Goal: Task Accomplishment & Management: Use online tool/utility

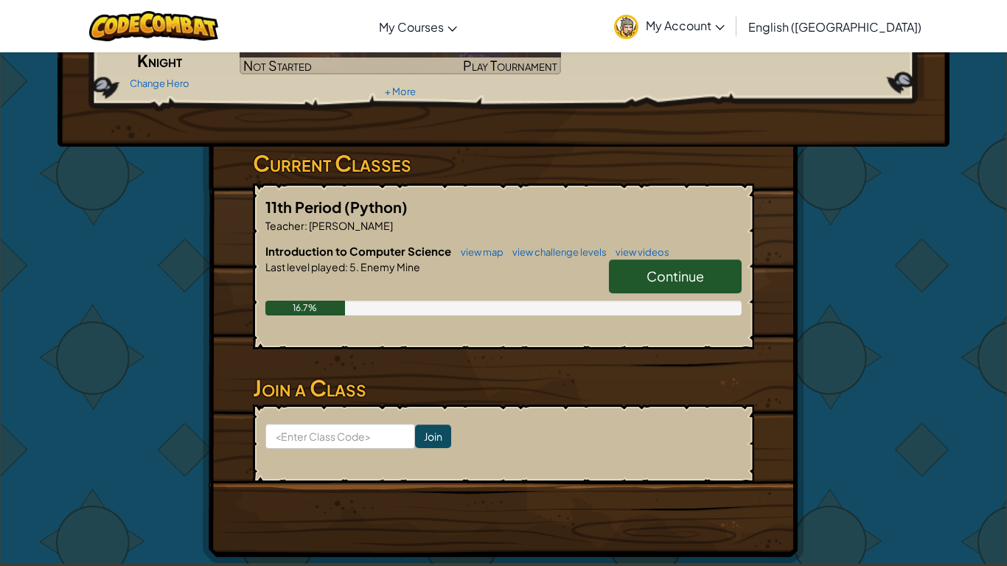
scroll to position [156, 0]
click at [334, 442] on input at bounding box center [340, 436] width 150 height 25
type input "WestFoodWant"
click at [446, 436] on input "Join" at bounding box center [433, 437] width 36 height 24
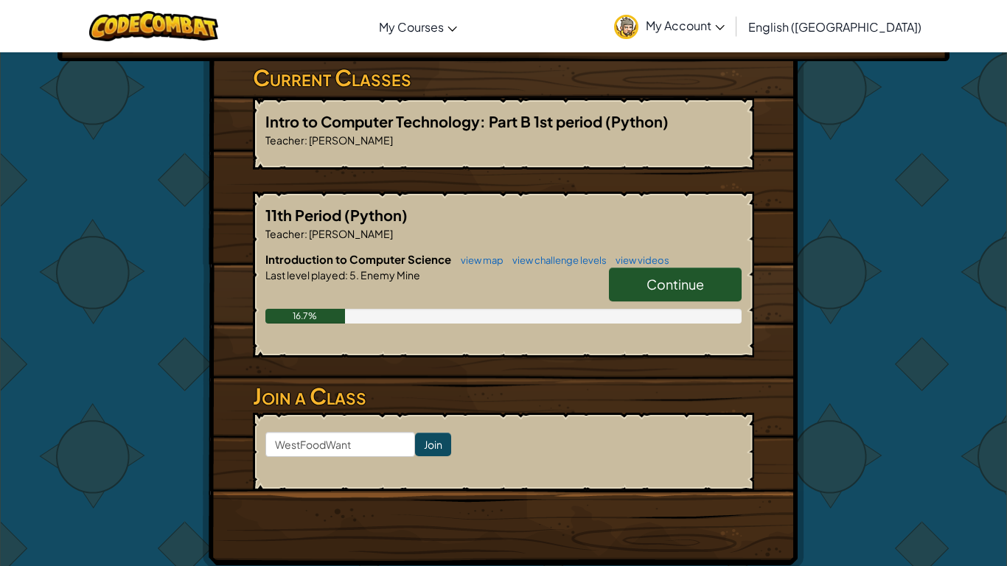
scroll to position [240, 0]
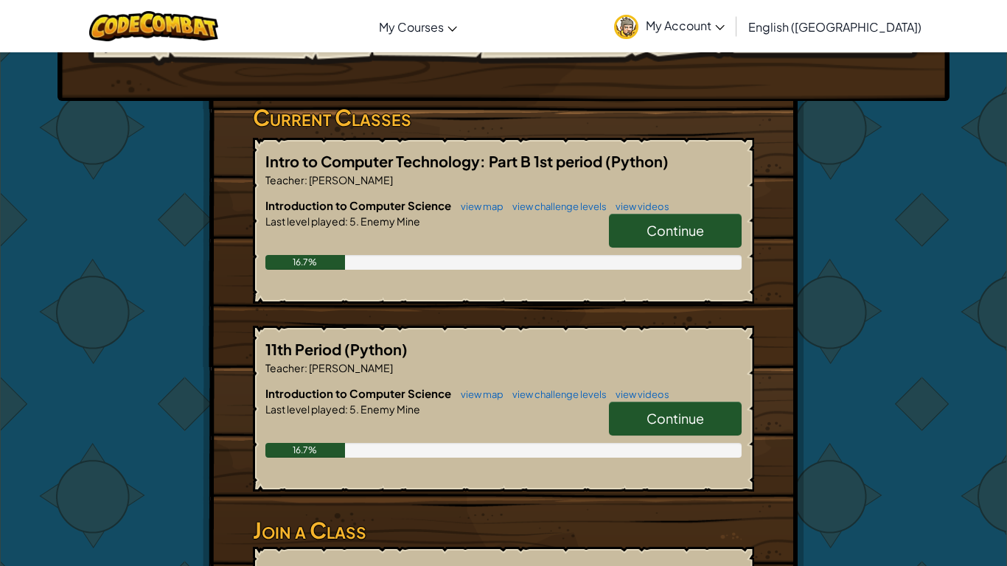
scroll to position [201, 0]
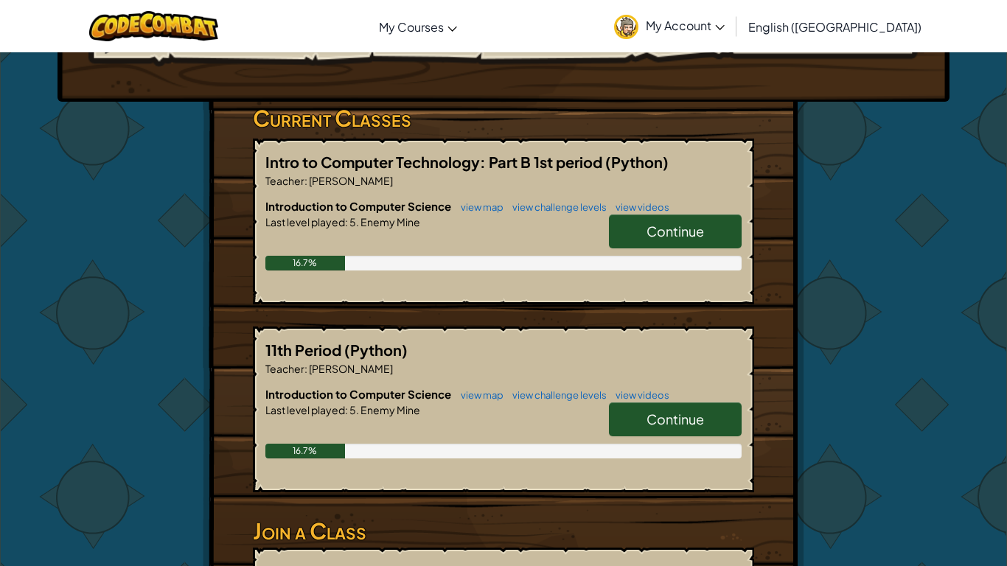
click at [698, 238] on span "Continue" at bounding box center [676, 231] width 58 height 17
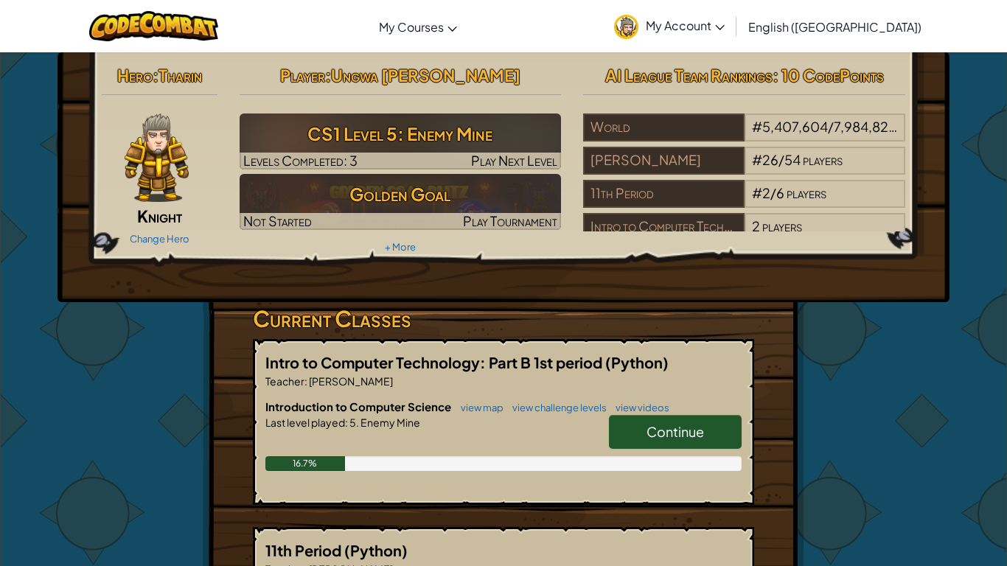
click at [704, 446] on link "Continue" at bounding box center [675, 432] width 133 height 34
click at [687, 415] on link "Continue" at bounding box center [675, 432] width 133 height 34
click at [686, 432] on span "Continue" at bounding box center [676, 431] width 58 height 17
click at [686, 424] on span "Continue" at bounding box center [676, 431] width 58 height 17
click at [654, 447] on link "Continue" at bounding box center [675, 432] width 133 height 34
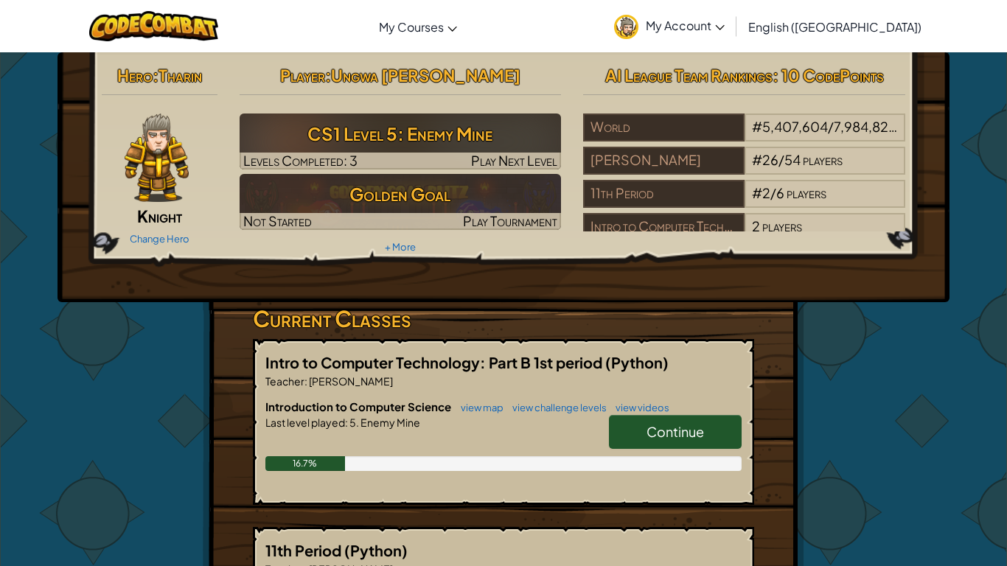
click at [686, 444] on link "Continue" at bounding box center [675, 432] width 133 height 34
click at [710, 431] on link "Continue" at bounding box center [675, 432] width 133 height 34
click at [689, 447] on link "Continue" at bounding box center [675, 432] width 133 height 34
click at [697, 439] on span "Continue" at bounding box center [676, 431] width 58 height 17
click at [654, 408] on link "view videos" at bounding box center [638, 408] width 61 height 12
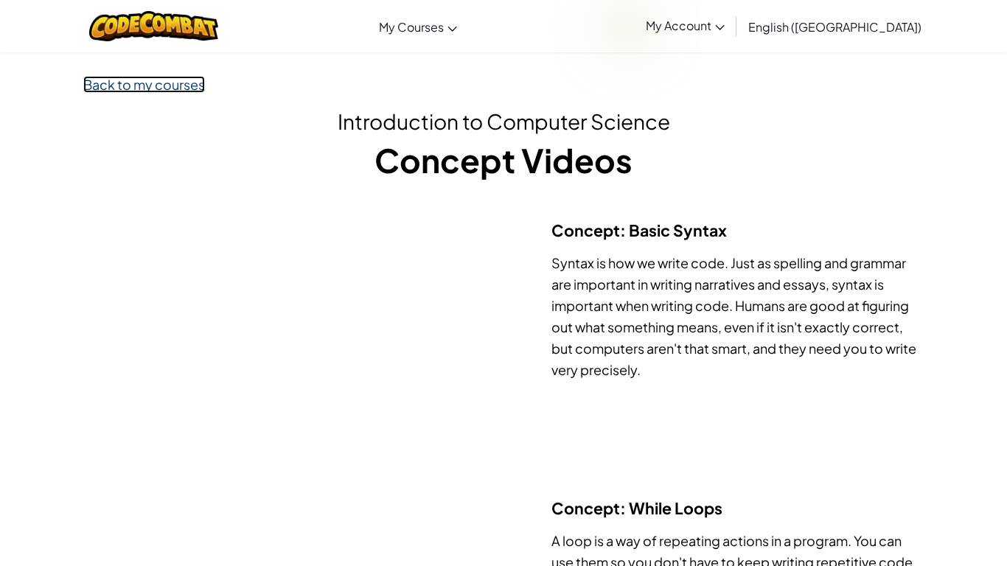
click at [144, 90] on link "Back to my courses" at bounding box center [144, 84] width 122 height 17
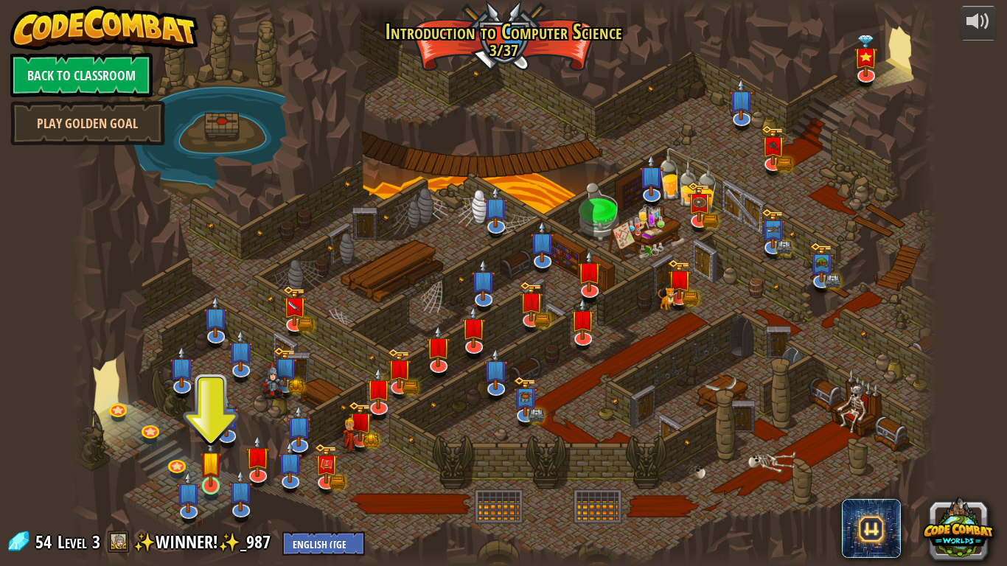
click at [220, 487] on img at bounding box center [211, 462] width 22 height 50
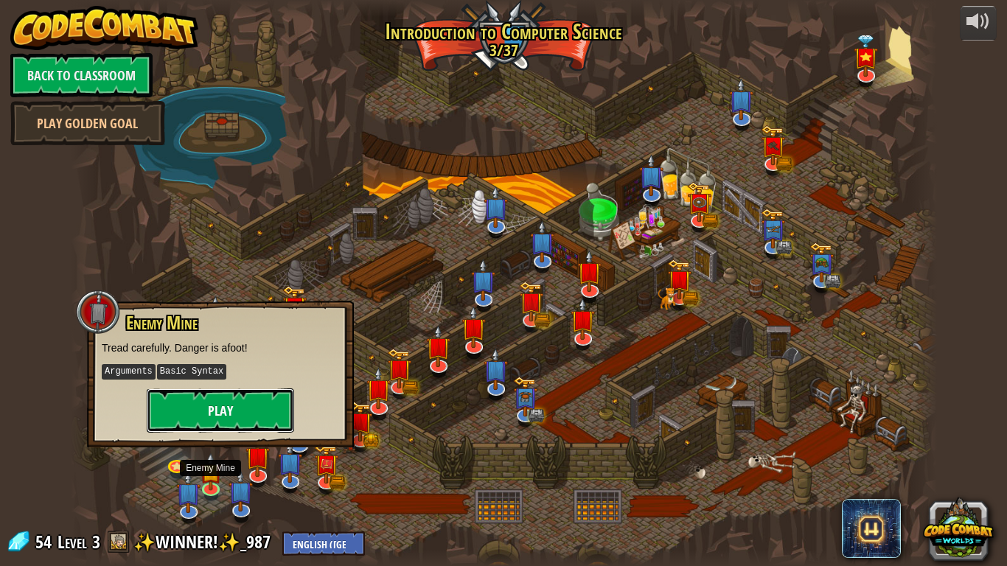
click at [267, 417] on button "Play" at bounding box center [220, 411] width 147 height 44
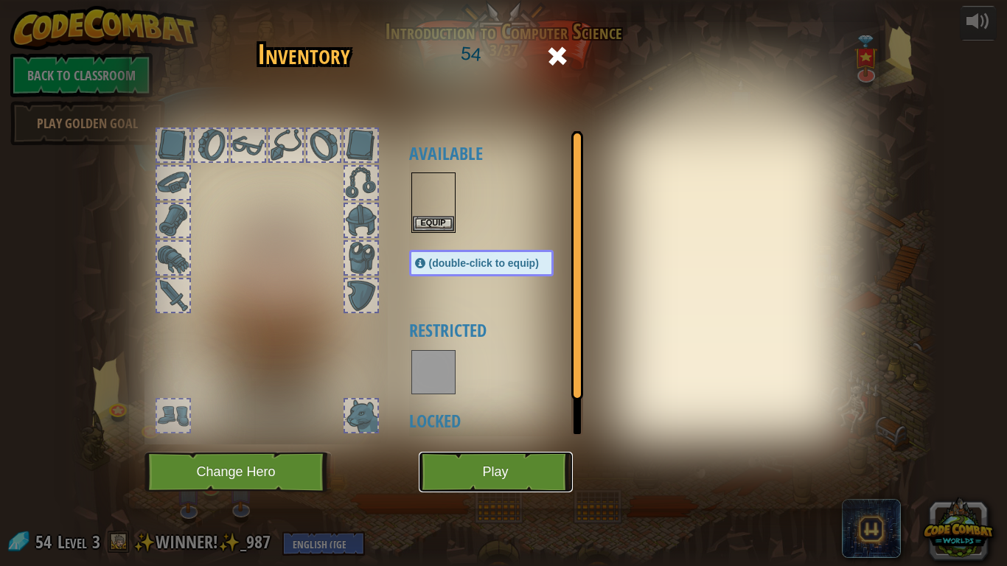
click at [476, 471] on button "Play" at bounding box center [496, 472] width 154 height 41
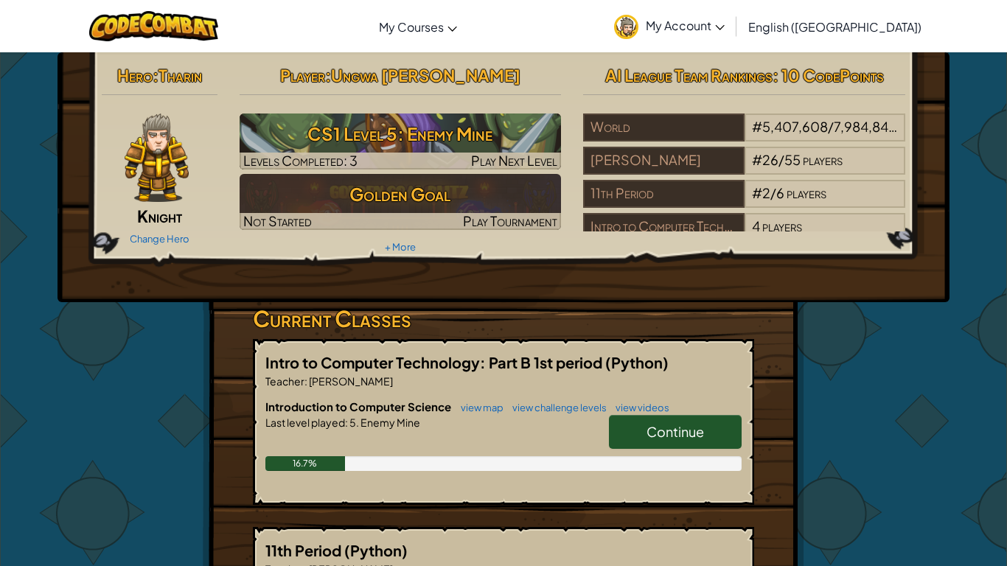
click at [141, 164] on img at bounding box center [157, 158] width 65 height 88
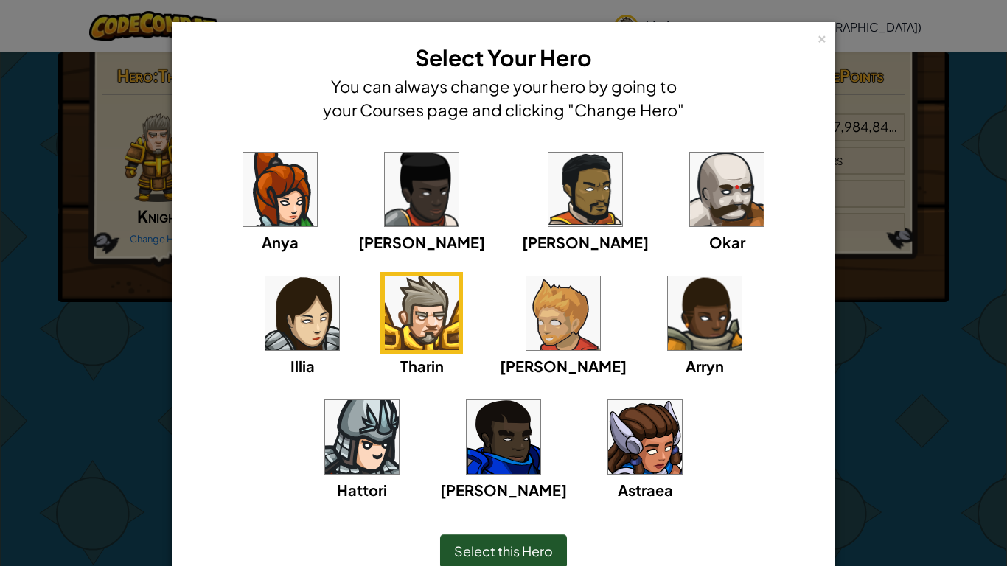
click at [882, 345] on div "× Select Your Hero You can always change your hero by going to your Courses pag…" at bounding box center [503, 283] width 1007 height 566
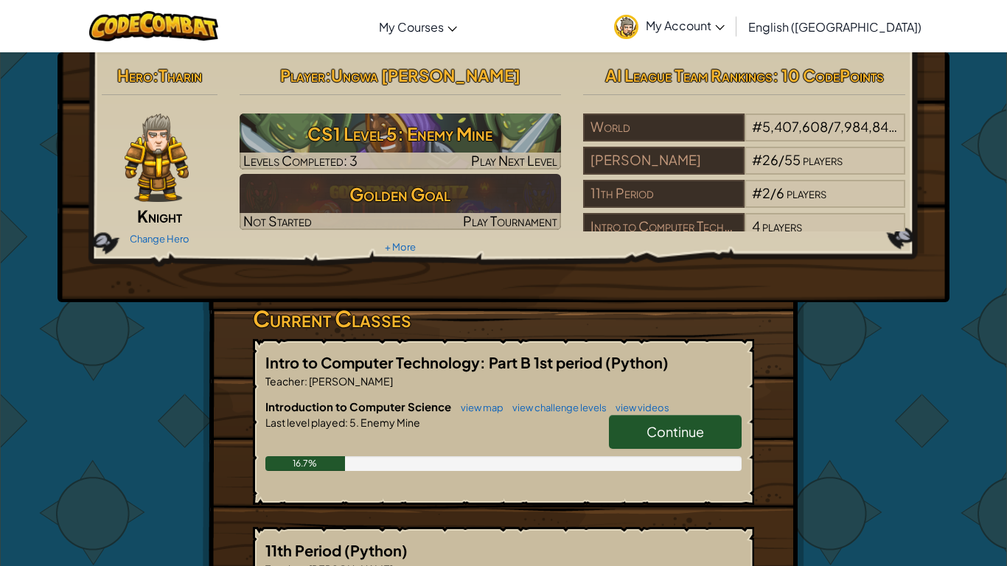
click at [681, 429] on span "Continue" at bounding box center [676, 431] width 58 height 17
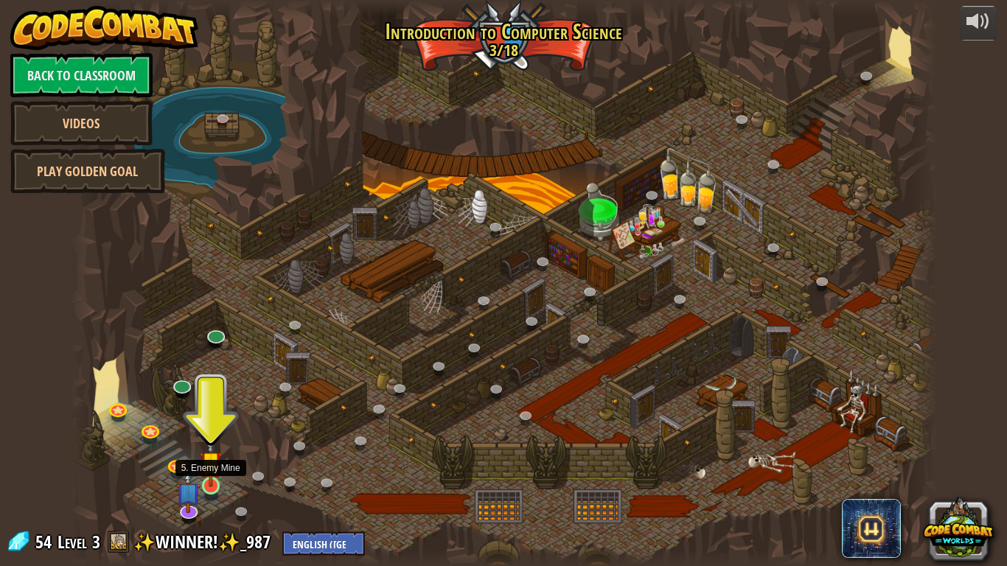
click at [209, 481] on img at bounding box center [211, 462] width 22 height 50
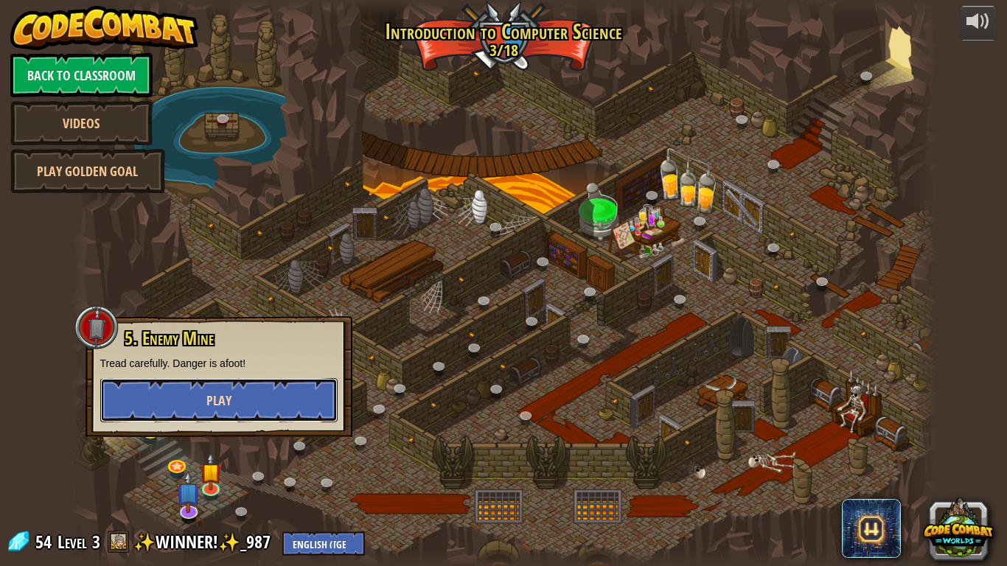
click at [223, 403] on span "Play" at bounding box center [218, 401] width 25 height 18
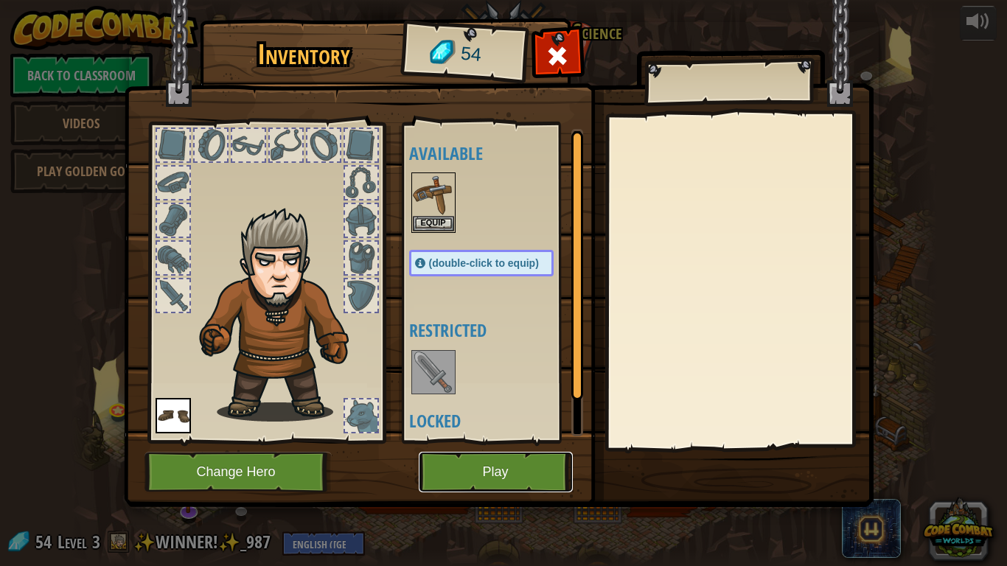
click at [503, 460] on button "Play" at bounding box center [496, 472] width 154 height 41
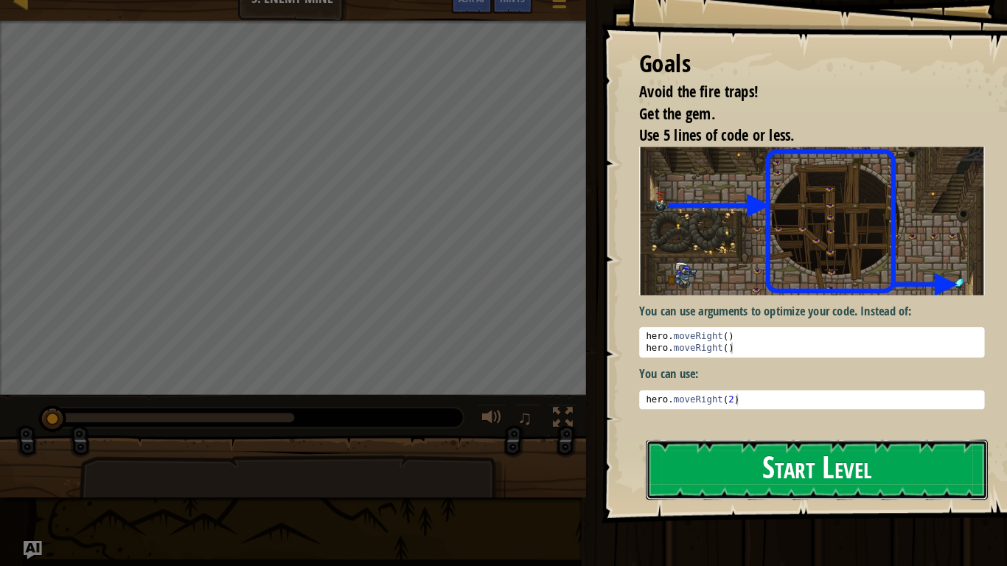
click at [771, 468] on button "Start Level" at bounding box center [792, 472] width 331 height 58
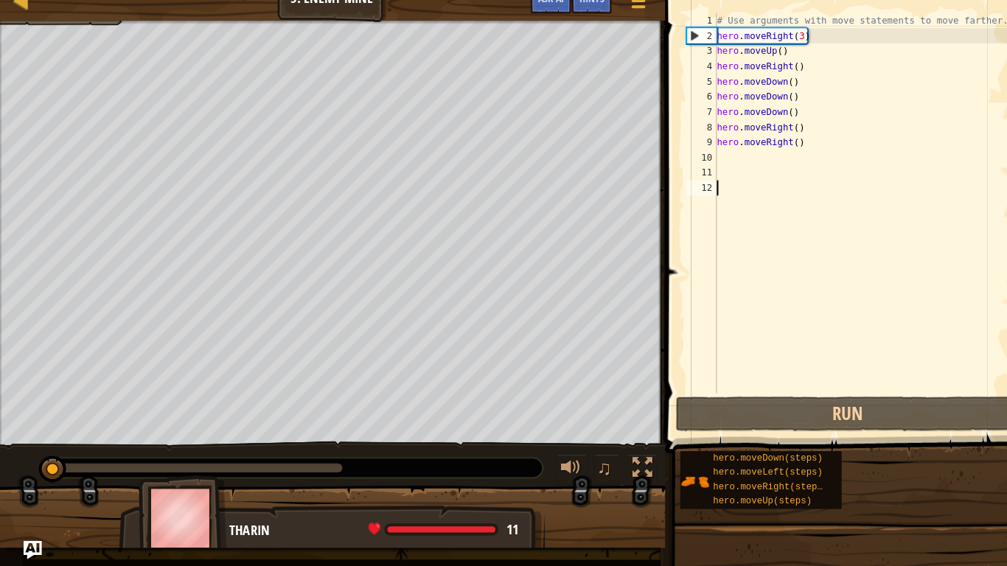
type textarea "3"
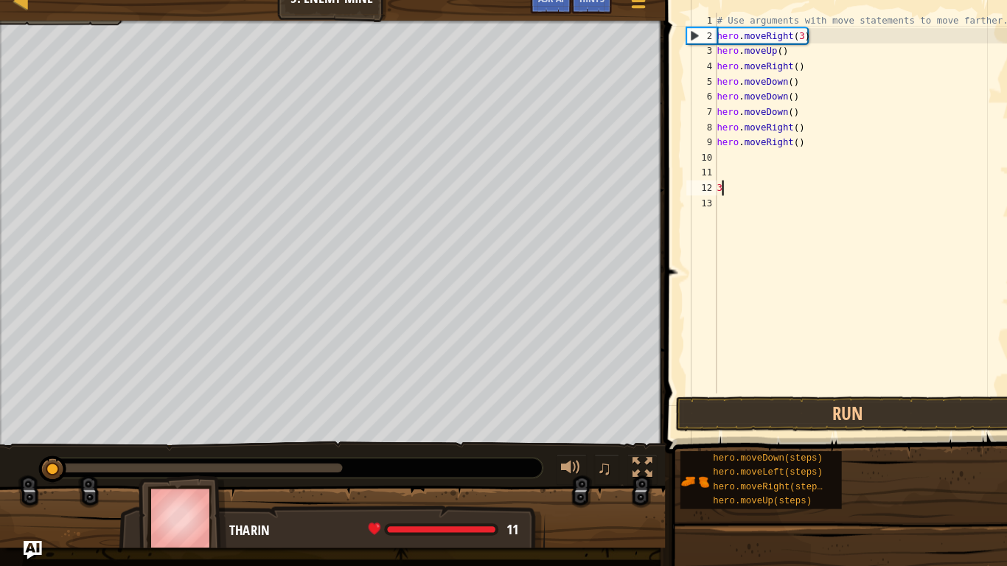
scroll to position [7, 0]
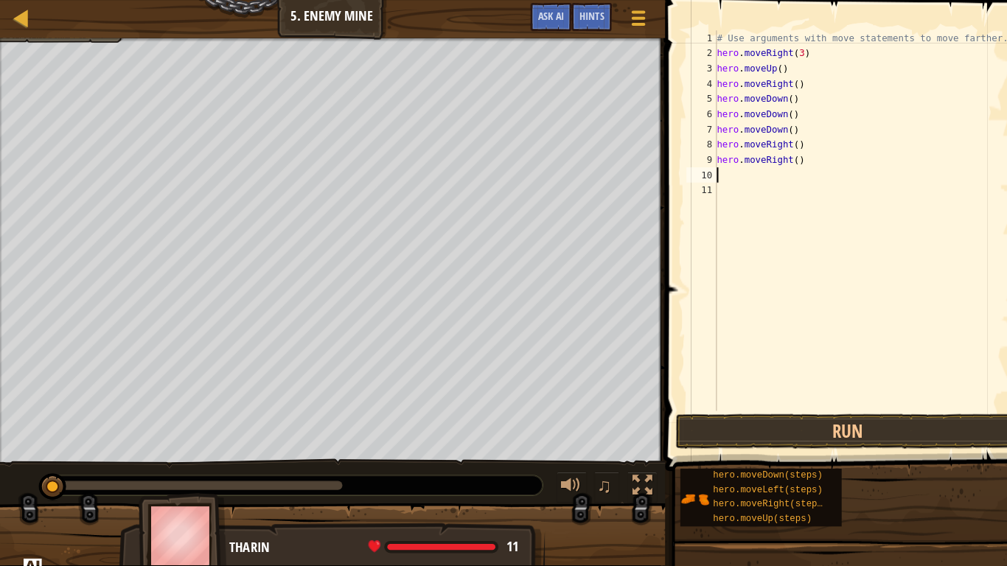
click at [764, 420] on button "Run" at bounding box center [822, 418] width 333 height 34
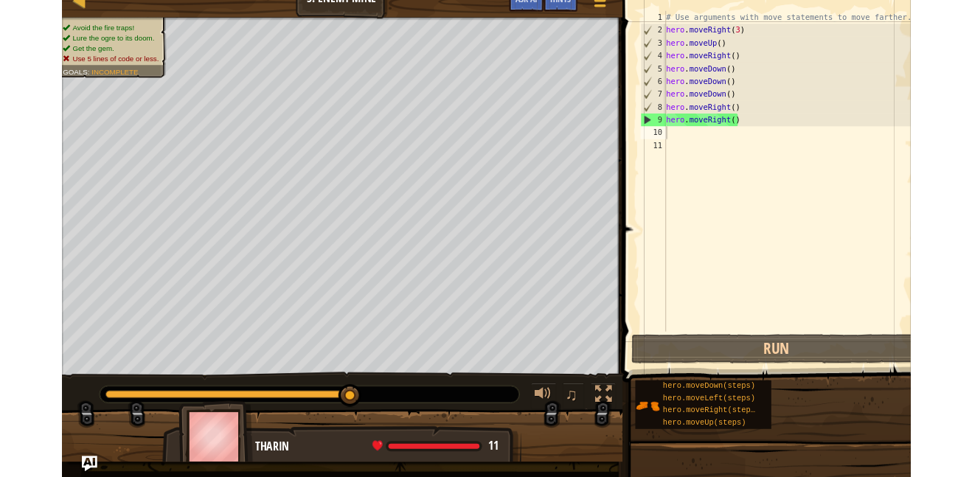
scroll to position [0, 0]
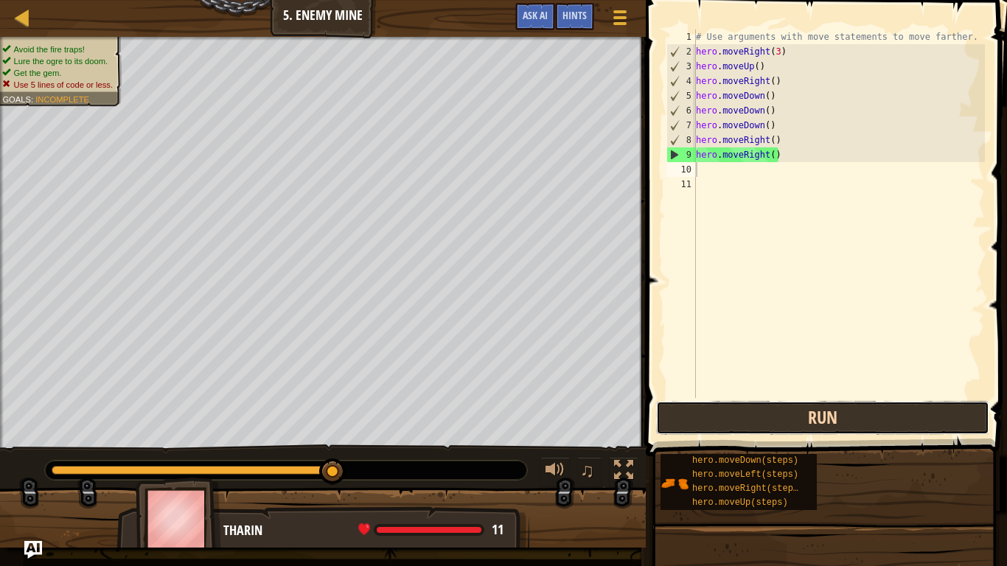
click at [863, 414] on button "Run" at bounding box center [822, 418] width 333 height 34
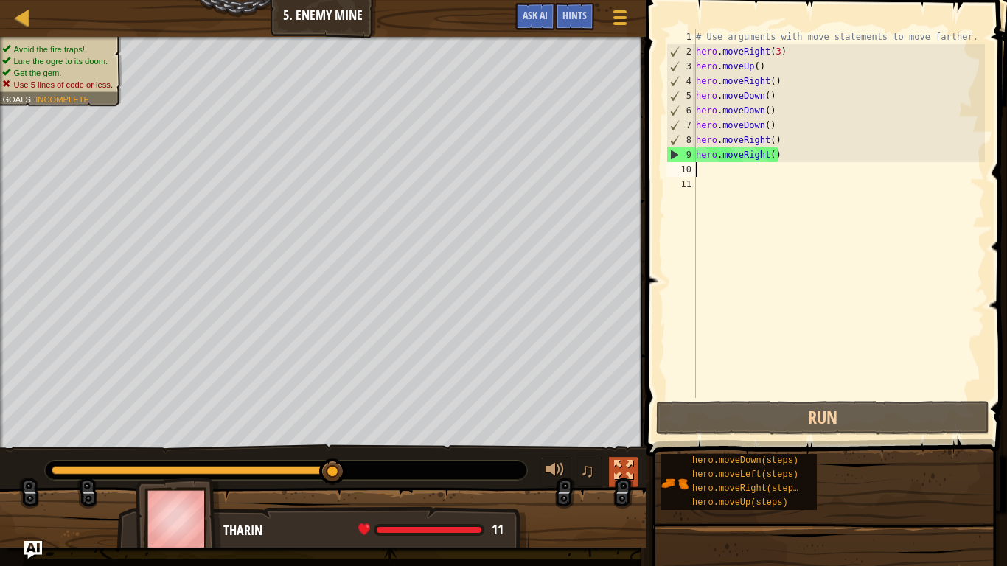
click at [626, 468] on div at bounding box center [623, 470] width 19 height 19
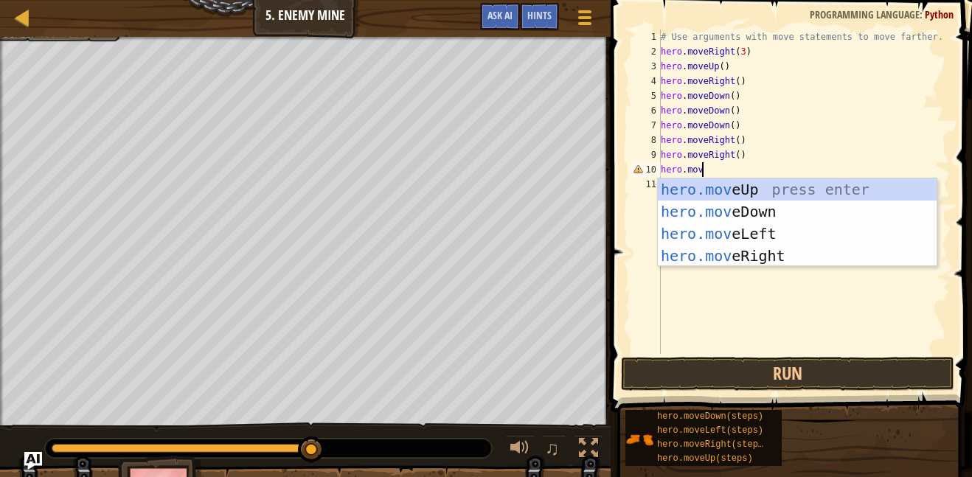
scroll to position [7, 6]
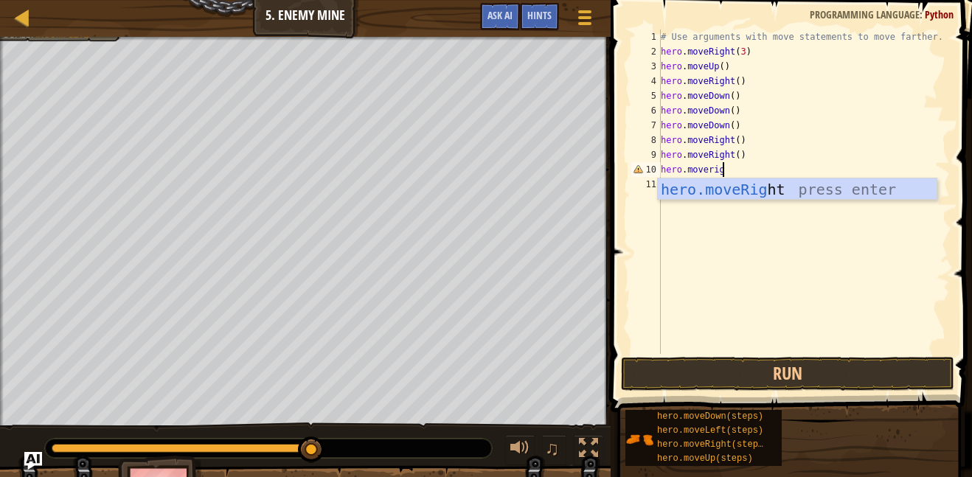
type textarea "hero.moveright"
click at [853, 185] on div "hero.moveRight press enter" at bounding box center [797, 211] width 279 height 66
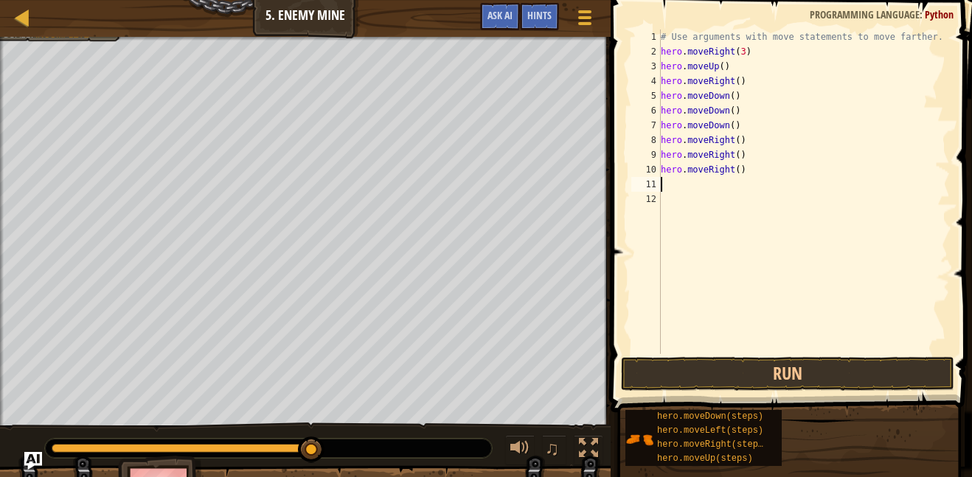
scroll to position [7, 0]
click at [764, 377] on button "Run" at bounding box center [787, 374] width 333 height 34
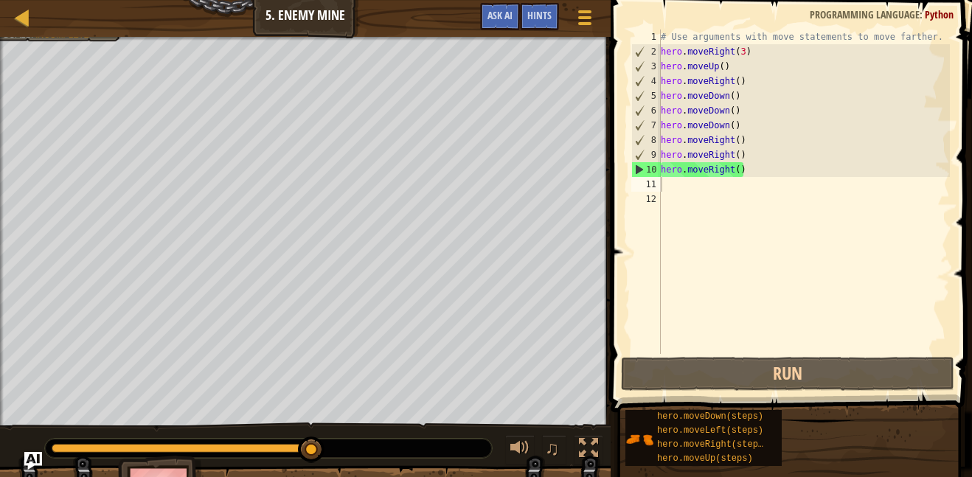
click at [55, 40] on div at bounding box center [305, 39] width 611 height 4
click at [59, 39] on div at bounding box center [305, 39] width 611 height 4
click at [549, 17] on span "Hints" at bounding box center [539, 15] width 24 height 14
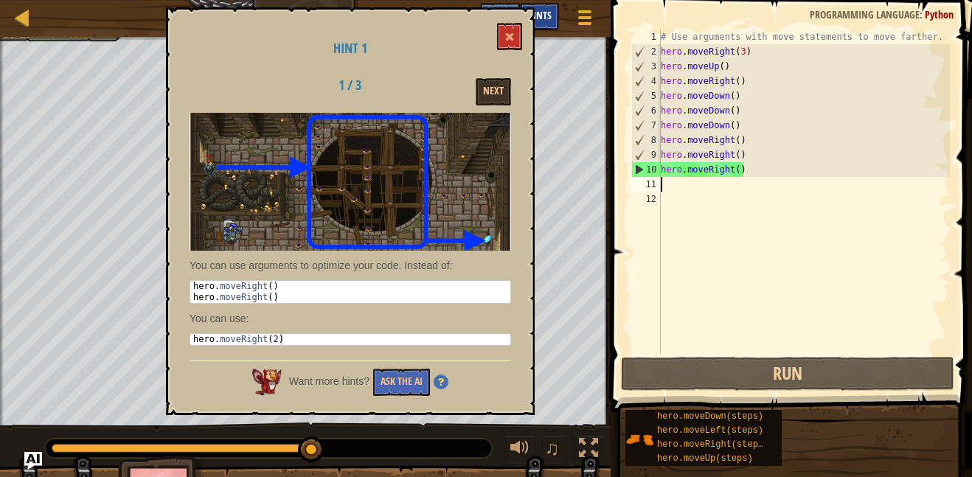
click at [549, 17] on span "Hints" at bounding box center [539, 15] width 24 height 14
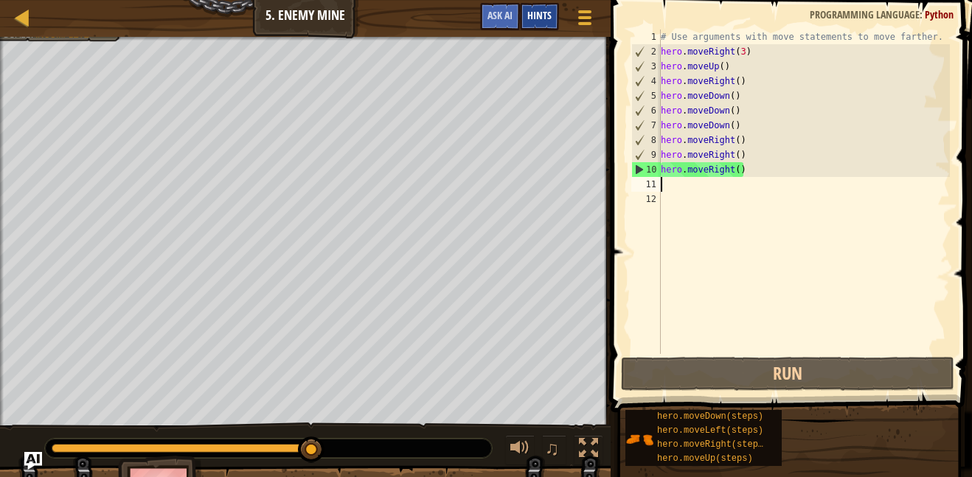
click at [549, 17] on span "Hints" at bounding box center [539, 15] width 24 height 14
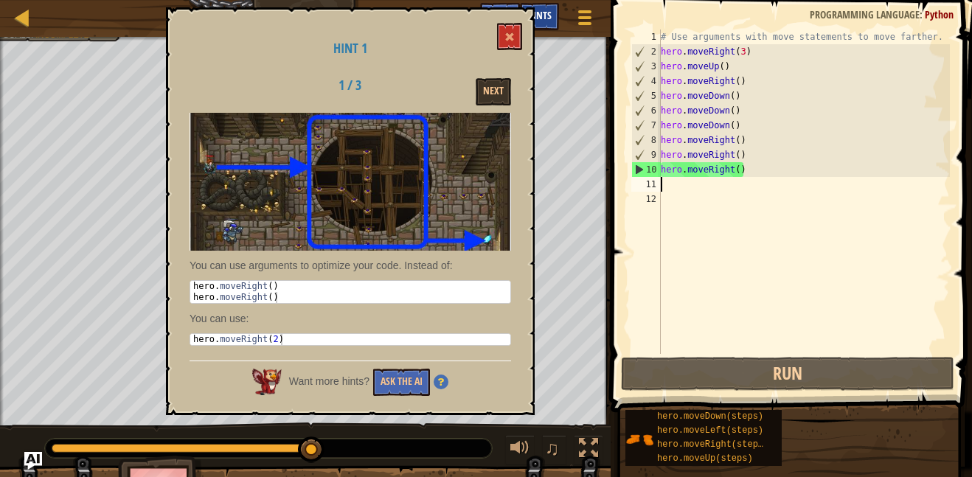
click at [549, 17] on span "Hints" at bounding box center [539, 15] width 24 height 14
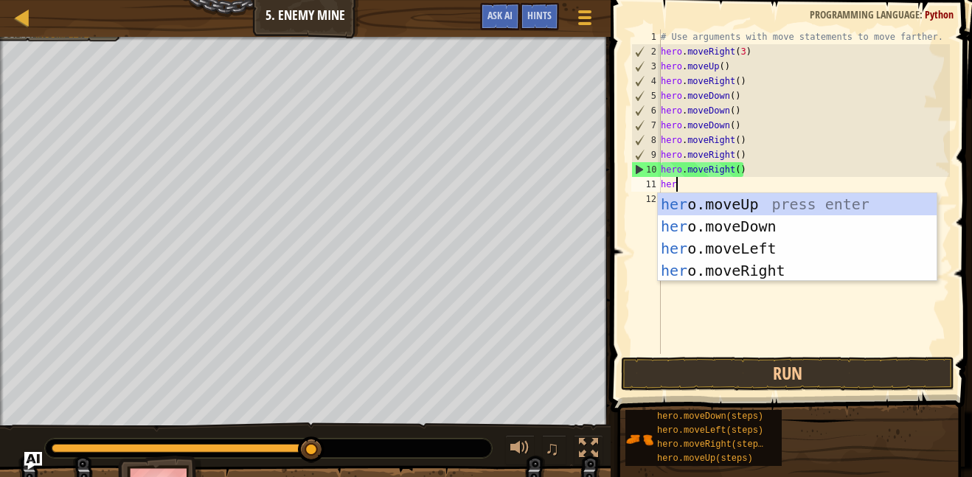
type textarea "hero"
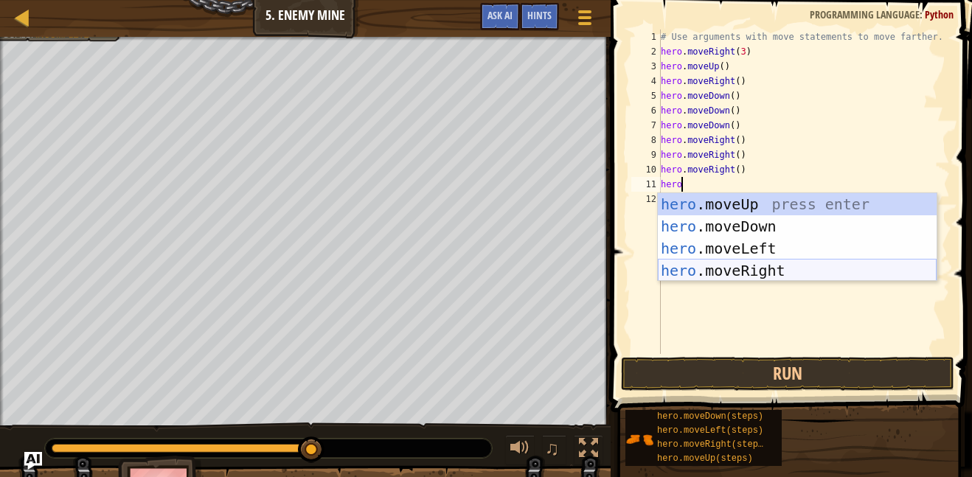
click at [813, 263] on div "hero .moveUp press enter hero .moveDown press enter hero .moveLeft press enter …" at bounding box center [797, 259] width 279 height 133
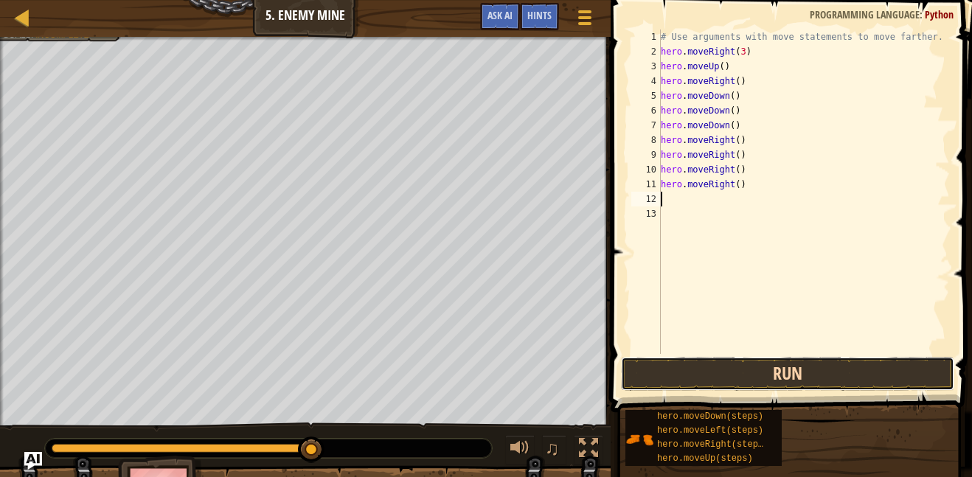
click at [775, 370] on button "Run" at bounding box center [787, 374] width 333 height 34
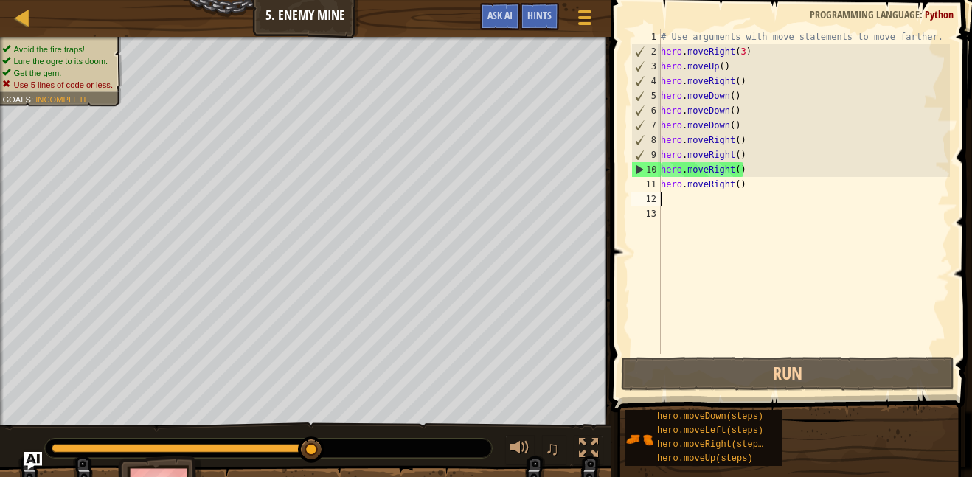
click at [756, 187] on div "# Use arguments with move statements to move farther. hero . moveRight ( 3 ) he…" at bounding box center [804, 206] width 292 height 354
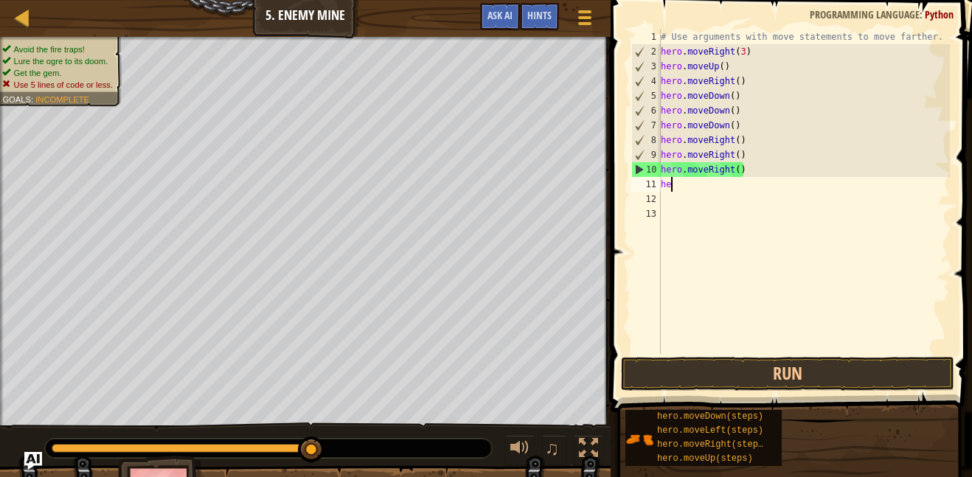
type textarea "h"
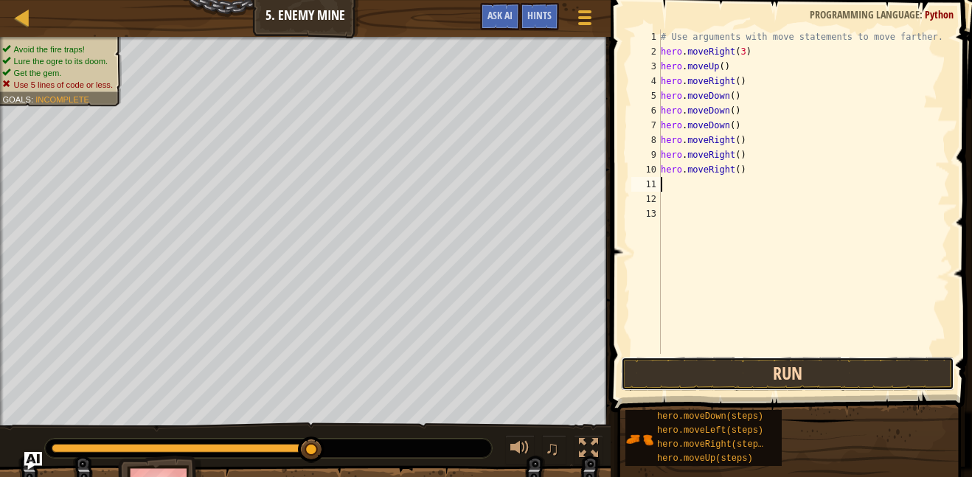
click at [740, 378] on button "Run" at bounding box center [787, 374] width 333 height 34
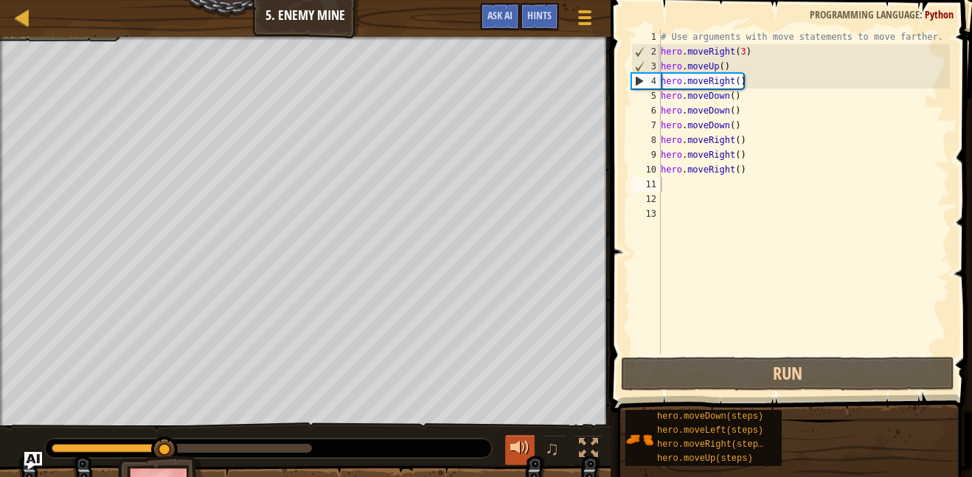
click at [522, 439] on div at bounding box center [519, 448] width 19 height 19
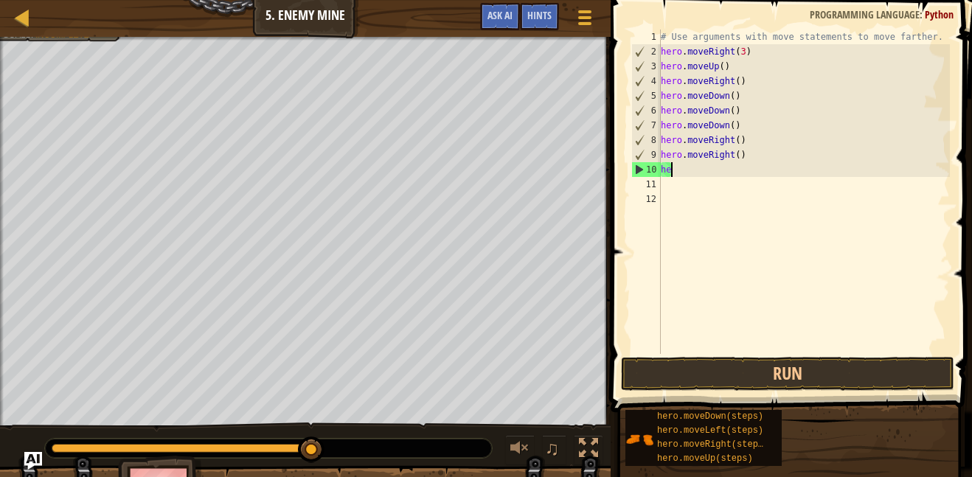
type textarea "h"
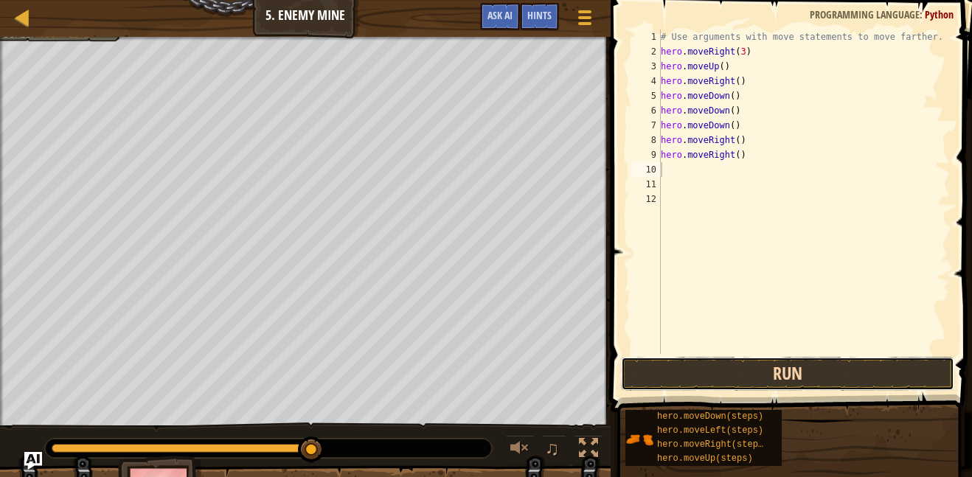
click at [751, 368] on button "Run" at bounding box center [787, 374] width 333 height 34
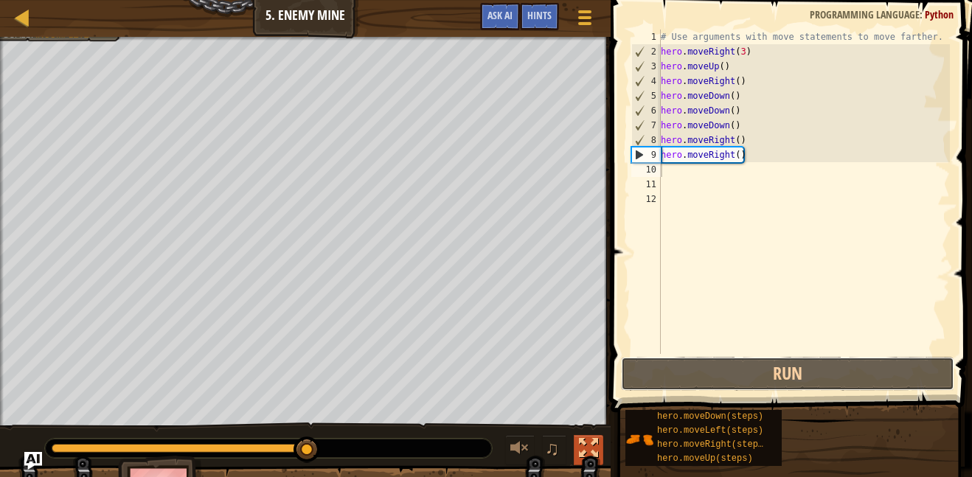
drag, startPoint x: 751, startPoint y: 368, endPoint x: 578, endPoint y: 444, distance: 189.2
click at [578, 444] on div "Map Introduction to Computer Science 5. Enemy Mine Game Menu Done Hints Ask AI …" at bounding box center [486, 238] width 972 height 477
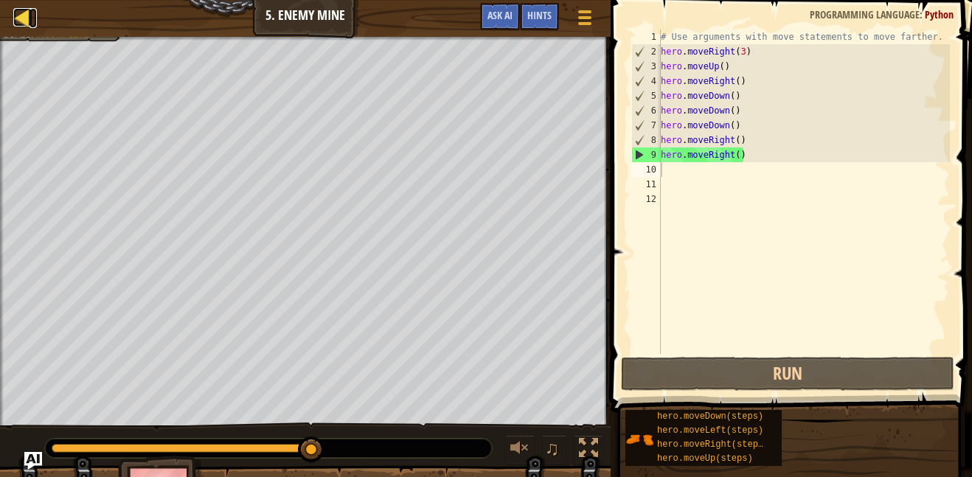
click at [21, 13] on div at bounding box center [22, 17] width 18 height 18
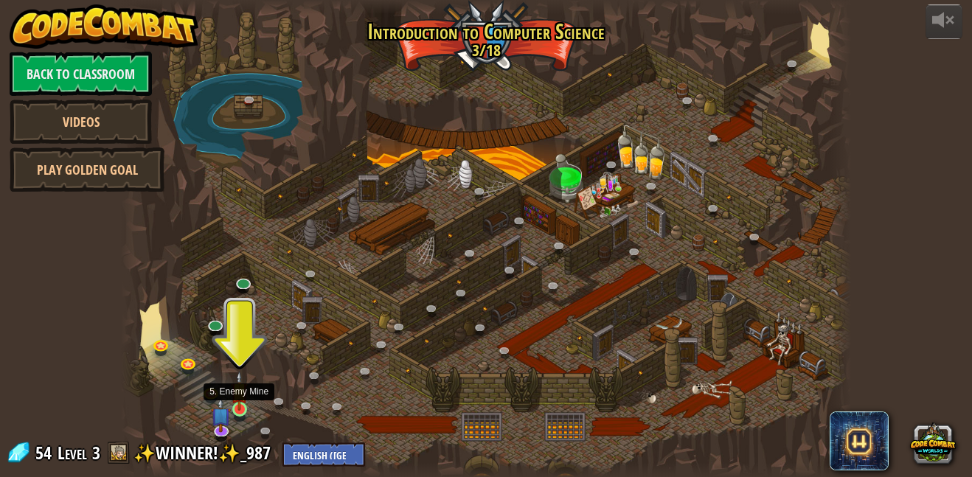
click at [242, 397] on img at bounding box center [239, 391] width 17 height 40
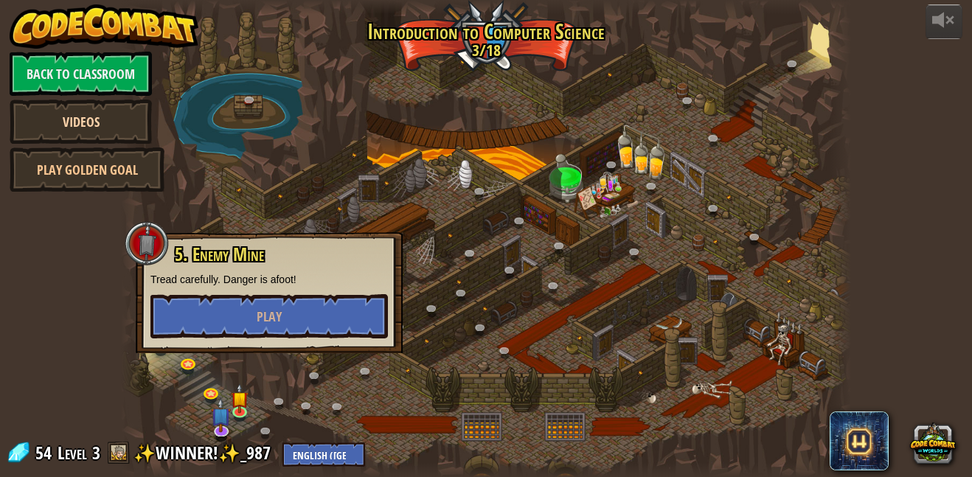
click at [92, 129] on link "Videos" at bounding box center [81, 122] width 142 height 44
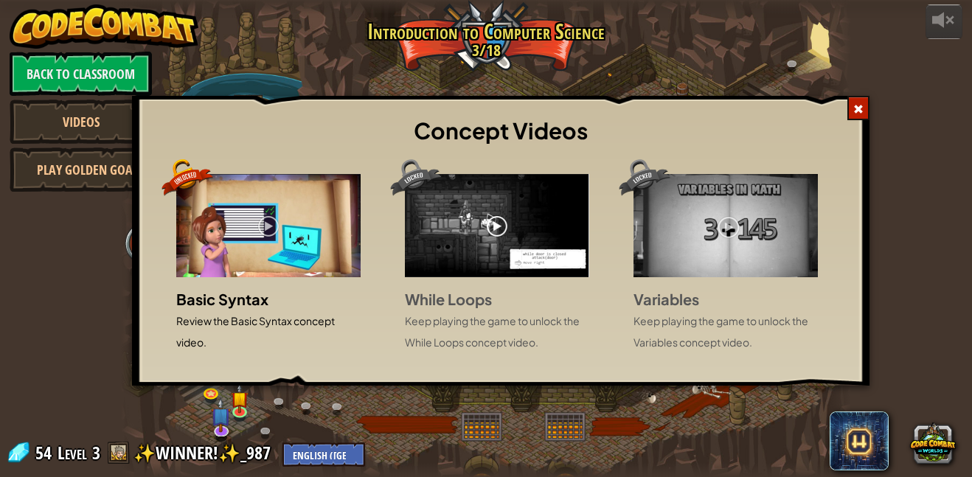
click at [268, 226] on img at bounding box center [268, 225] width 184 height 103
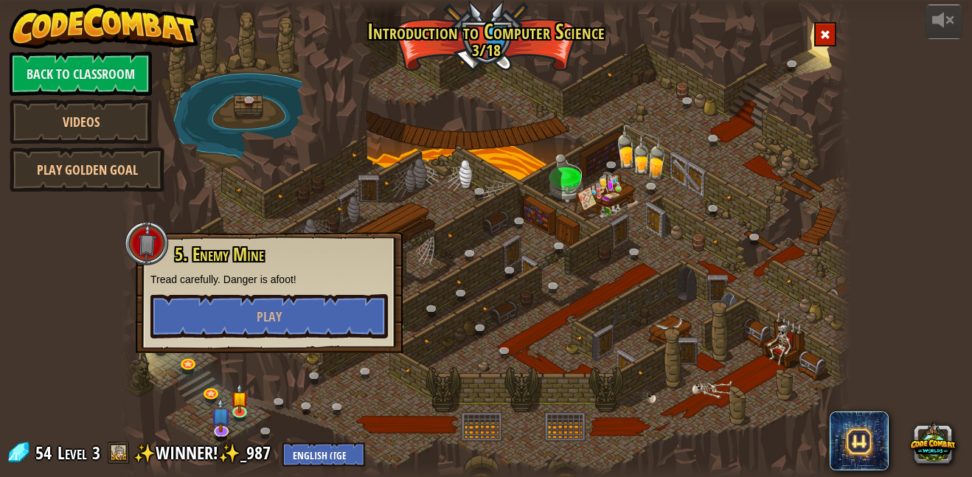
click at [125, 118] on div "Concept Videos Basic Syntax Review the Basic Syntax concept video. While Loops …" at bounding box center [486, 238] width 972 height 477
click at [122, 119] on link "Videos" at bounding box center [81, 122] width 142 height 44
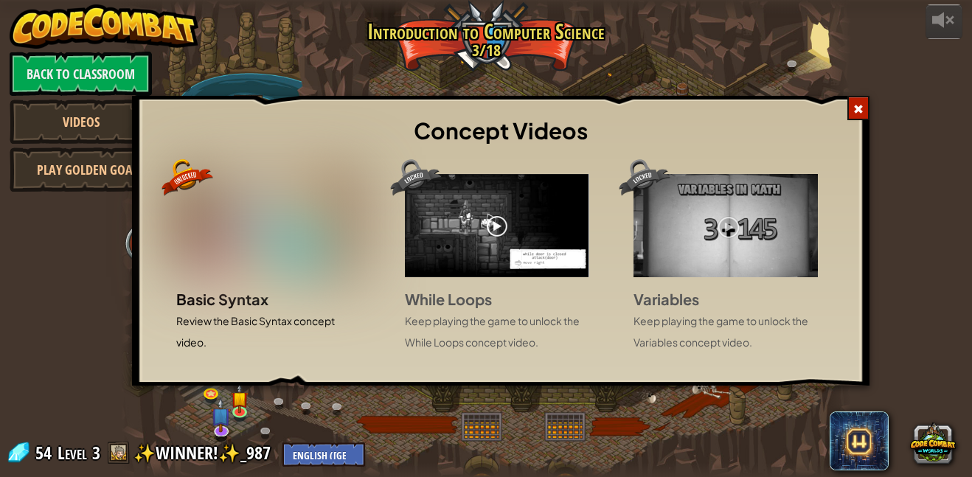
click at [206, 236] on img at bounding box center [268, 225] width 184 height 103
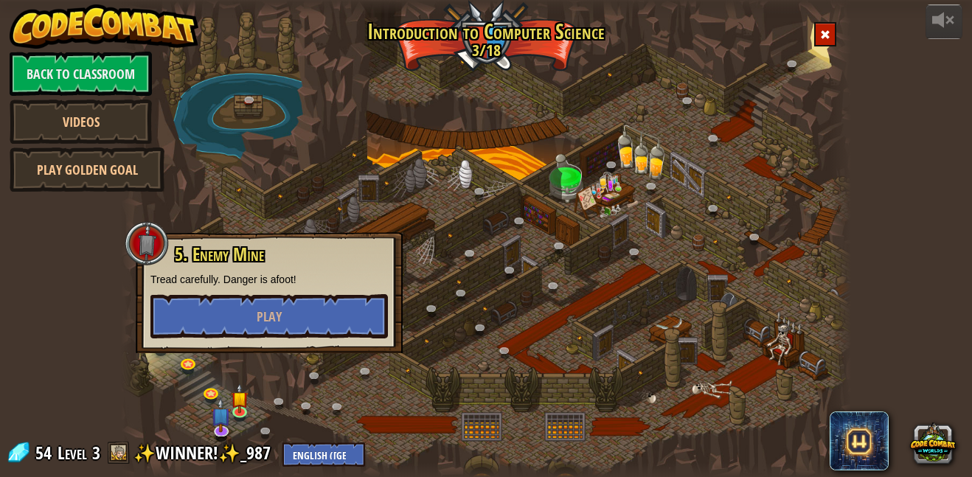
click at [121, 135] on div "Concept Videos Basic Syntax Review the Basic Syntax concept video. While Loops …" at bounding box center [486, 238] width 972 height 477
click at [121, 135] on link "Videos" at bounding box center [81, 122] width 142 height 44
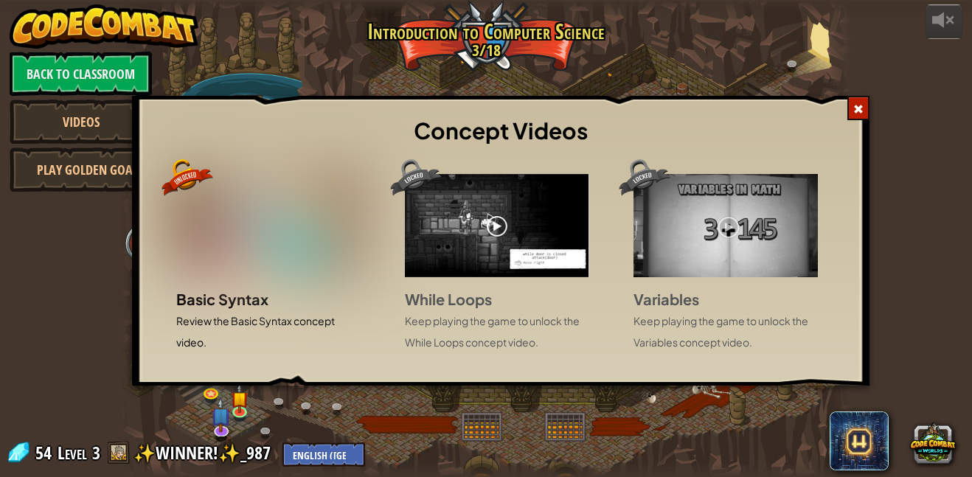
click at [543, 251] on img at bounding box center [497, 225] width 184 height 103
click at [510, 220] on img at bounding box center [497, 225] width 184 height 103
click at [495, 224] on img at bounding box center [497, 225] width 184 height 103
click at [855, 109] on span at bounding box center [858, 109] width 10 height 10
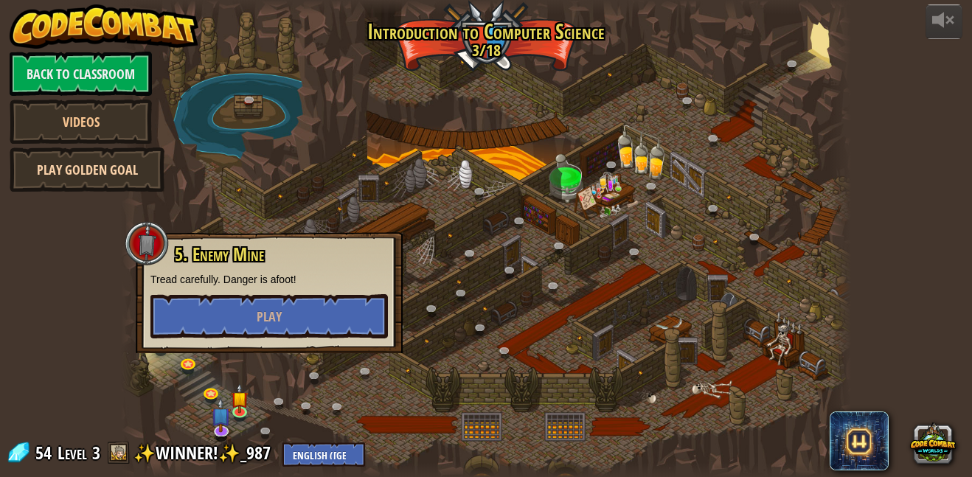
click at [108, 184] on link "Play Golden Goal" at bounding box center [87, 169] width 155 height 44
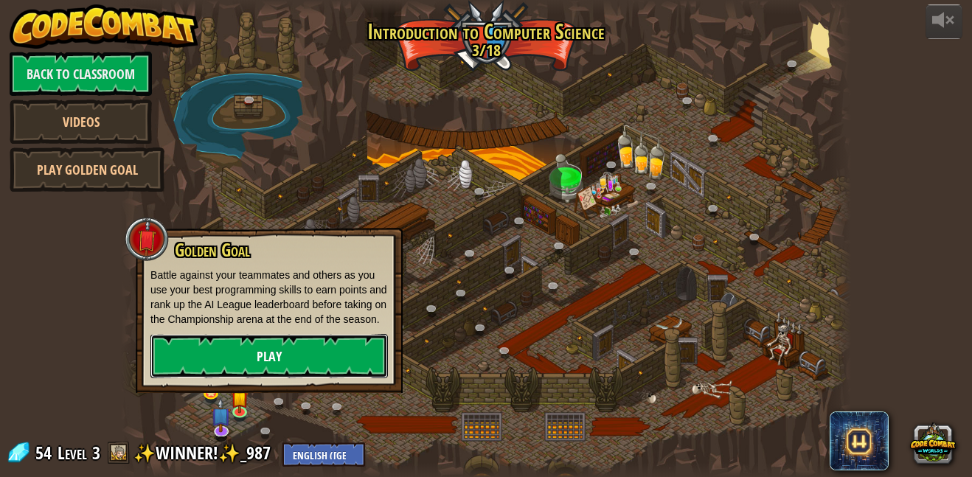
click at [235, 372] on link "Play" at bounding box center [268, 356] width 237 height 44
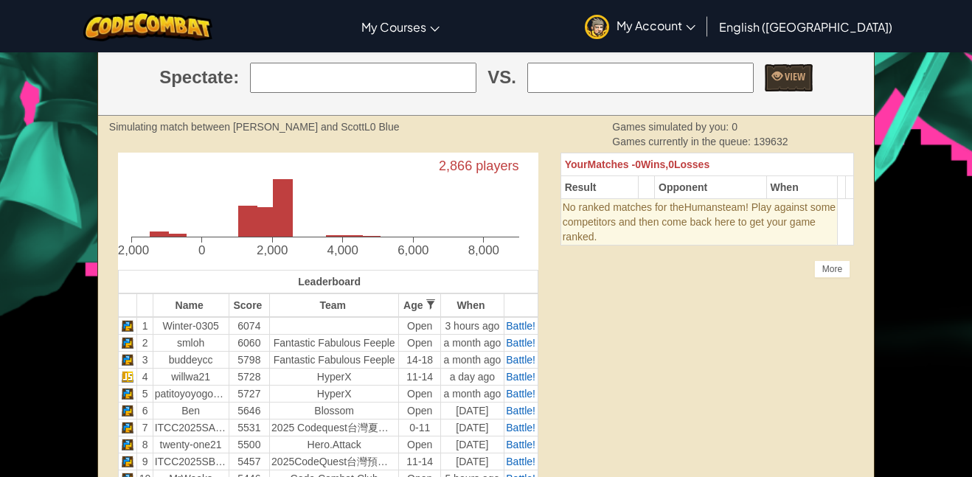
scroll to position [292, 0]
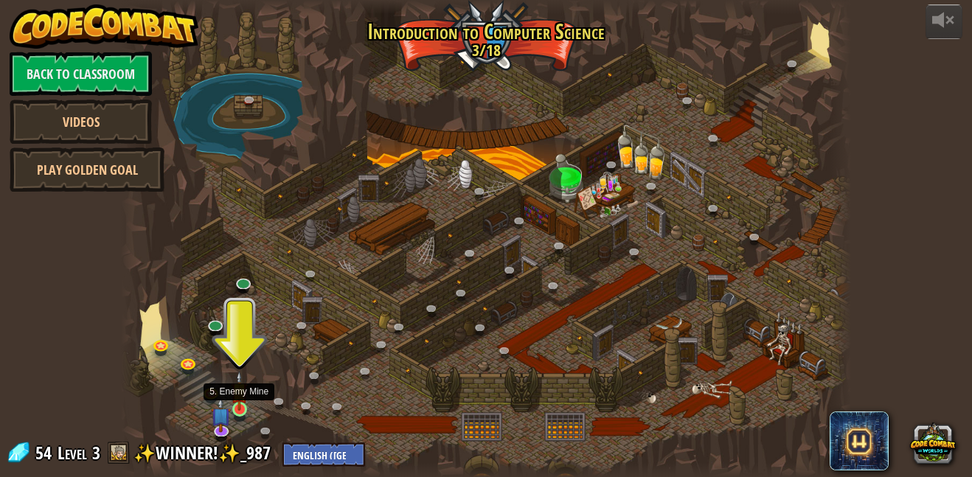
click at [232, 389] on img at bounding box center [239, 391] width 17 height 40
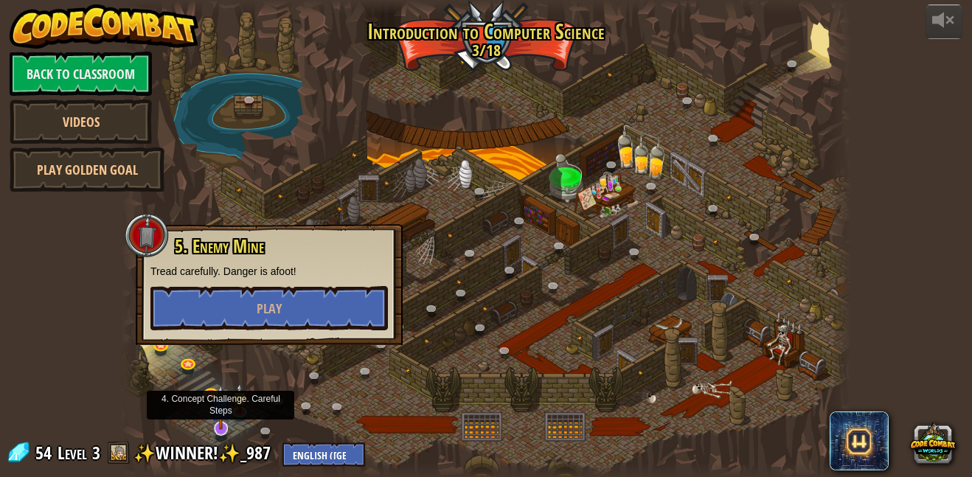
click at [226, 422] on img at bounding box center [221, 407] width 20 height 46
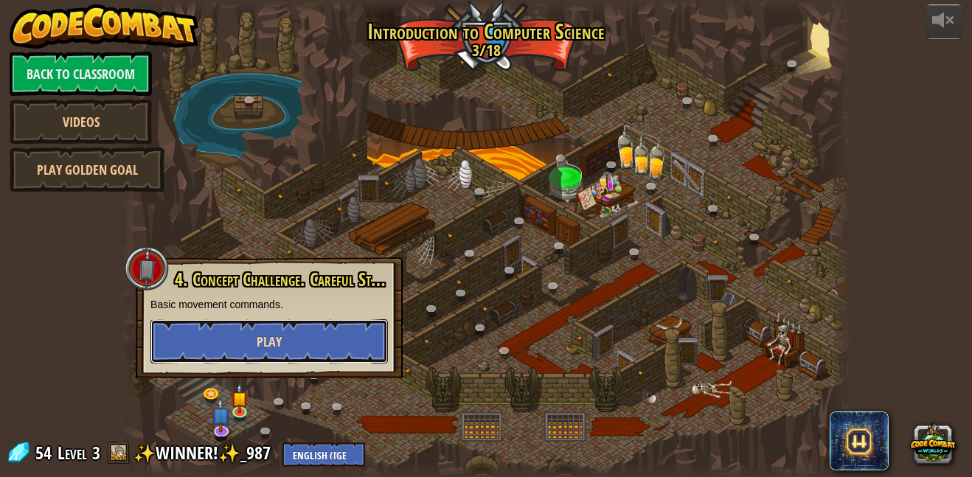
click at [255, 354] on button "Play" at bounding box center [268, 341] width 237 height 44
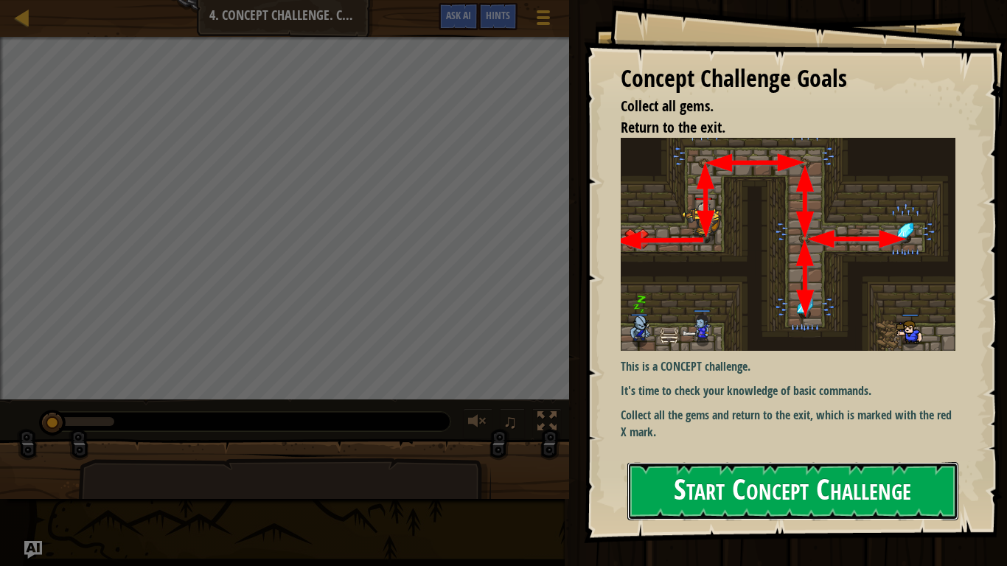
click at [824, 501] on button "Start Concept Challenge" at bounding box center [792, 491] width 331 height 58
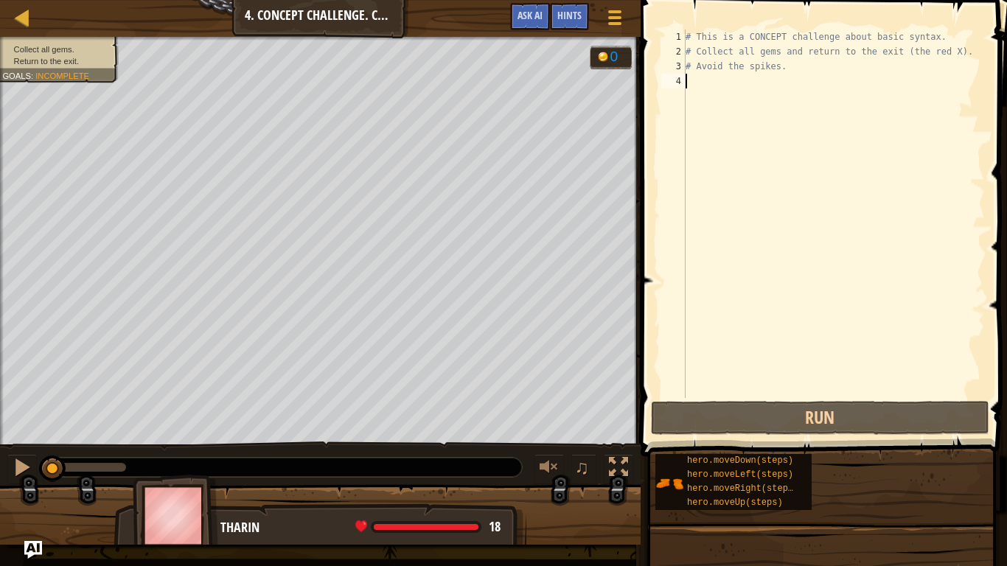
scroll to position [7, 0]
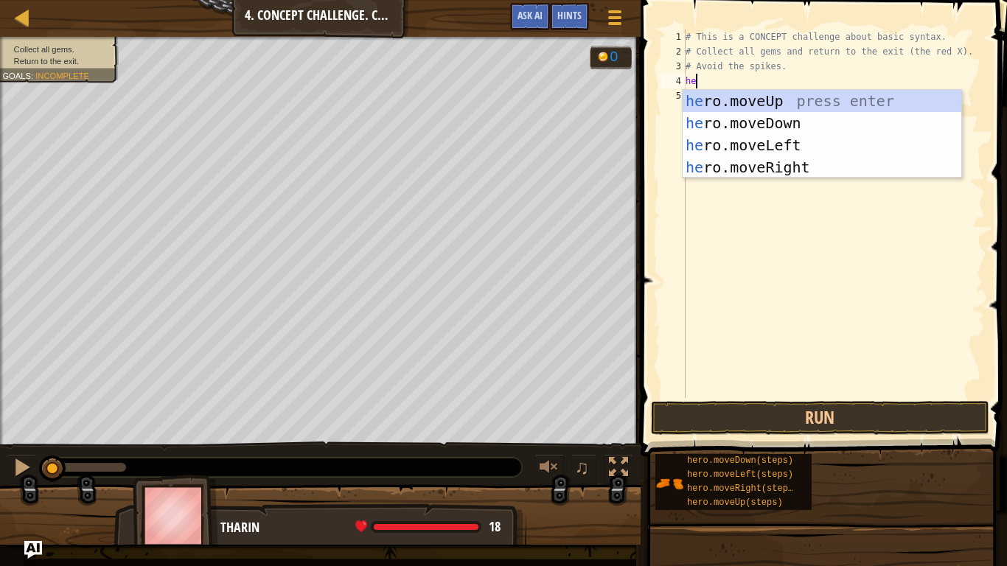
type textarea "hero"
click at [744, 102] on div "hero .moveUp press enter hero .moveDown press enter hero .moveLeft press enter …" at bounding box center [822, 156] width 279 height 133
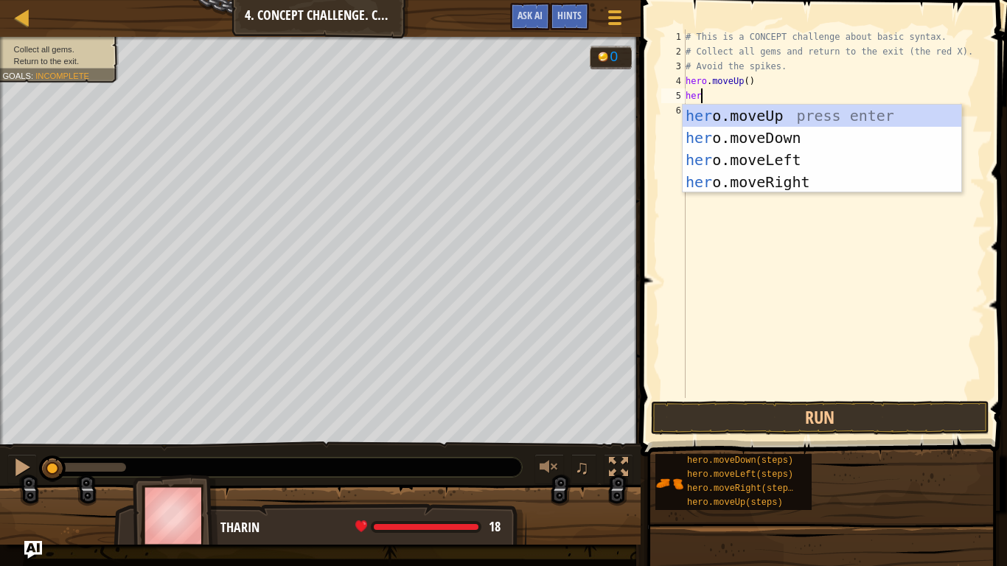
type textarea "hero"
click at [793, 188] on div "hero .moveUp press enter hero .moveDown press enter hero .moveLeft press enter …" at bounding box center [822, 171] width 279 height 133
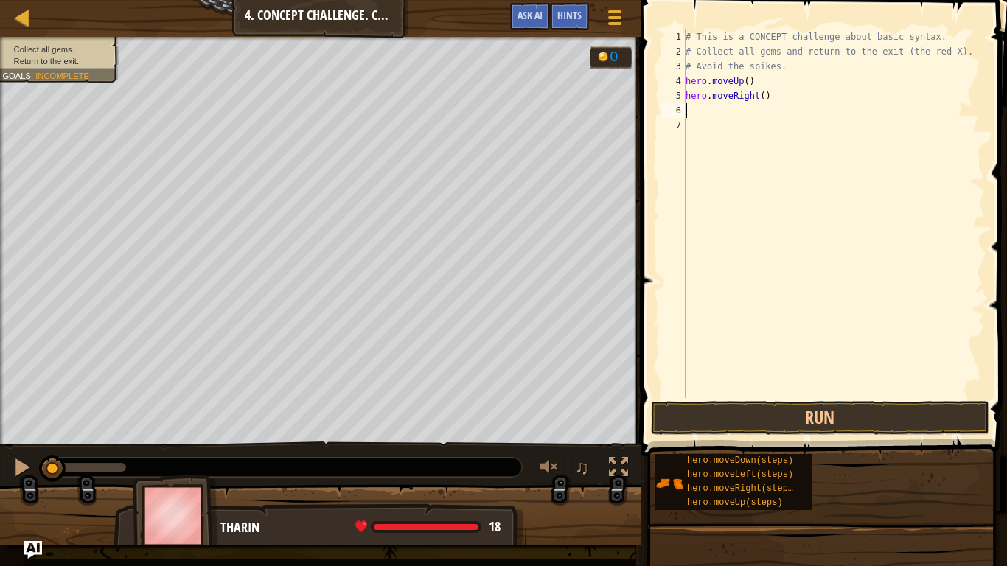
click at [793, 188] on div "# This is a CONCEPT challenge about basic syntax. # Collect all gems and return…" at bounding box center [834, 228] width 302 height 398
type textarea "m"
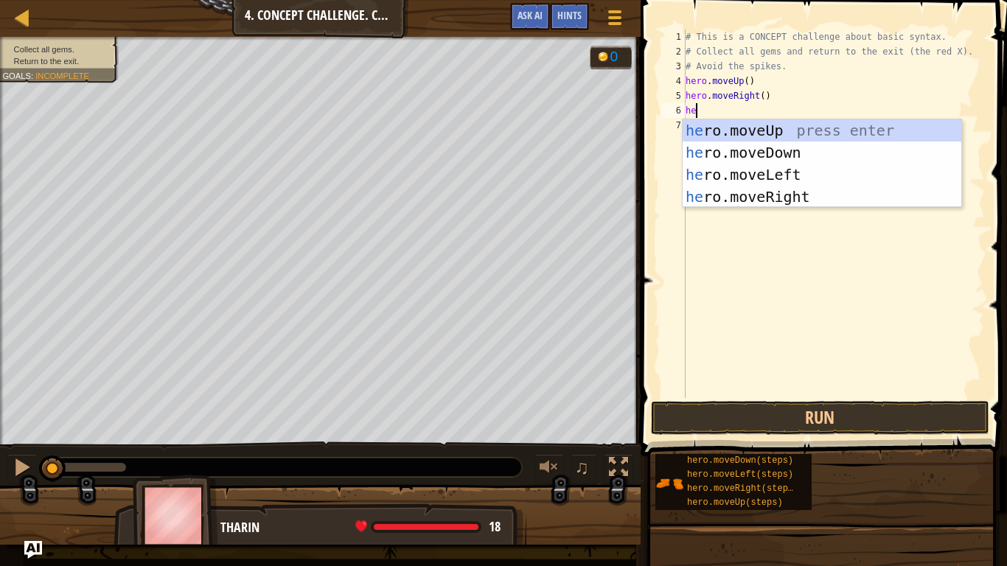
type textarea "hero"
click at [805, 157] on div "hero .moveUp press enter hero .moveDown press enter hero .moveLeft press enter …" at bounding box center [822, 185] width 279 height 133
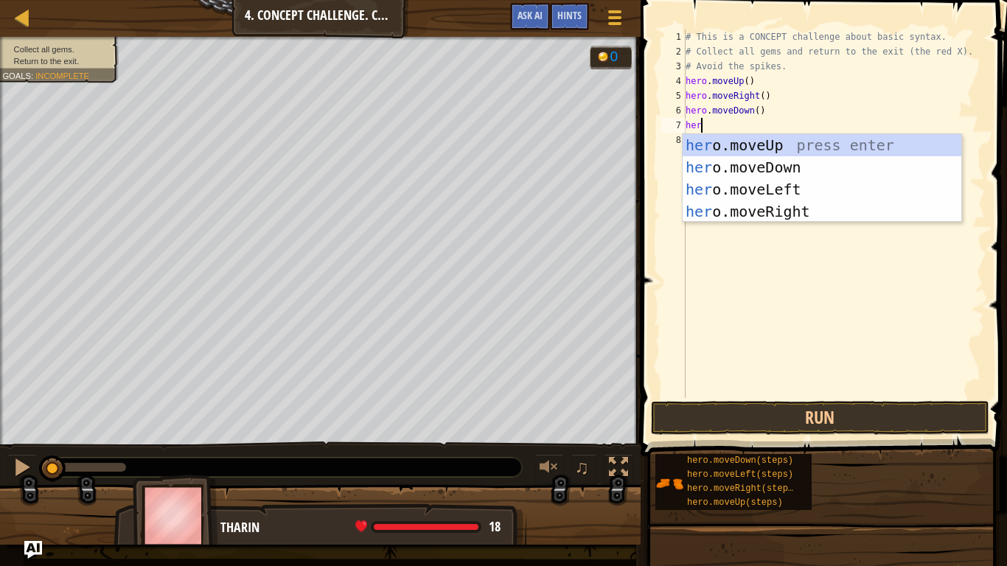
type textarea "hero"
click at [796, 173] on div "hero .moveUp press enter hero .moveDown press enter hero .moveLeft press enter …" at bounding box center [822, 200] width 279 height 133
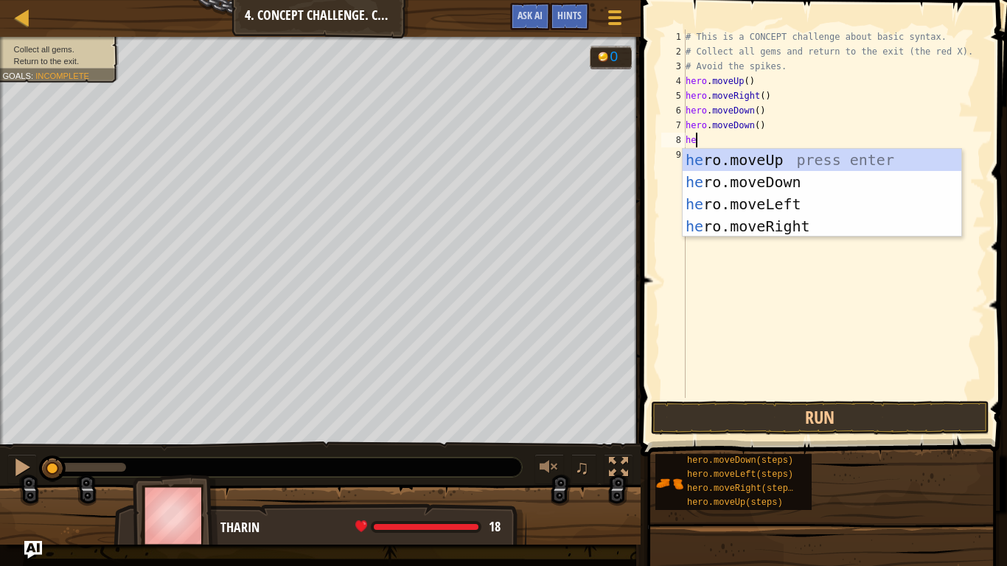
type textarea "hero"
click at [801, 164] on div "hero .moveUp press enter hero .moveDown press enter hero .moveLeft press enter …" at bounding box center [822, 215] width 279 height 133
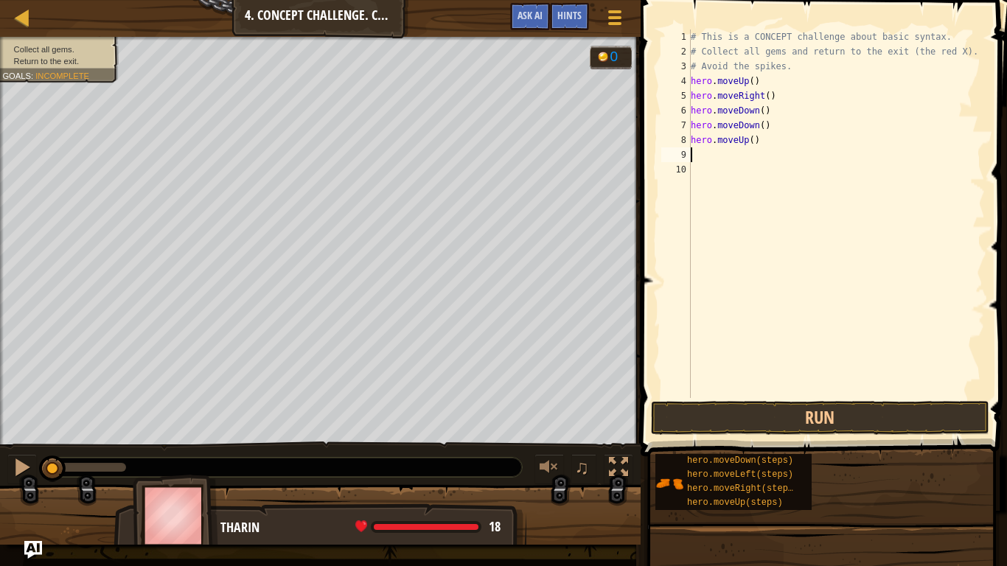
scroll to position [7, 0]
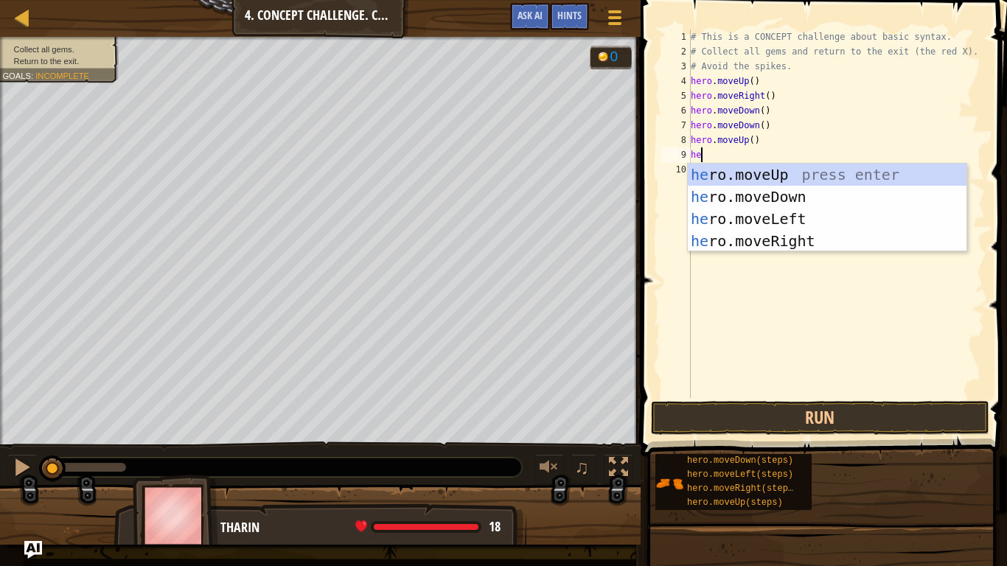
type textarea "hero"
click at [816, 242] on div "hero .moveUp press enter hero .moveDown press enter hero .moveLeft press enter …" at bounding box center [827, 230] width 279 height 133
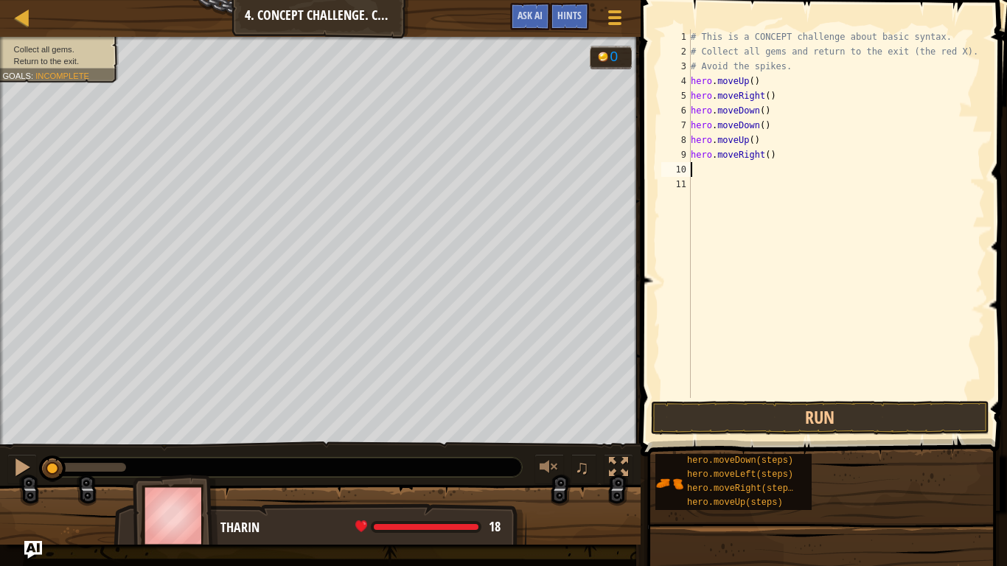
scroll to position [7, 0]
click at [804, 409] on button "Run" at bounding box center [820, 418] width 338 height 34
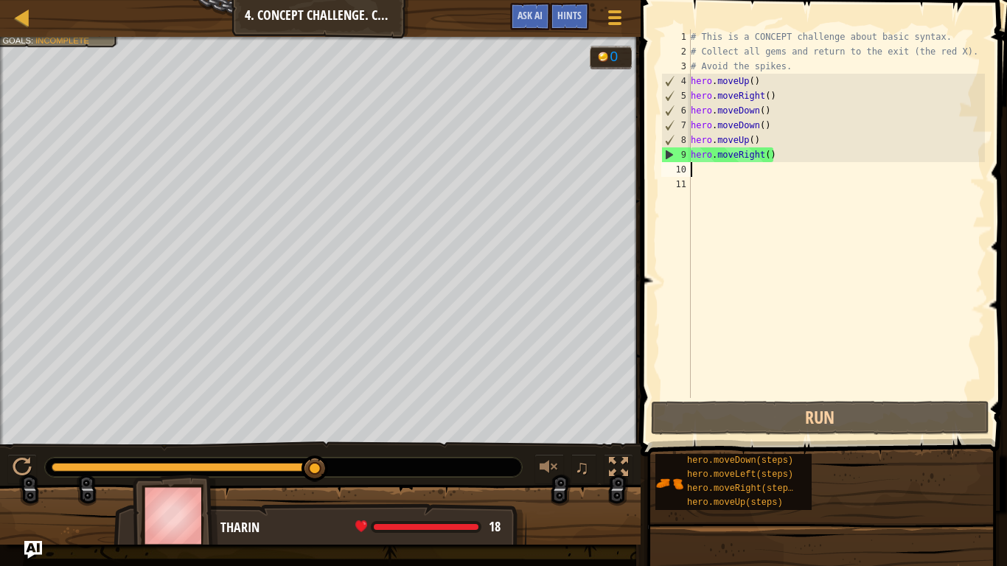
click at [639, 24] on div "Map Introduction to Computer Science 4. Concept Challenge. Careful Steps Game M…" at bounding box center [320, 18] width 641 height 37
click at [627, 24] on button "Game Menu" at bounding box center [615, 20] width 39 height 36
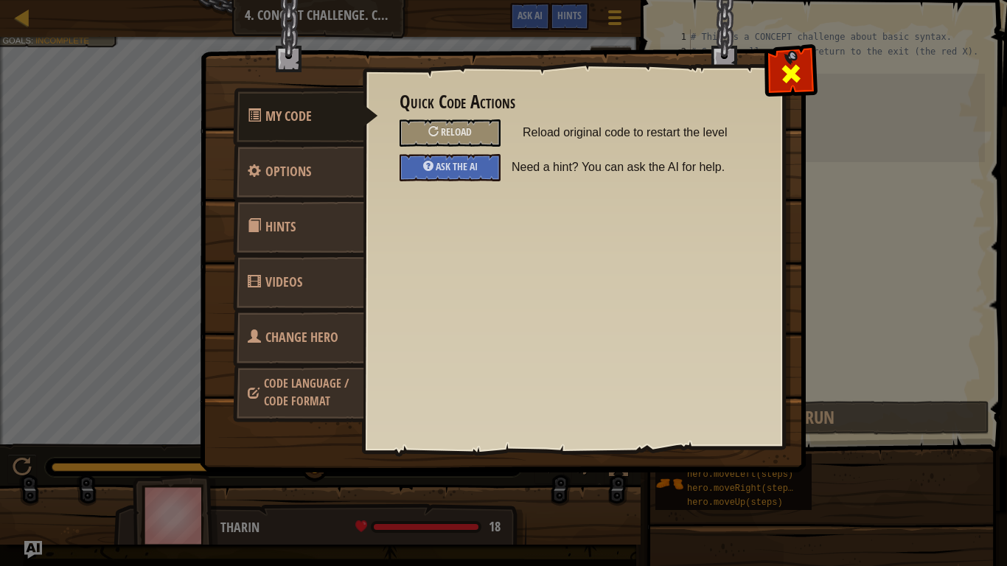
click at [782, 69] on span at bounding box center [791, 74] width 24 height 24
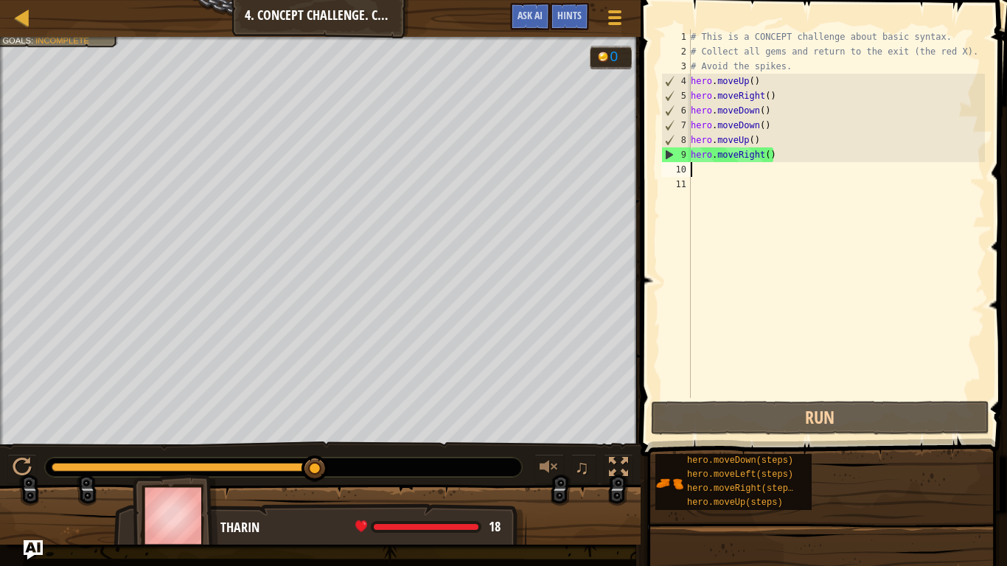
click at [26, 556] on img "Ask AI" at bounding box center [33, 549] width 19 height 19
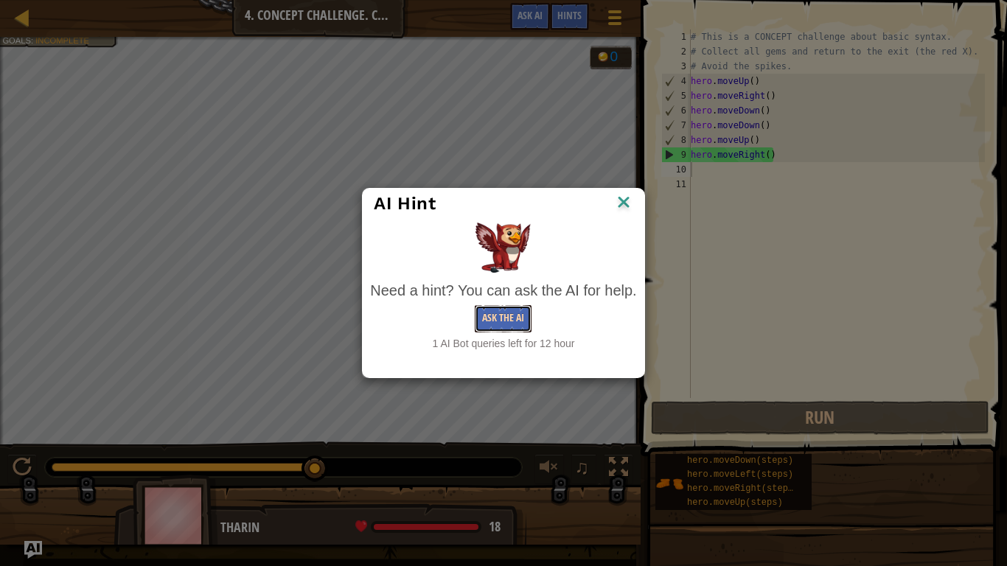
click at [520, 325] on button "Ask the AI" at bounding box center [503, 318] width 57 height 27
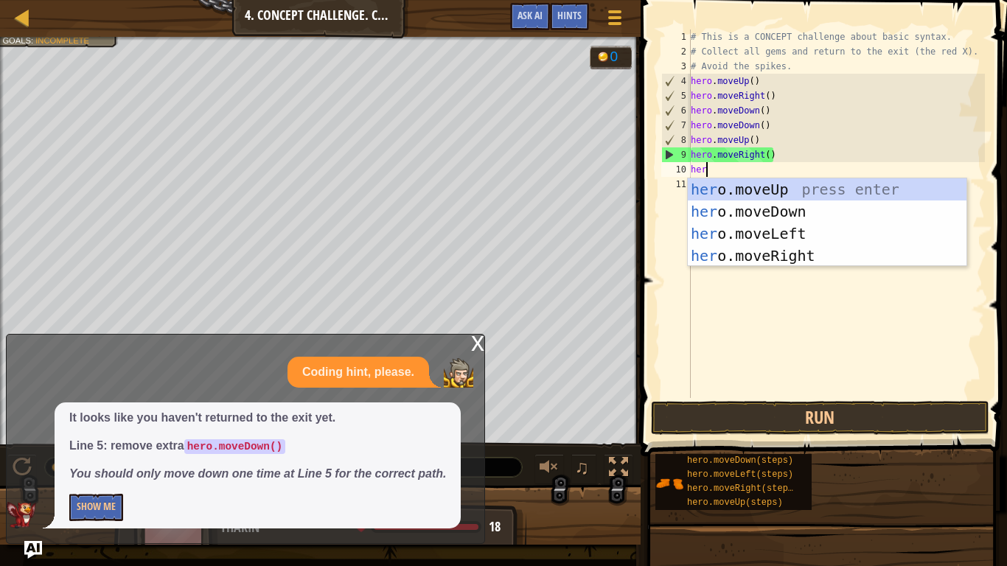
type textarea "hero"
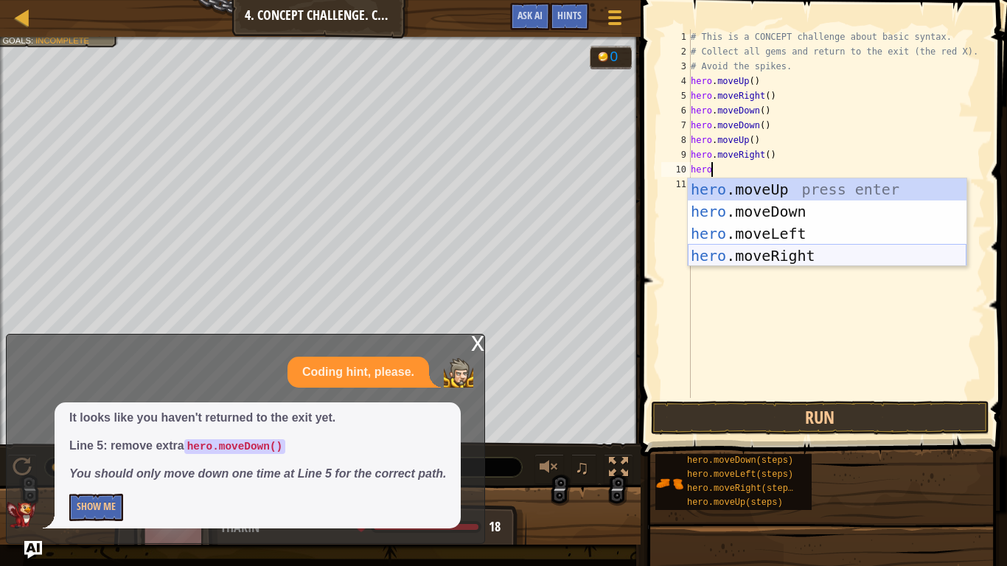
click at [883, 251] on div "hero .moveUp press enter hero .moveDown press enter hero .moveLeft press enter …" at bounding box center [827, 244] width 279 height 133
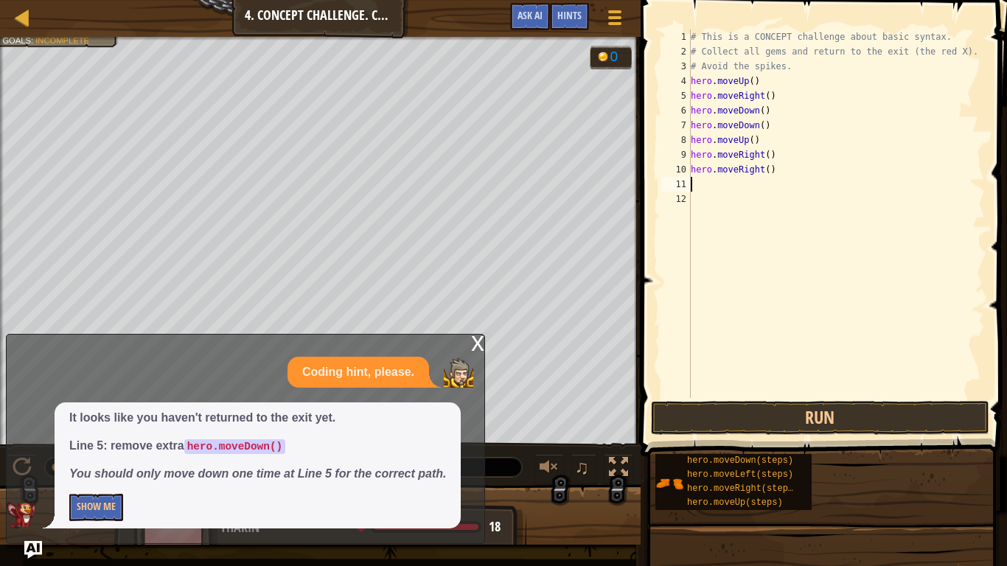
scroll to position [7, 0]
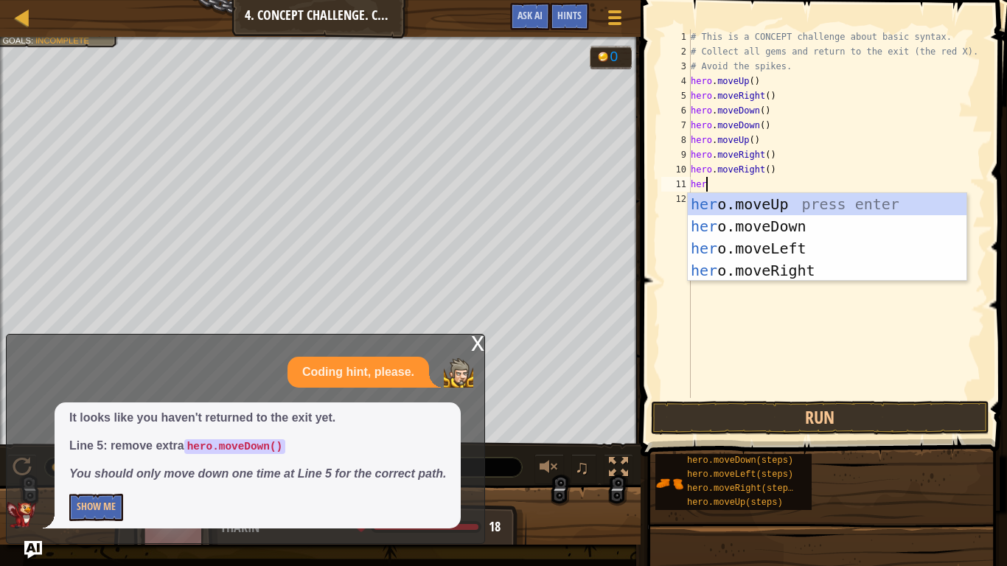
type textarea "hero"
click at [842, 199] on div "hero .moveUp press enter hero .moveDown press enter hero .moveLeft press enter …" at bounding box center [827, 259] width 279 height 133
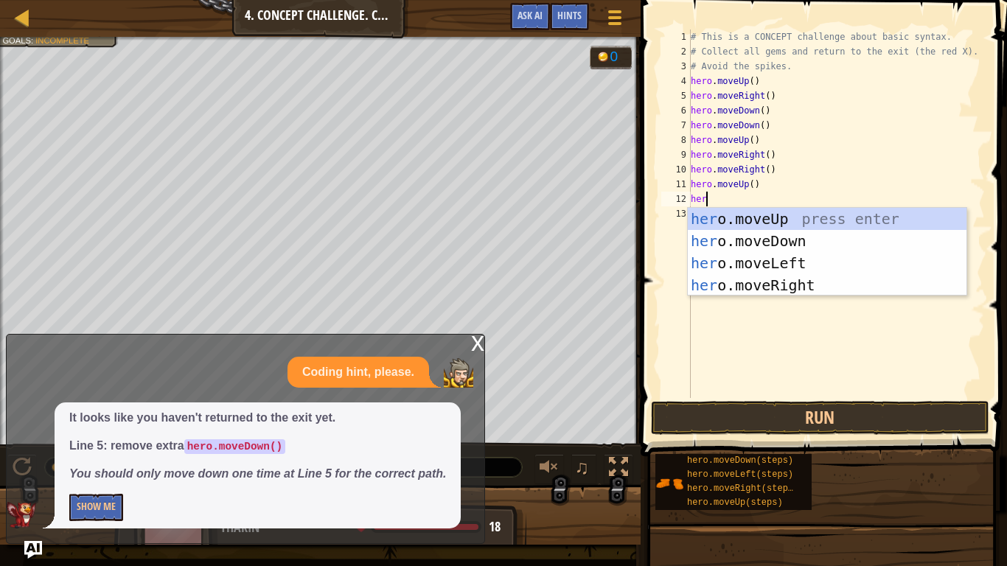
type textarea "hero"
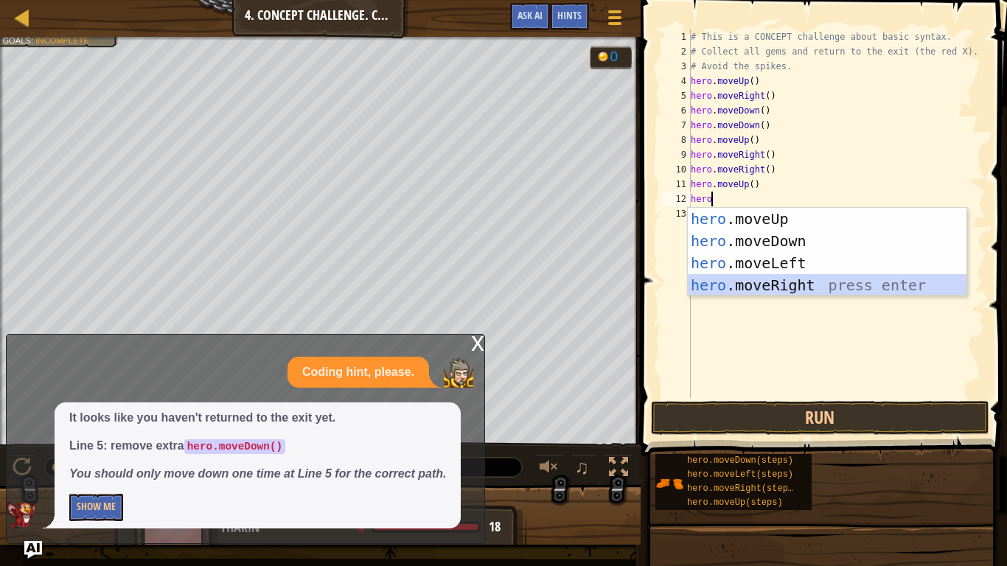
click at [829, 281] on div "hero .moveUp press enter hero .moveDown press enter hero .moveLeft press enter …" at bounding box center [827, 274] width 279 height 133
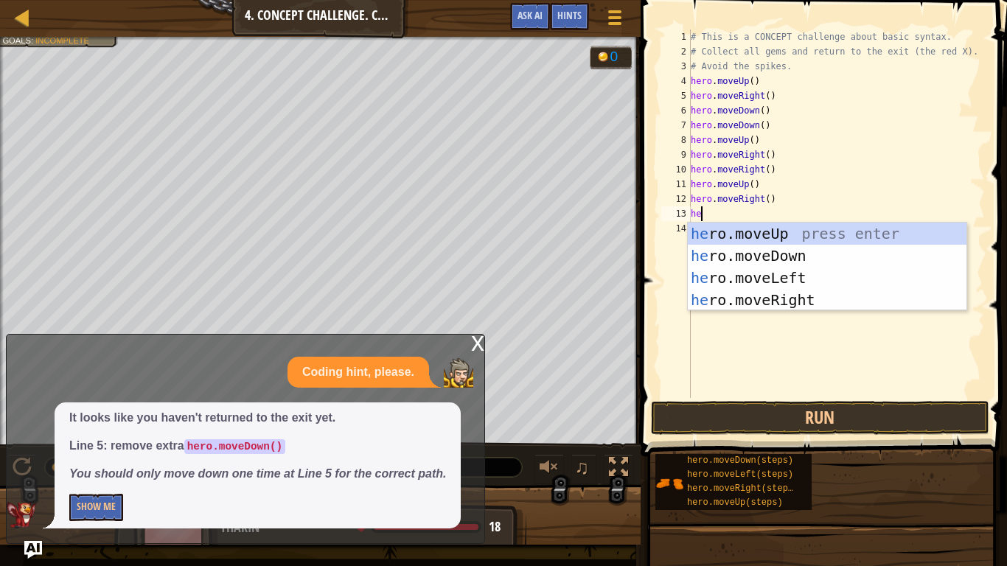
type textarea "hero"
click at [810, 262] on div "hero .moveUp press enter hero .moveDown press enter hero .moveLeft press enter …" at bounding box center [827, 289] width 279 height 133
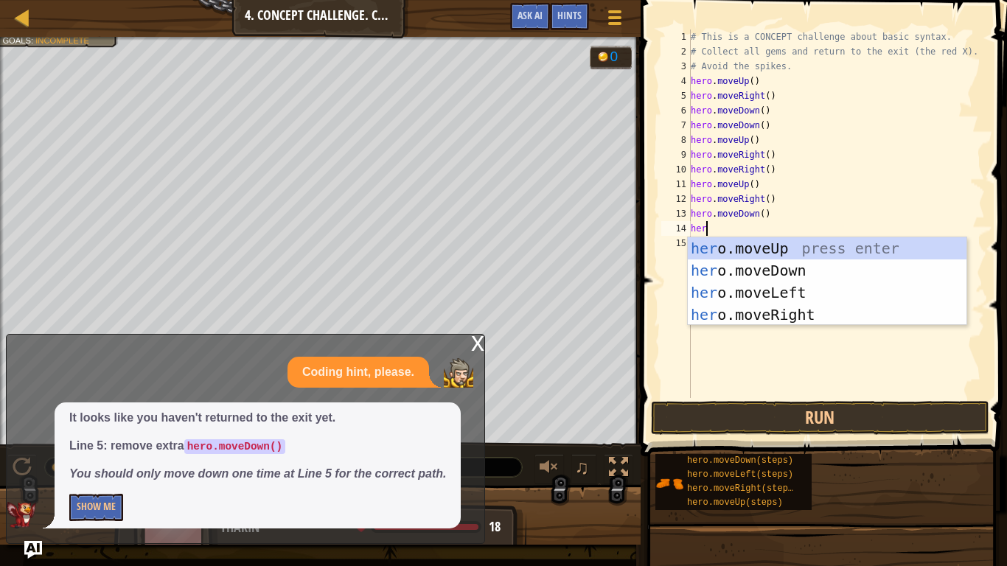
type textarea "hero"
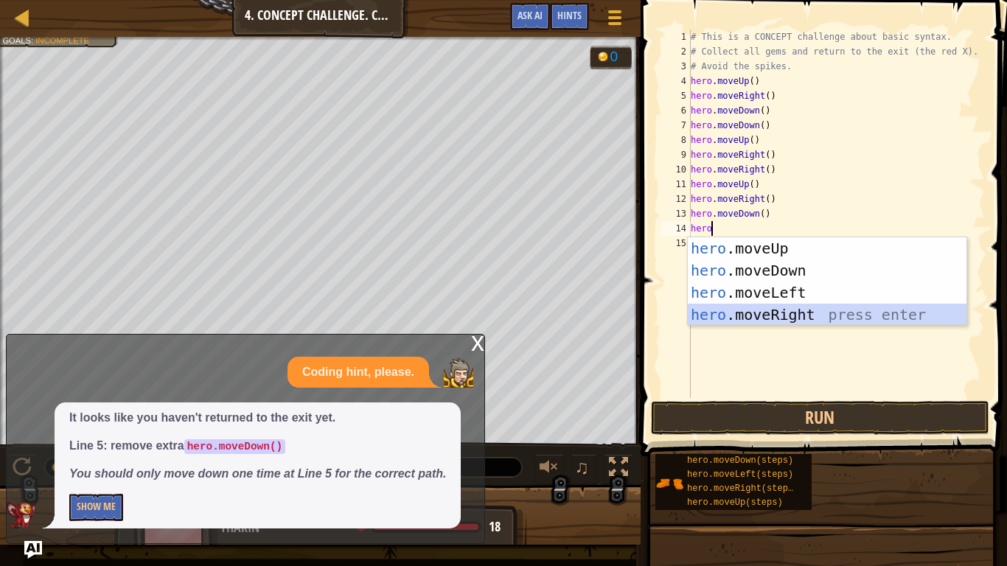
click at [810, 314] on div "hero .moveUp press enter hero .moveDown press enter hero .moveLeft press enter …" at bounding box center [827, 303] width 279 height 133
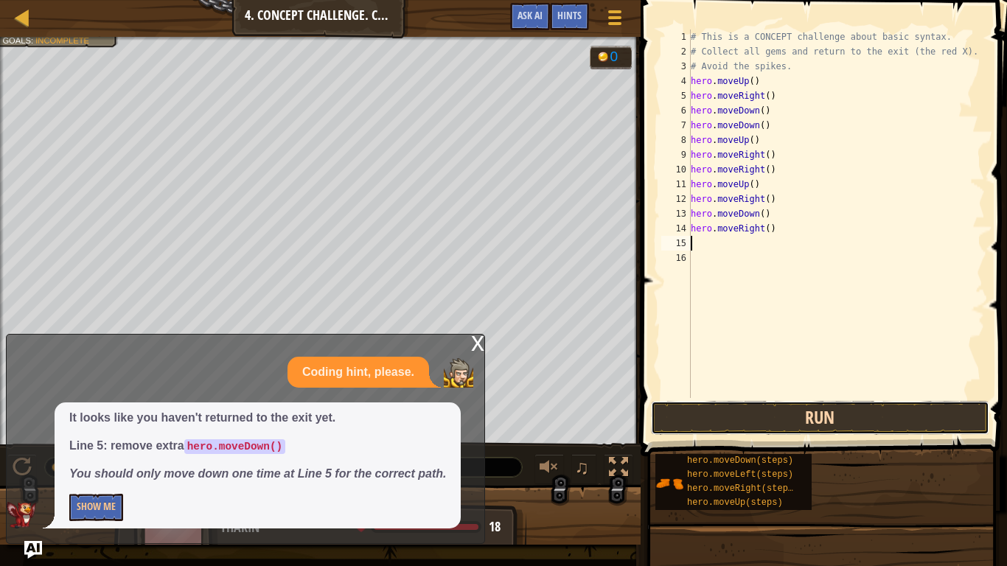
click at [852, 405] on button "Run" at bounding box center [820, 418] width 338 height 34
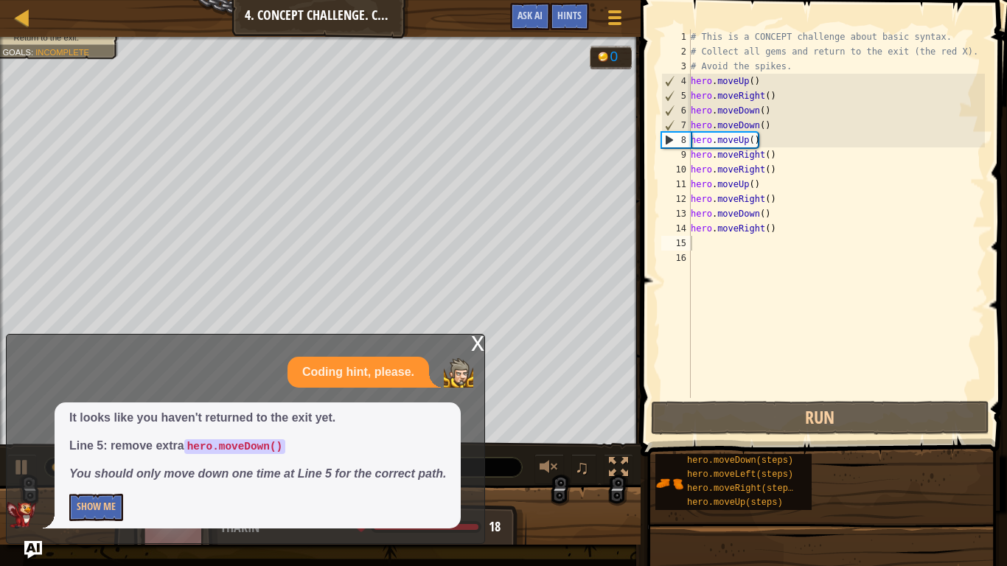
click at [473, 350] on div "x" at bounding box center [477, 342] width 13 height 15
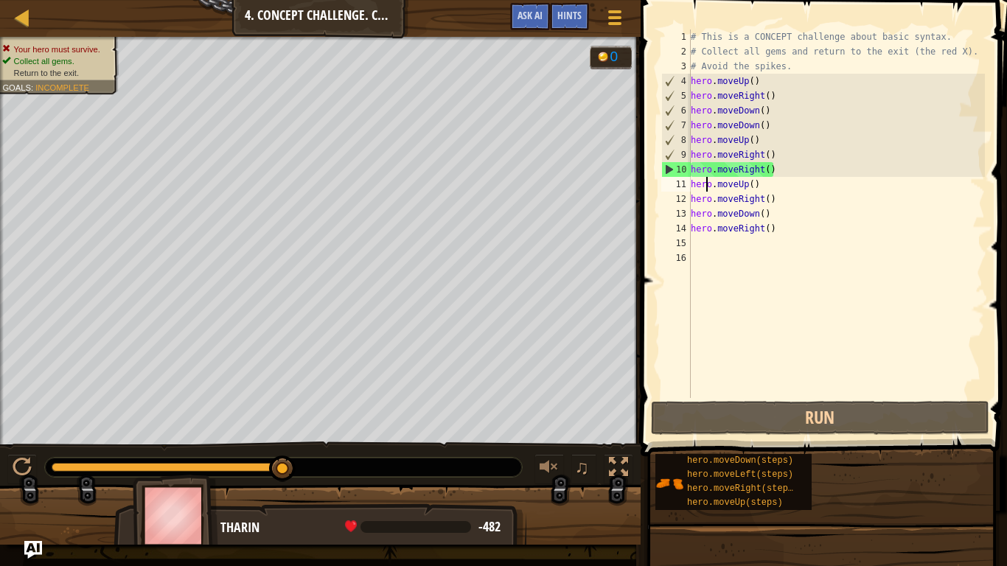
click at [705, 191] on div "# This is a CONCEPT challenge about basic syntax. # Collect all gems and return…" at bounding box center [836, 228] width 297 height 398
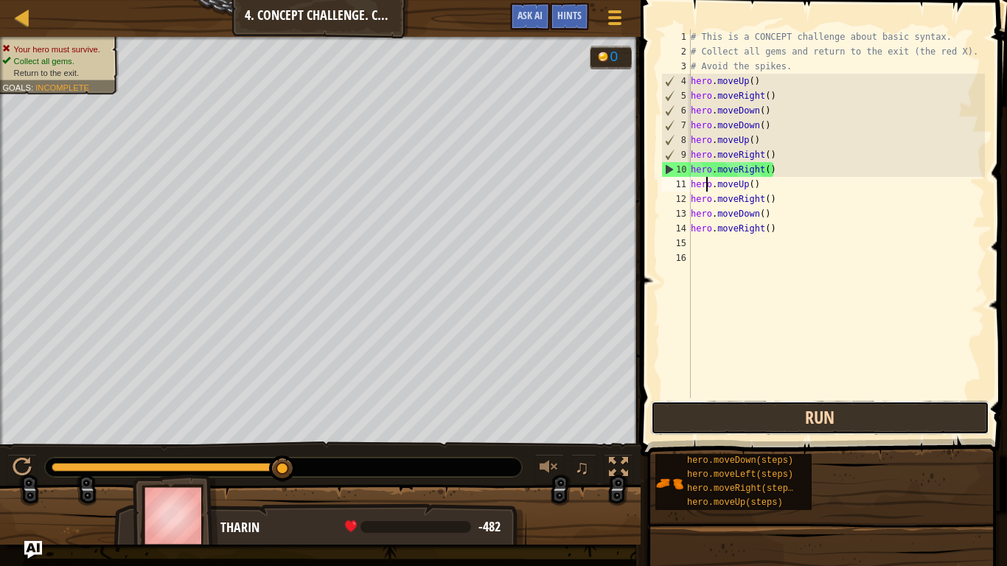
click at [754, 425] on button "Run" at bounding box center [820, 418] width 338 height 34
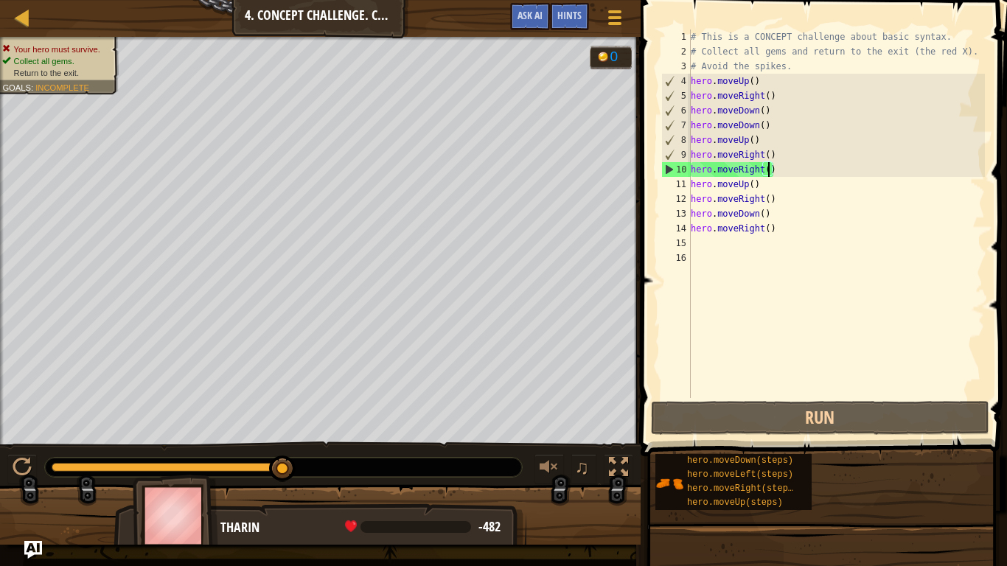
click at [770, 169] on div "# This is a CONCEPT challenge about basic syntax. # Collect all gems and return…" at bounding box center [836, 228] width 297 height 398
click at [774, 171] on div "# This is a CONCEPT challenge about basic syntax. # Collect all gems and return…" at bounding box center [836, 228] width 297 height 398
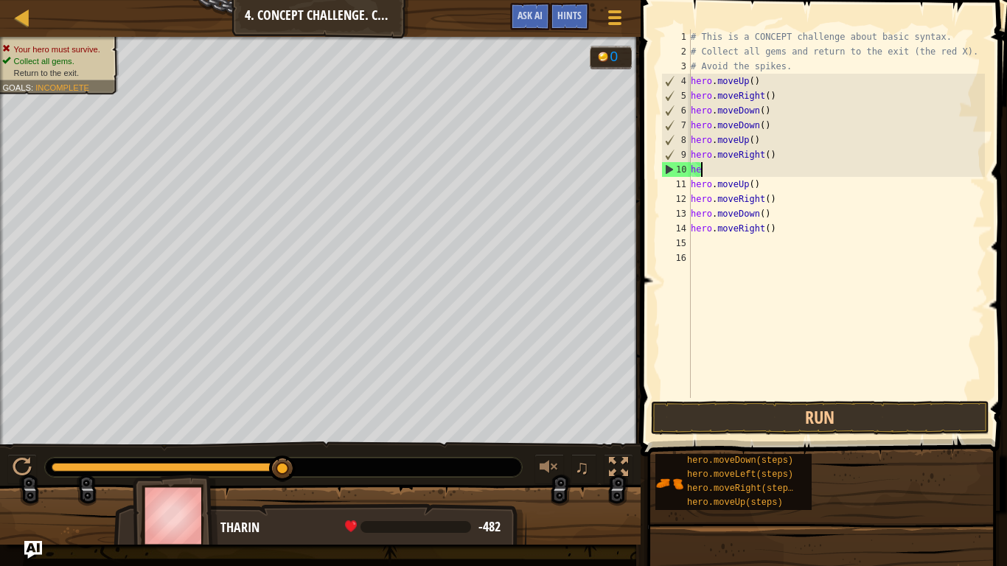
type textarea "h"
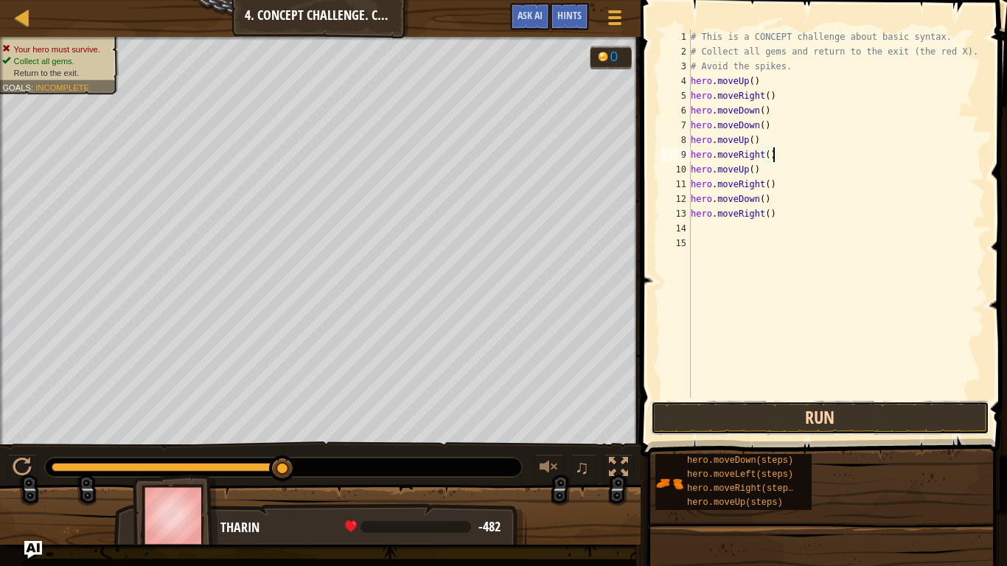
click at [881, 422] on button "Run" at bounding box center [820, 418] width 338 height 34
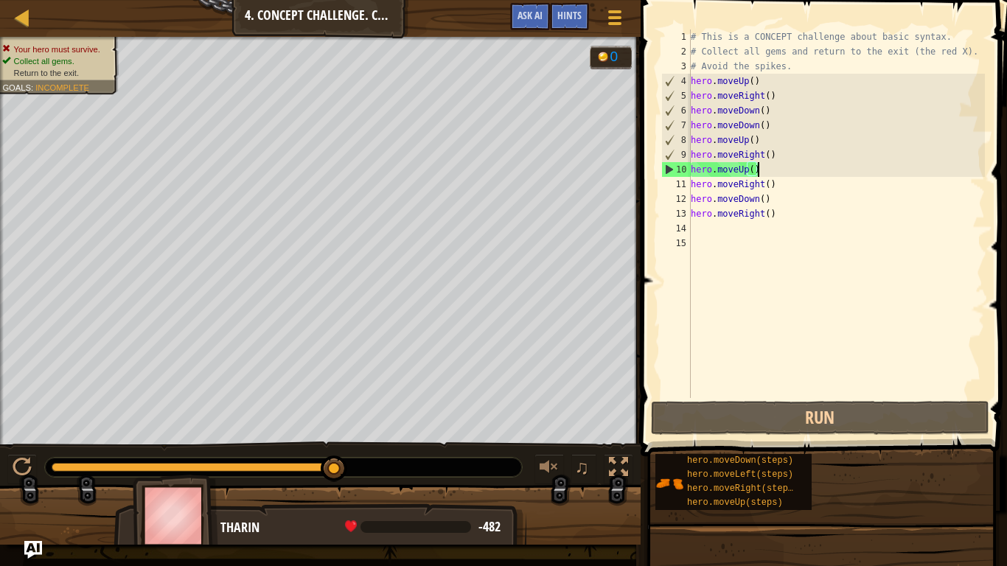
click at [787, 166] on div "# This is a CONCEPT challenge about basic syntax. # Collect all gems and return…" at bounding box center [836, 228] width 297 height 398
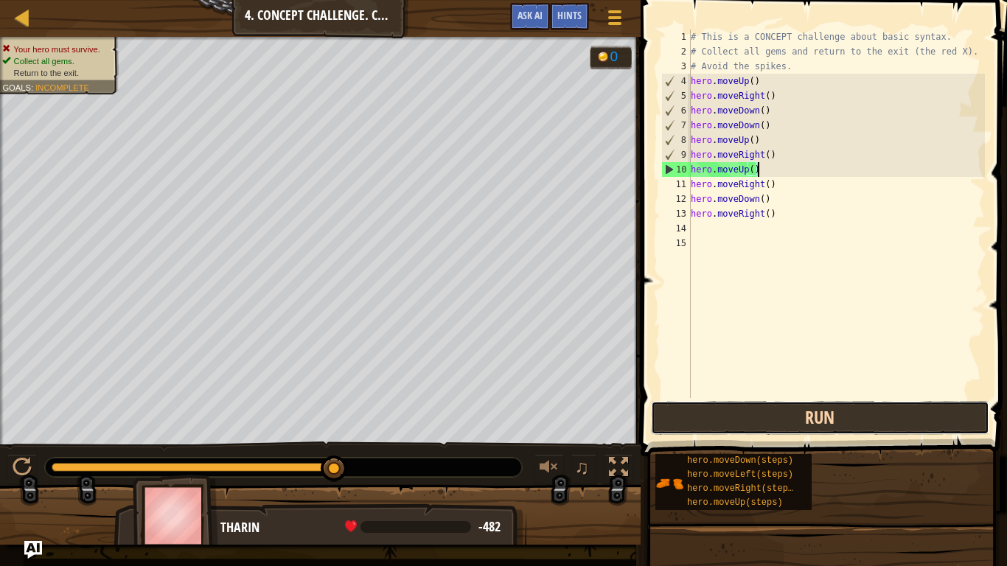
click at [711, 418] on button "Run" at bounding box center [820, 418] width 338 height 34
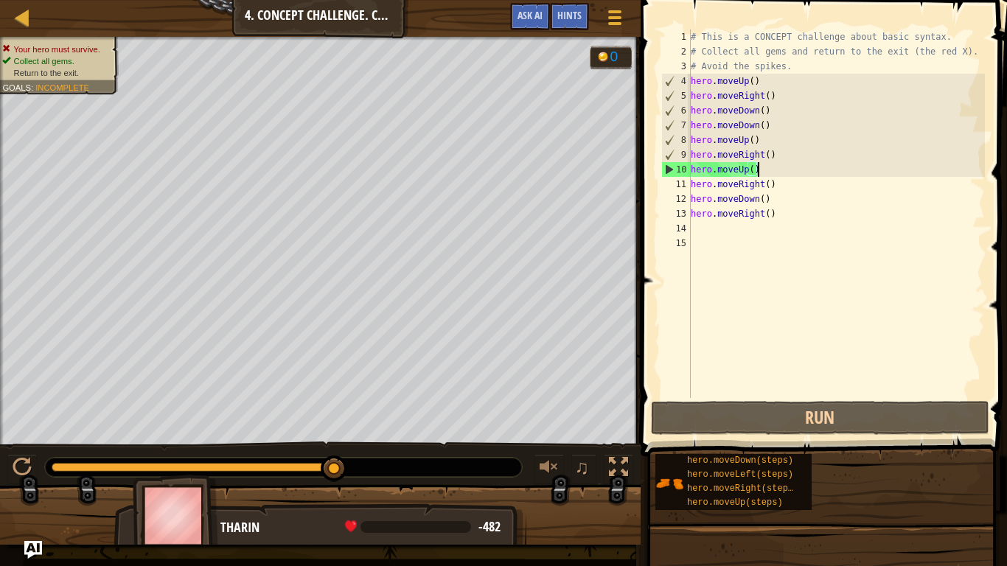
click at [776, 190] on div "# This is a CONCEPT challenge about basic syntax. # Collect all gems and return…" at bounding box center [836, 228] width 297 height 398
click at [763, 175] on div "# This is a CONCEPT challenge about basic syntax. # Collect all gems and return…" at bounding box center [836, 228] width 297 height 398
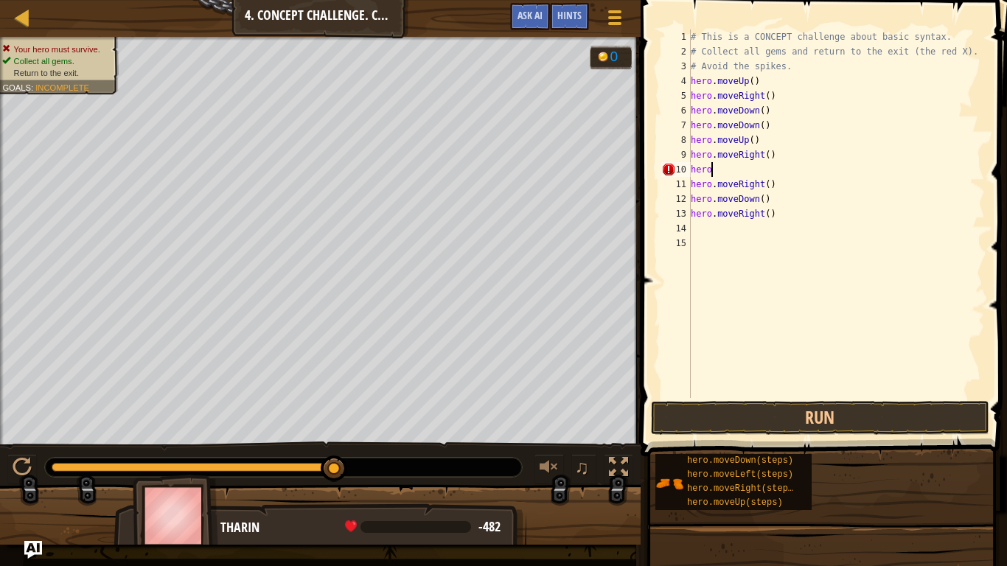
type textarea "h"
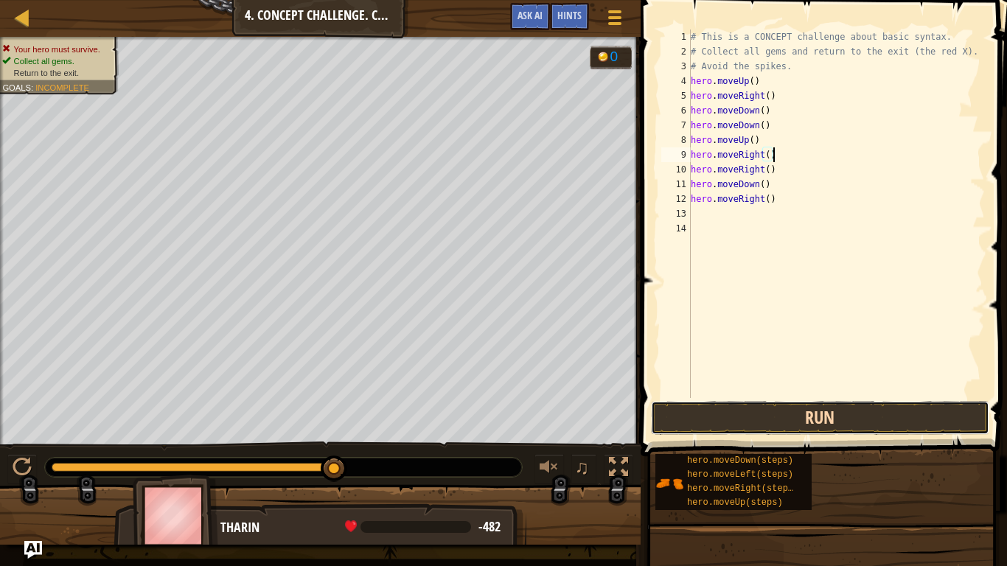
click at [831, 412] on button "Run" at bounding box center [820, 418] width 338 height 34
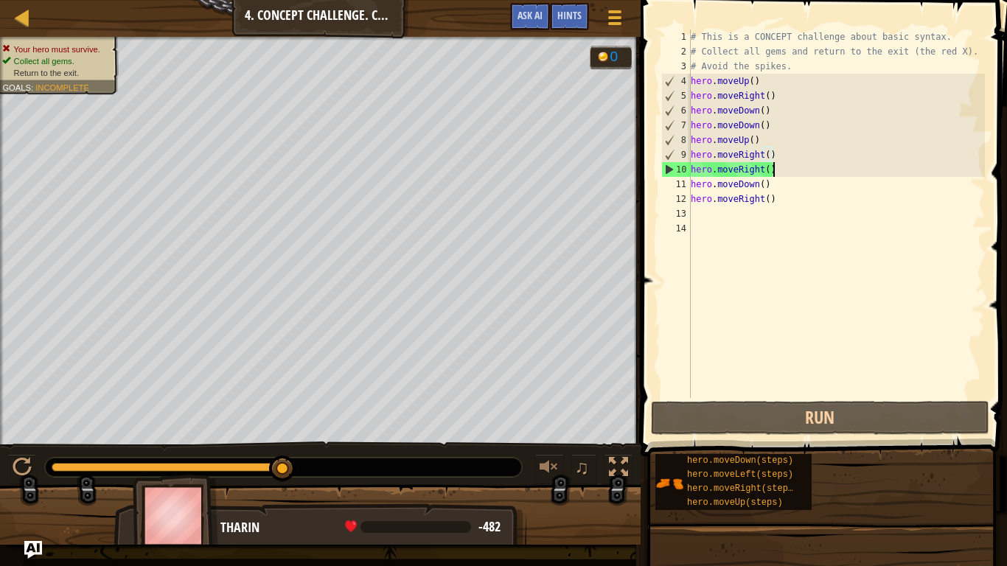
click at [785, 175] on div "# This is a CONCEPT challenge about basic syntax. # Collect all gems and return…" at bounding box center [836, 228] width 297 height 398
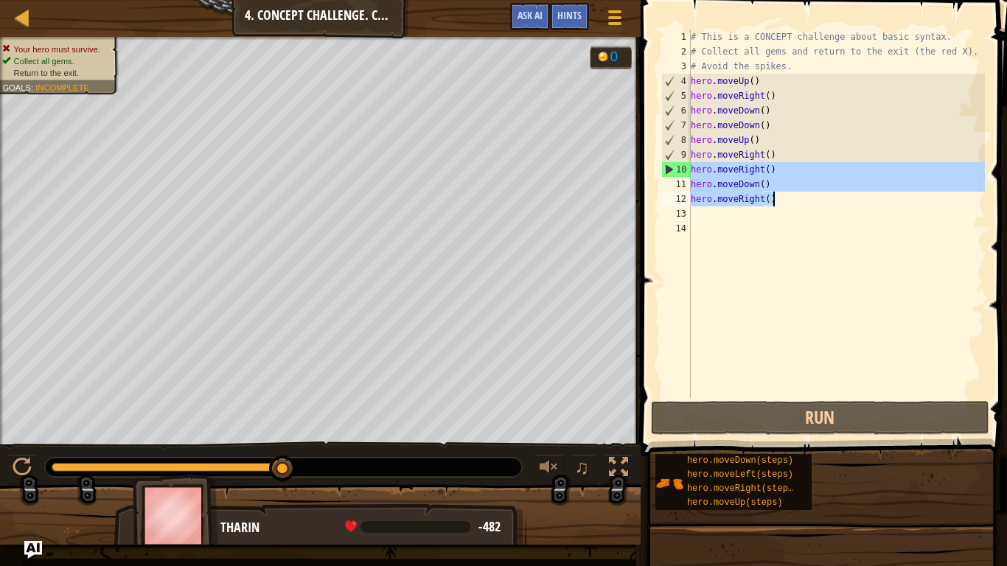
drag, startPoint x: 692, startPoint y: 170, endPoint x: 868, endPoint y: 205, distance: 179.0
click at [868, 205] on div "# This is a CONCEPT challenge about basic syntax. # Collect all gems and return…" at bounding box center [836, 228] width 297 height 398
type textarea "hero.moveDown() hero.moveRight()"
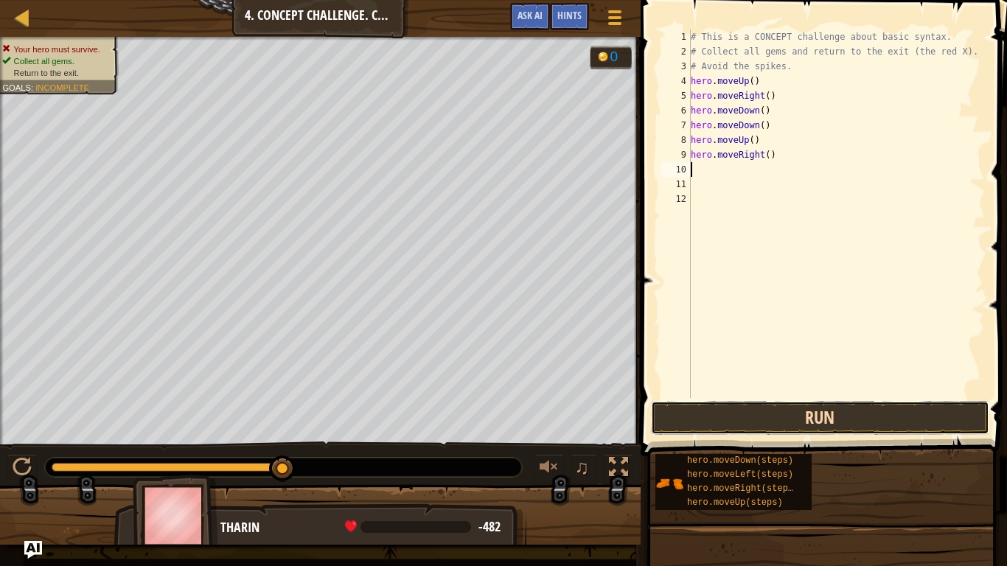
click at [781, 419] on button "Run" at bounding box center [820, 418] width 338 height 34
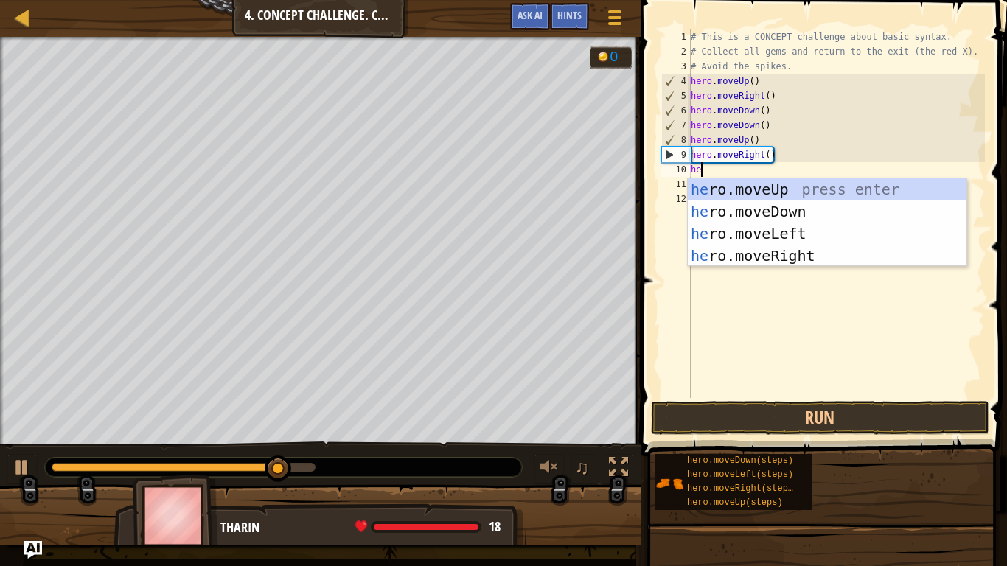
type textarea "hero"
click at [812, 239] on div "hero .moveUp press enter hero .moveDown press enter hero .moveLeft press enter …" at bounding box center [827, 244] width 279 height 133
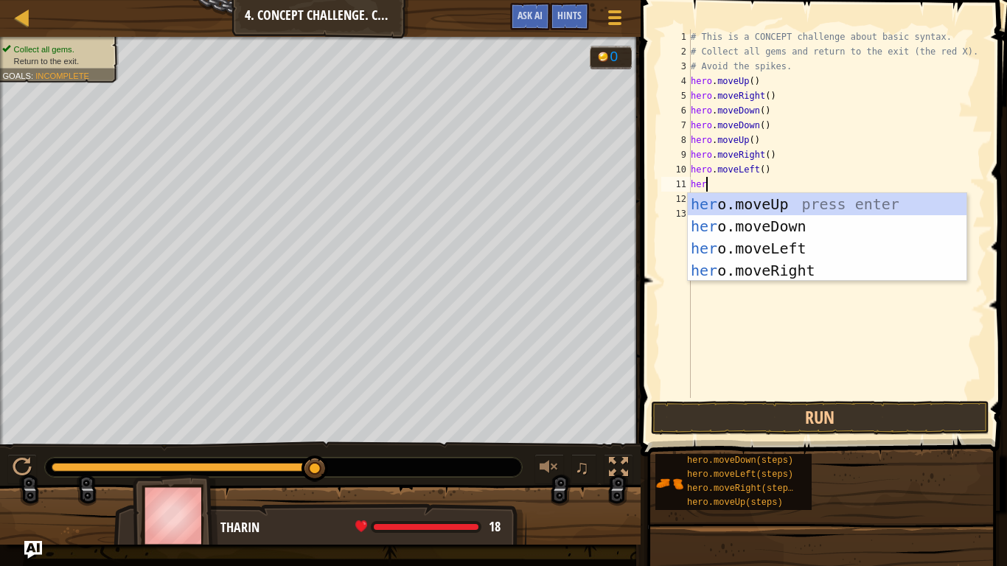
type textarea "hero"
click at [816, 204] on div "hero .moveUp press enter hero .moveDown press enter hero .moveLeft press enter …" at bounding box center [827, 259] width 279 height 133
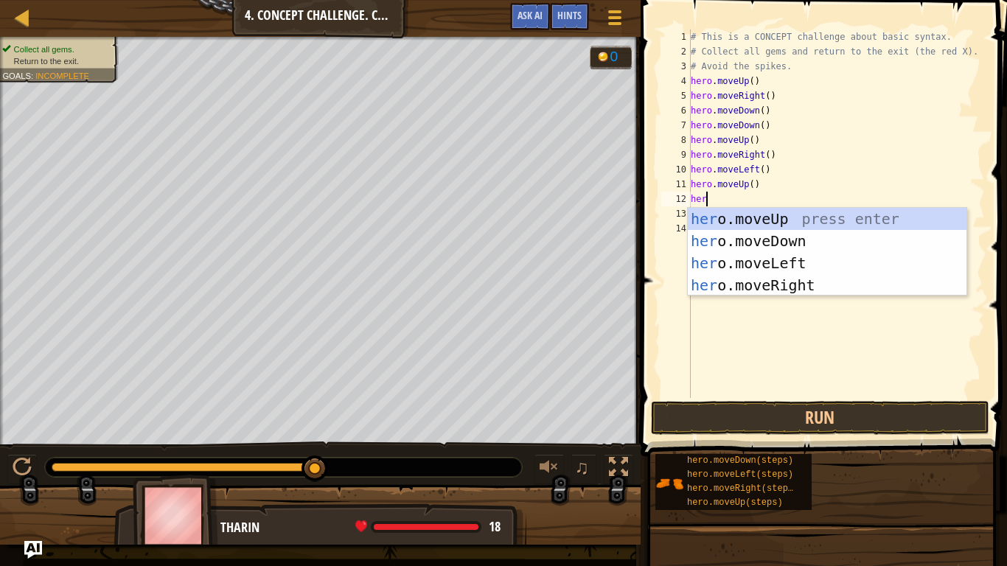
type textarea "hero"
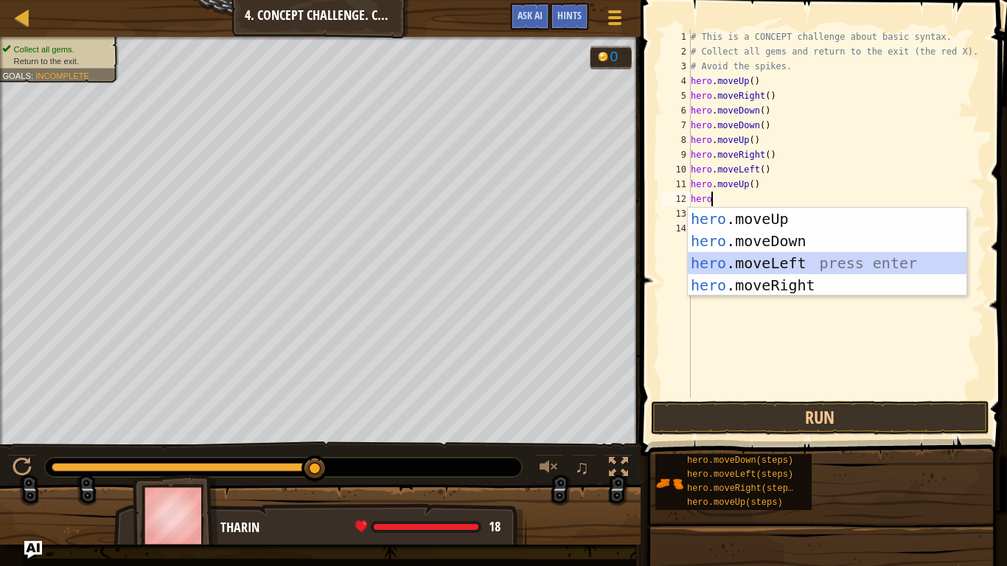
click at [811, 256] on div "hero .moveUp press enter hero .moveDown press enter hero .moveLeft press enter …" at bounding box center [827, 274] width 279 height 133
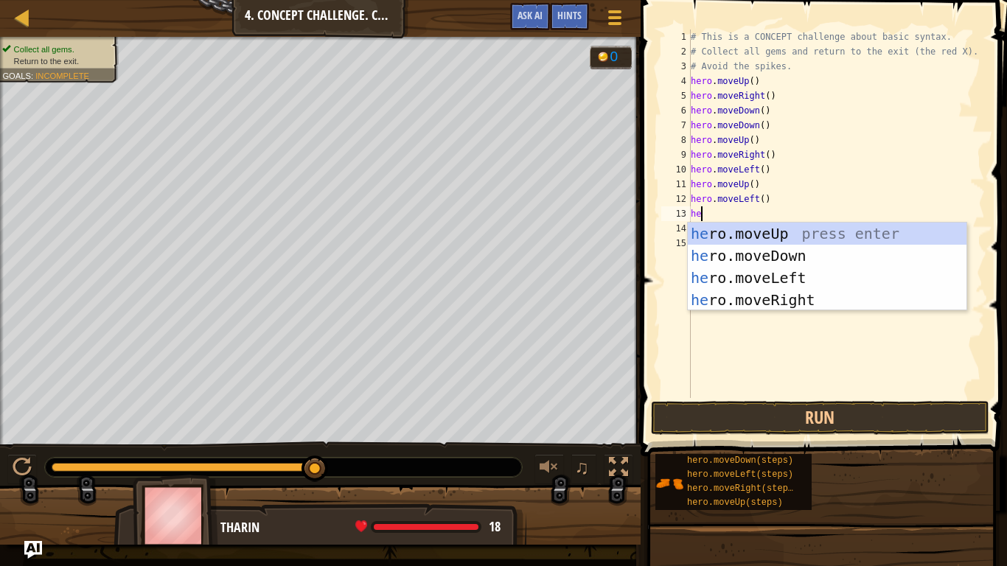
type textarea "hero"
click at [802, 254] on div "hero .moveUp press enter hero .moveDown press enter hero .moveLeft press enter …" at bounding box center [827, 289] width 279 height 133
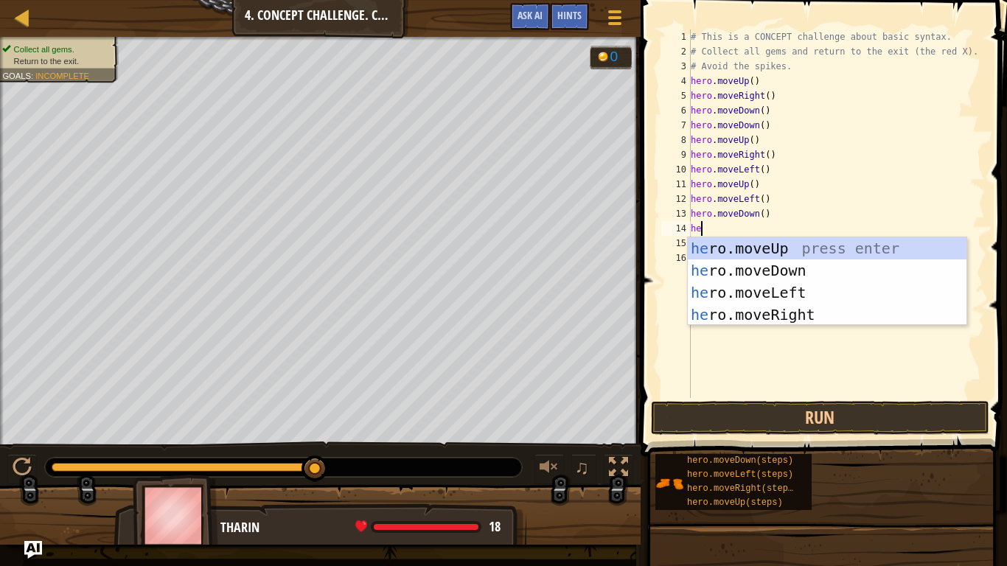
type textarea "hero"
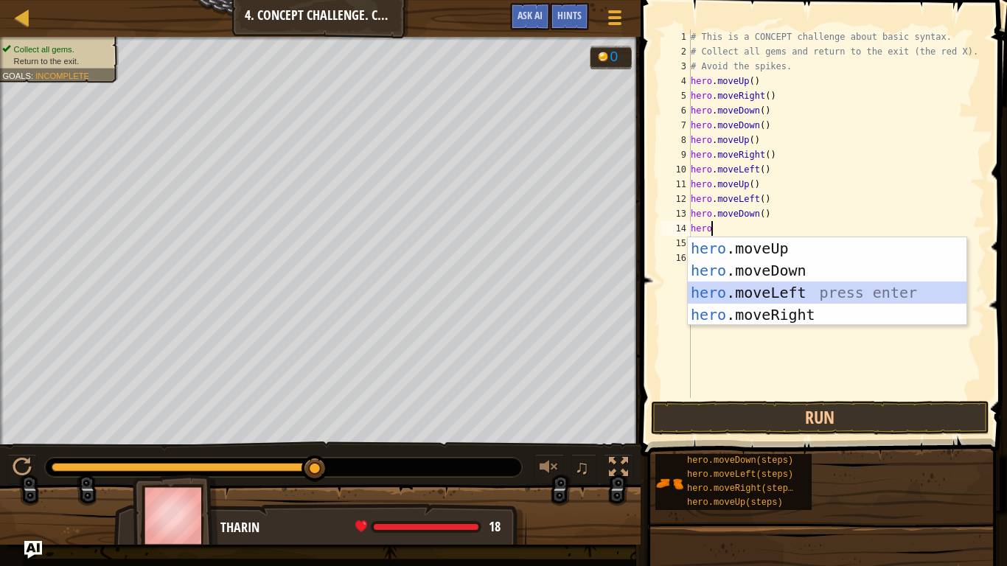
click at [823, 293] on div "hero .moveUp press enter hero .moveDown press enter hero .moveLeft press enter …" at bounding box center [827, 303] width 279 height 133
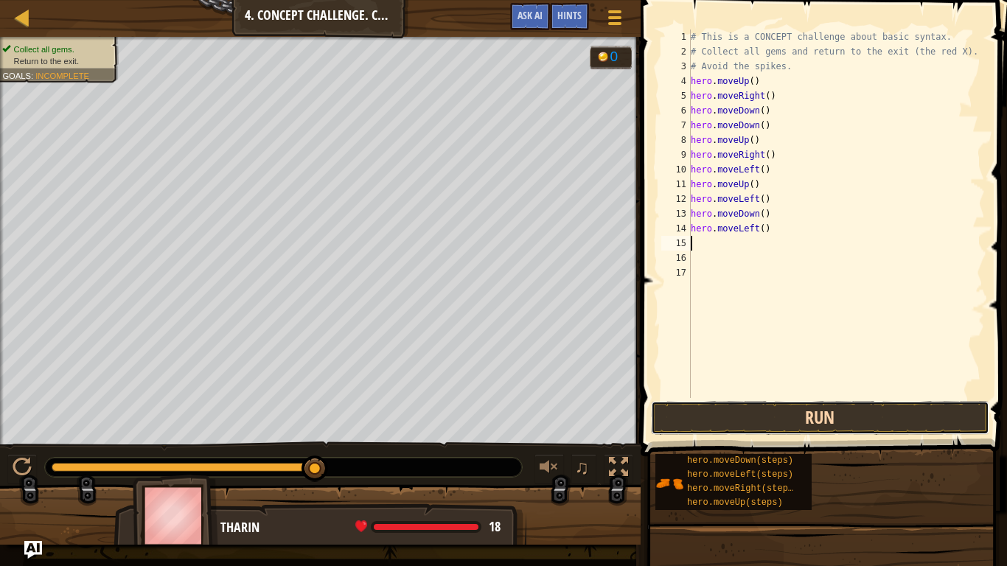
click at [801, 411] on button "Run" at bounding box center [820, 418] width 338 height 34
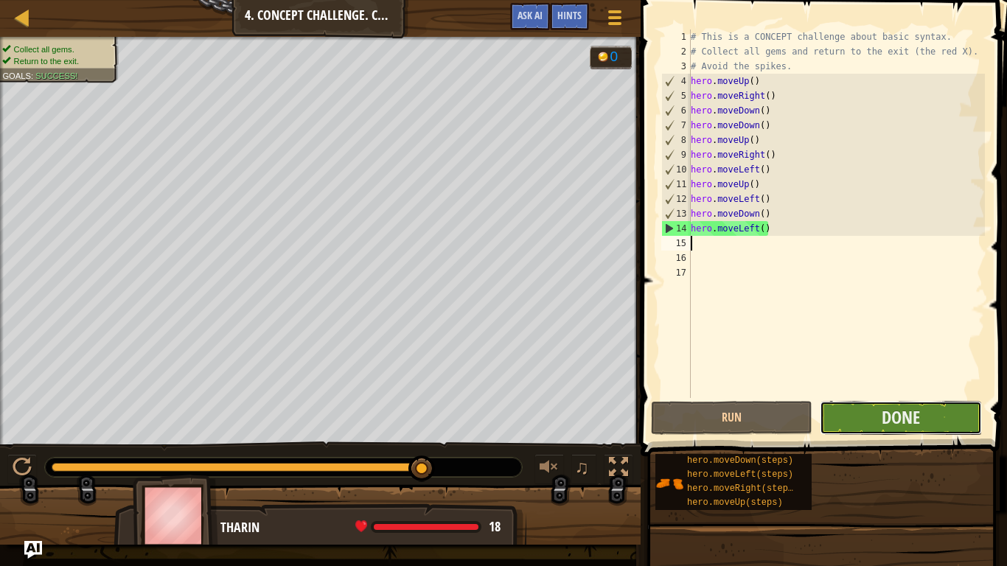
click at [936, 419] on button "Done" at bounding box center [900, 418] width 161 height 34
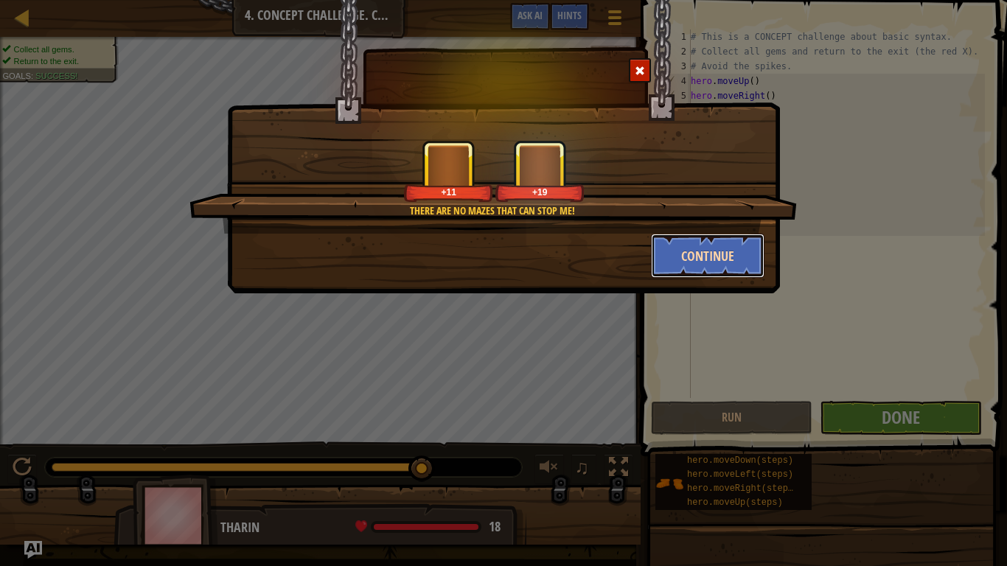
click at [686, 256] on button "Continue" at bounding box center [708, 256] width 114 height 44
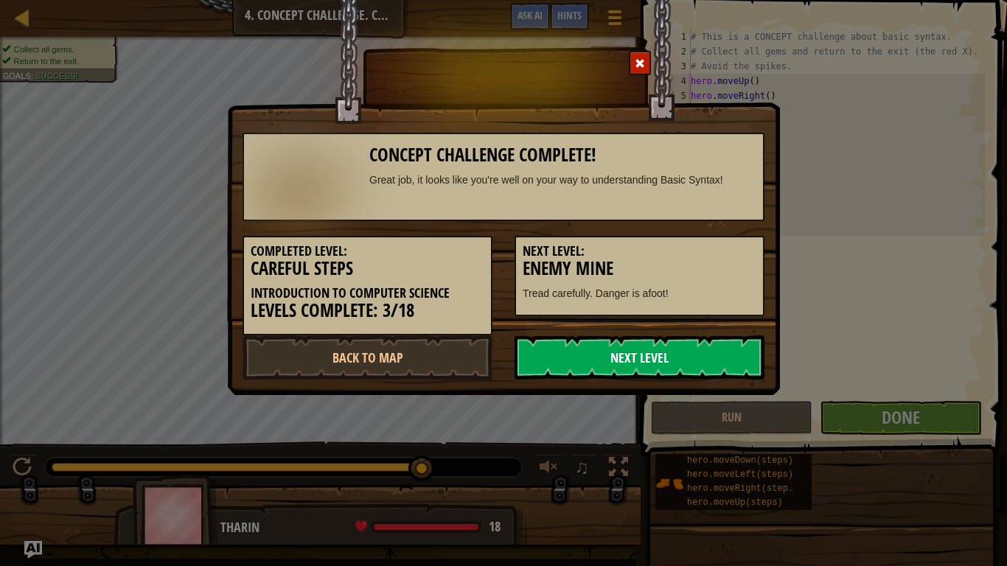
click at [602, 355] on link "Next Level" at bounding box center [640, 357] width 250 height 44
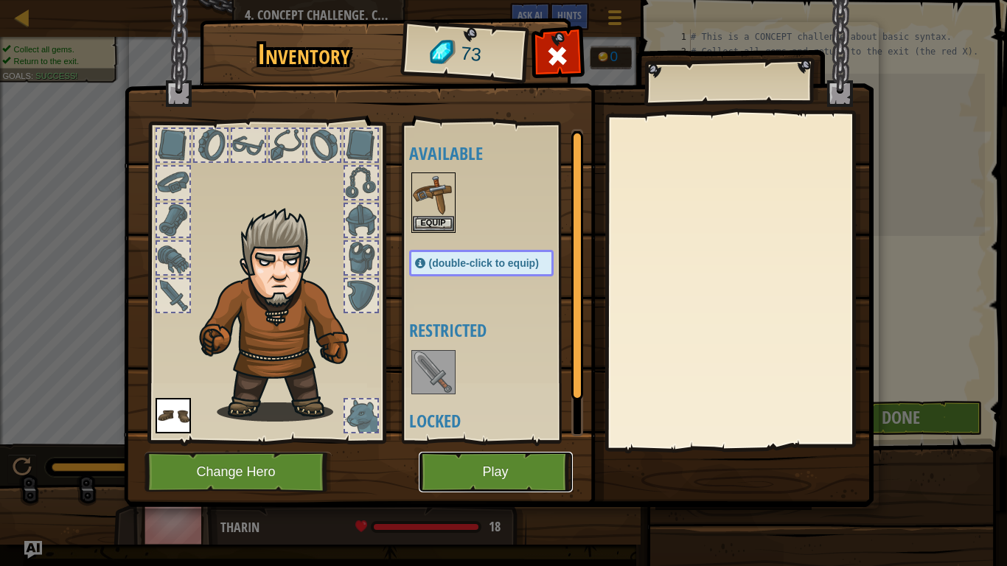
click at [471, 478] on button "Play" at bounding box center [496, 472] width 154 height 41
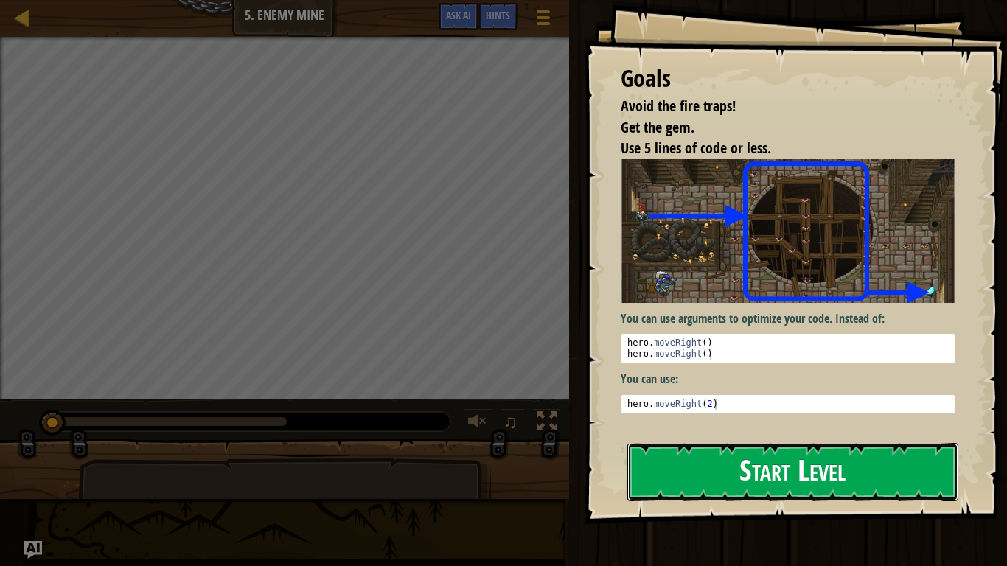
click at [841, 484] on button "Start Level" at bounding box center [792, 472] width 331 height 58
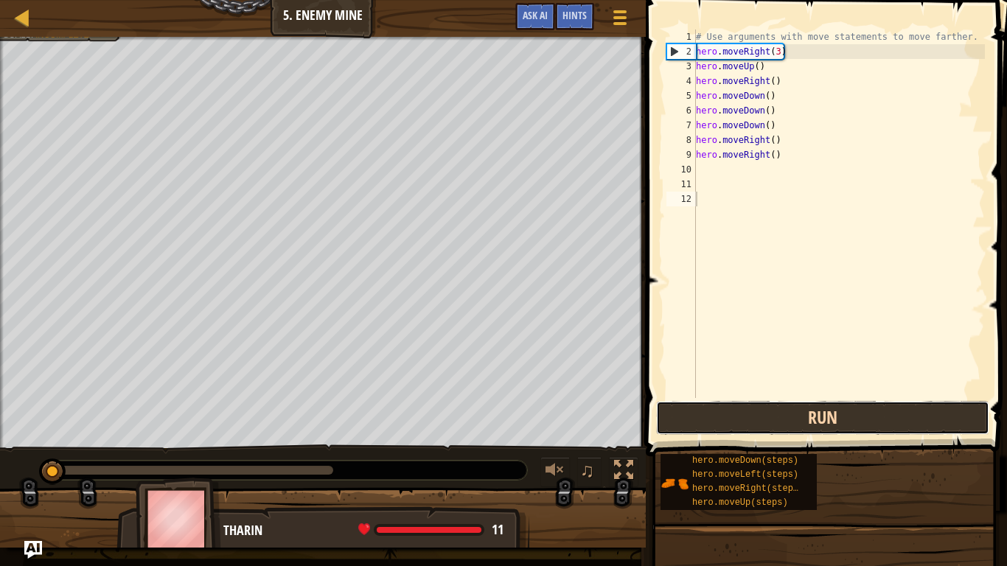
click at [840, 426] on button "Run" at bounding box center [822, 418] width 333 height 34
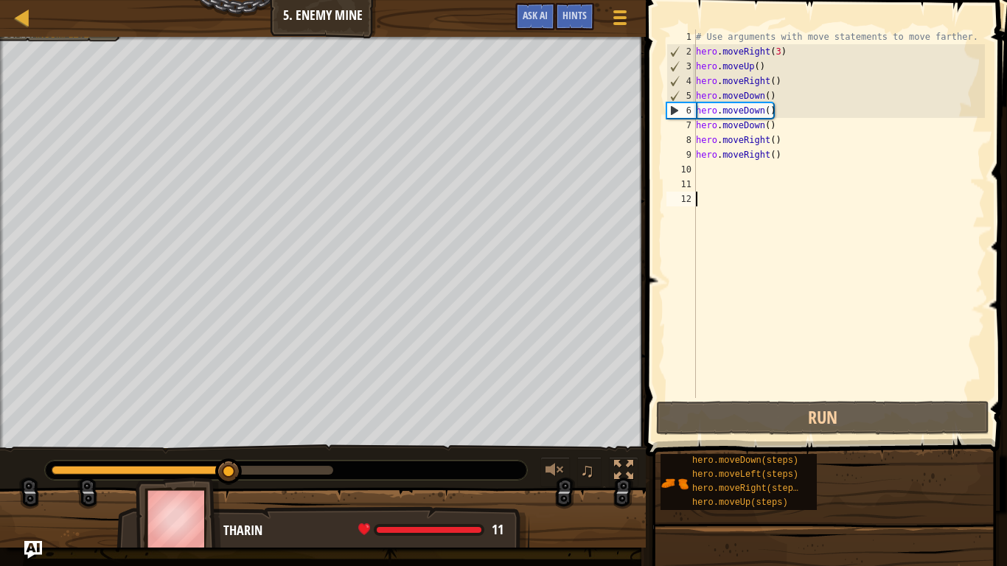
click at [742, 173] on div "# Use arguments with move statements to move farther. hero . moveRight ( 3 ) he…" at bounding box center [839, 228] width 292 height 398
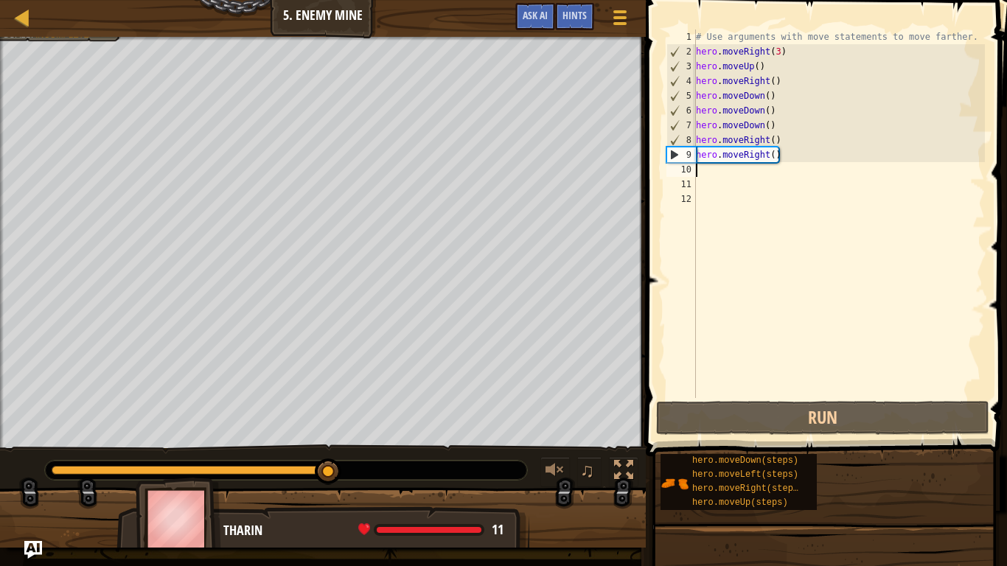
scroll to position [7, 0]
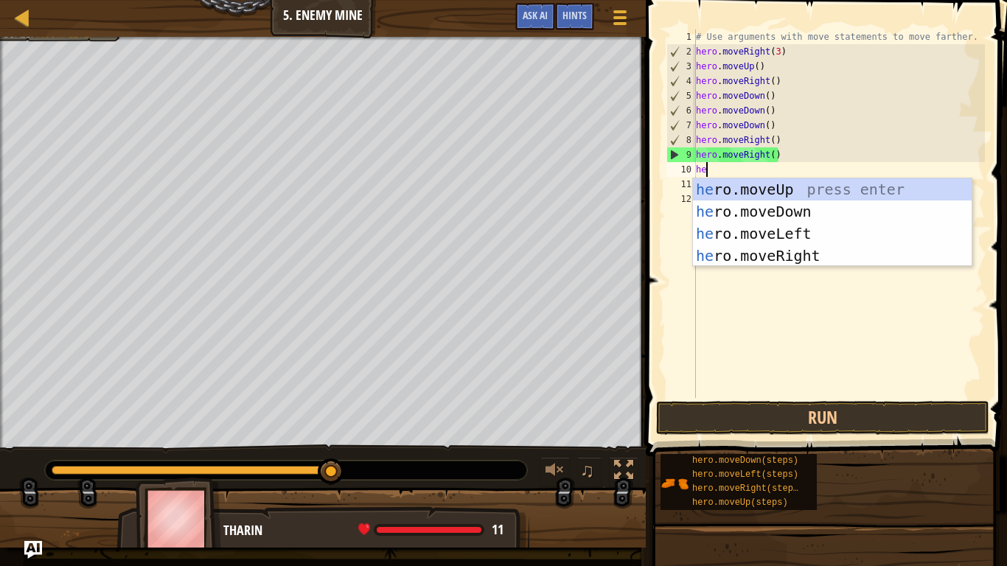
type textarea "hero"
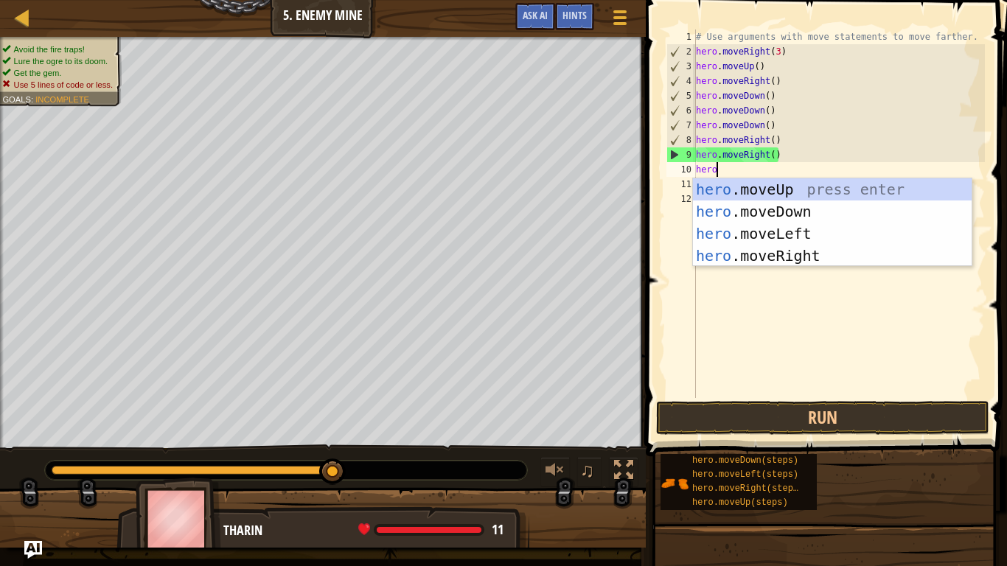
scroll to position [7, 2]
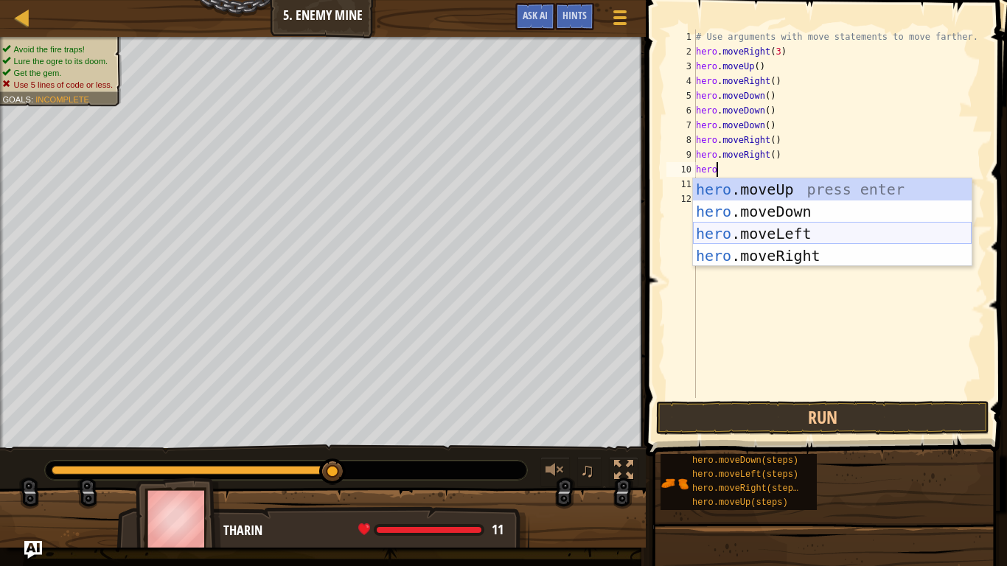
click at [750, 240] on div "hero .moveUp press enter hero .moveDown press enter hero .moveLeft press enter …" at bounding box center [832, 244] width 279 height 133
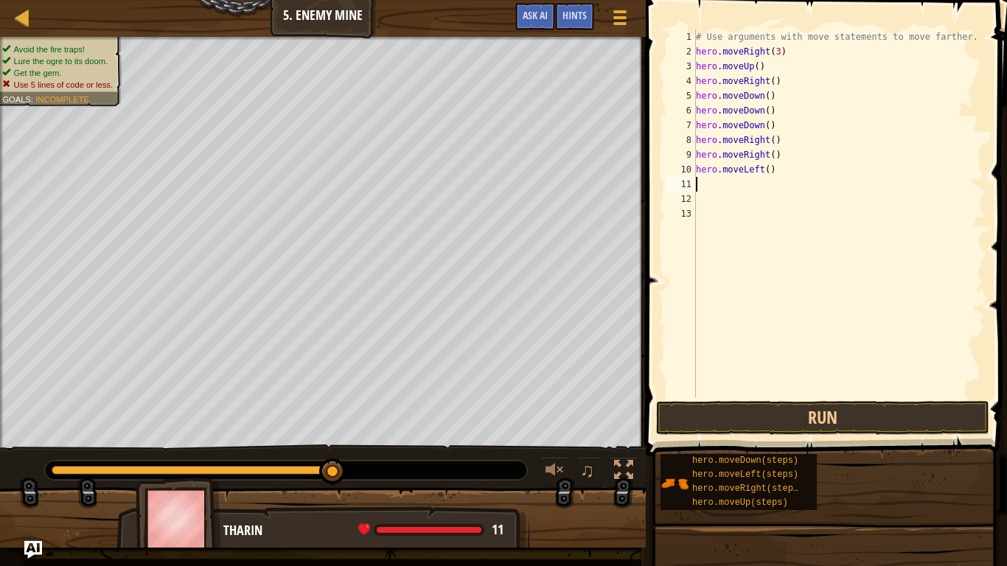
scroll to position [7, 0]
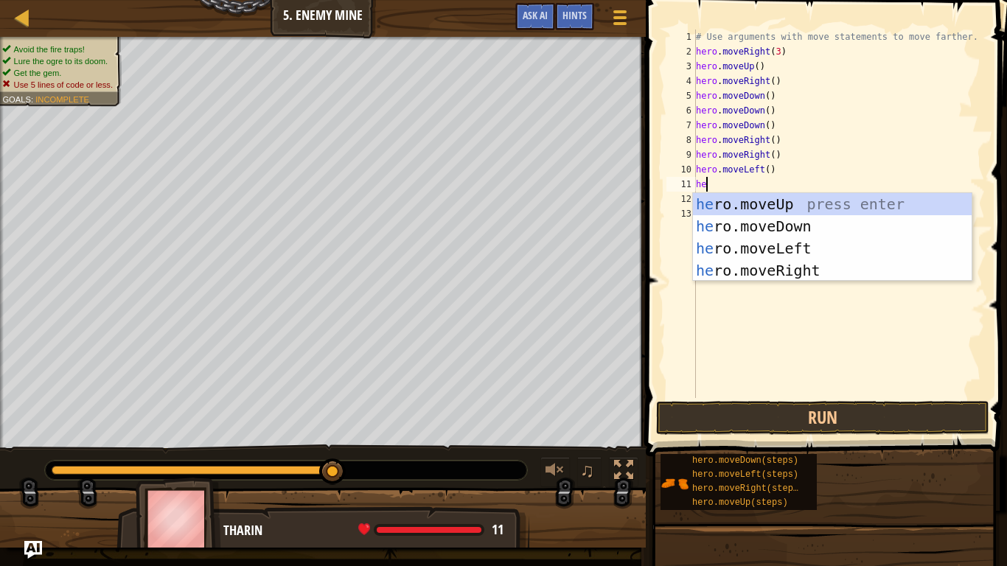
type textarea "hero"
click at [746, 252] on div "hero .moveUp press enter hero .moveDown press enter hero .moveLeft press enter …" at bounding box center [832, 259] width 279 height 133
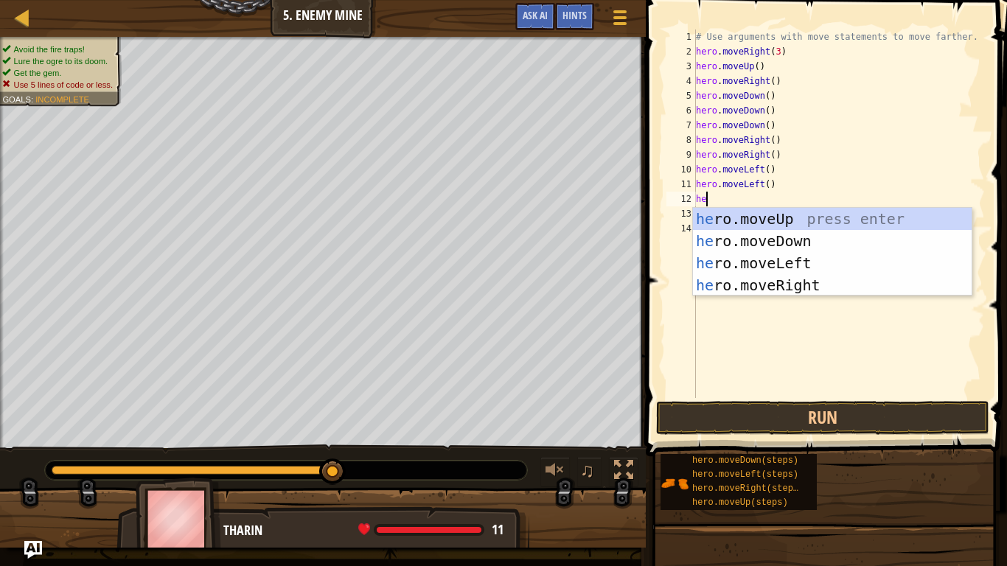
type textarea "hero"
click at [779, 215] on div "hero .moveUp press enter hero .moveDown press enter hero .moveLeft press enter …" at bounding box center [832, 274] width 279 height 133
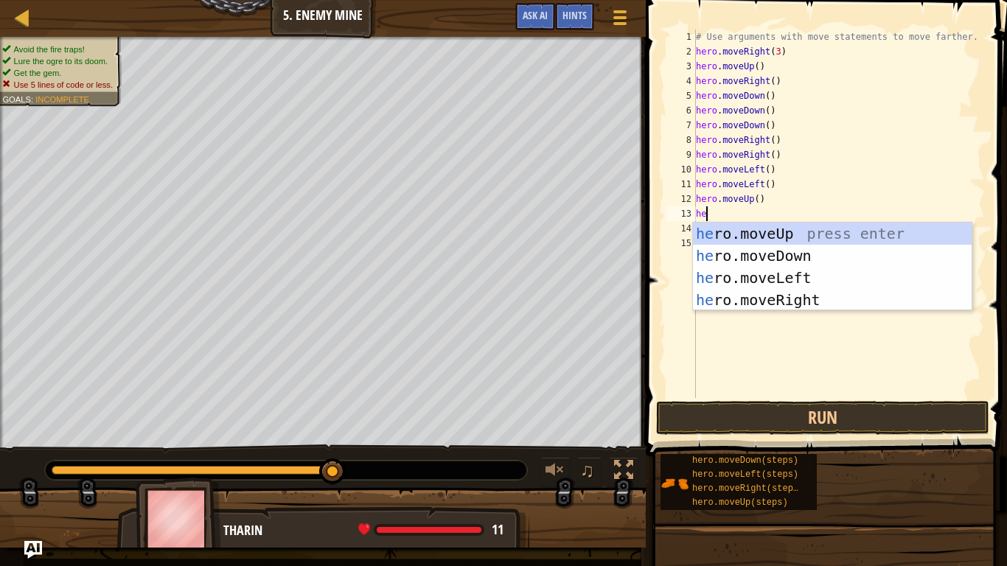
type textarea "hero"
click at [797, 239] on div "hero .moveUp press enter hero .moveDown press enter hero .moveLeft press enter …" at bounding box center [832, 289] width 279 height 133
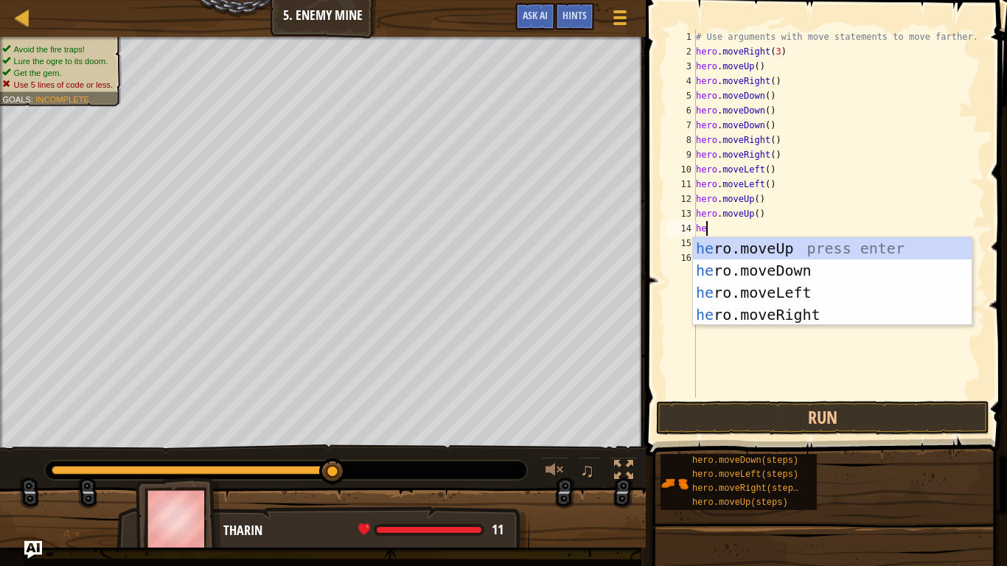
type textarea "hero"
click at [799, 248] on div "hero .moveUp press enter hero .moveDown press enter hero .moveLeft press enter …" at bounding box center [832, 303] width 279 height 133
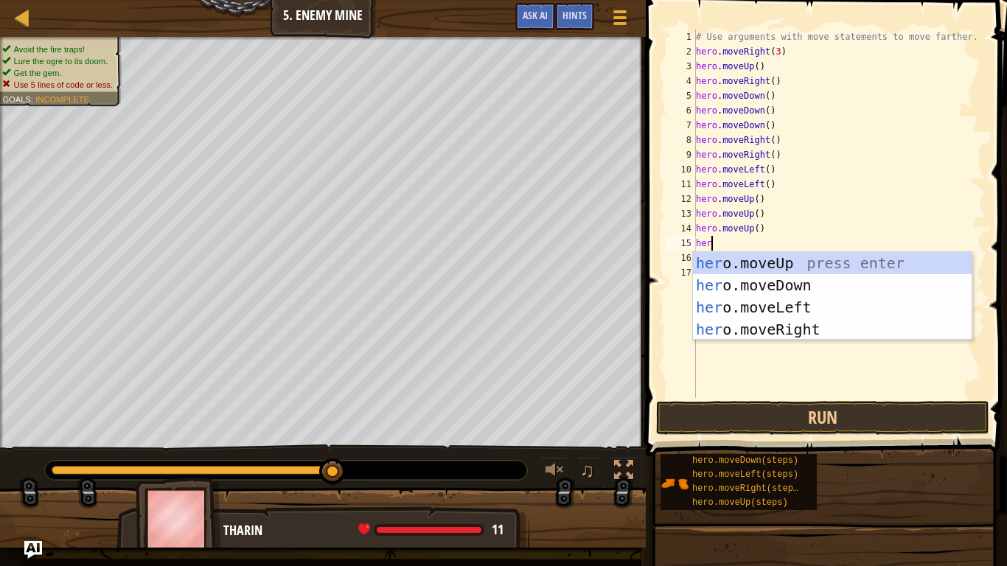
type textarea "hero"
click at [811, 307] on div "hero .moveUp press enter hero .moveDown press enter hero .moveLeft press enter …" at bounding box center [832, 318] width 279 height 133
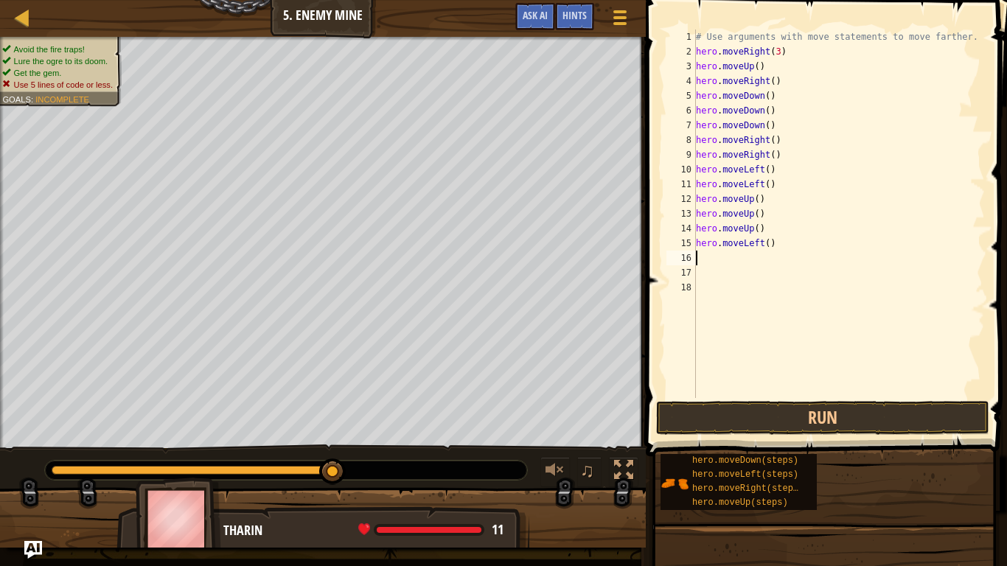
scroll to position [7, 0]
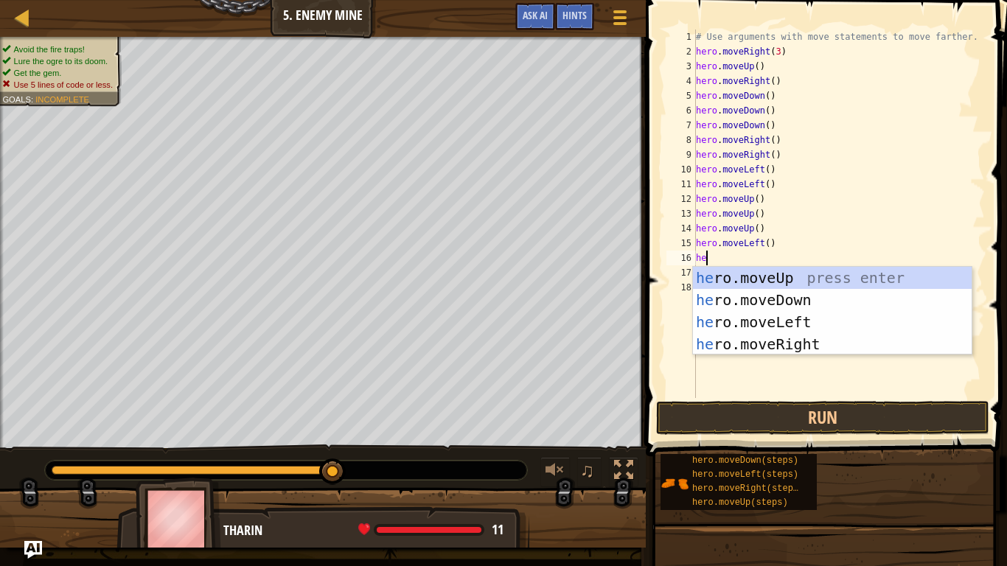
type textarea "hero"
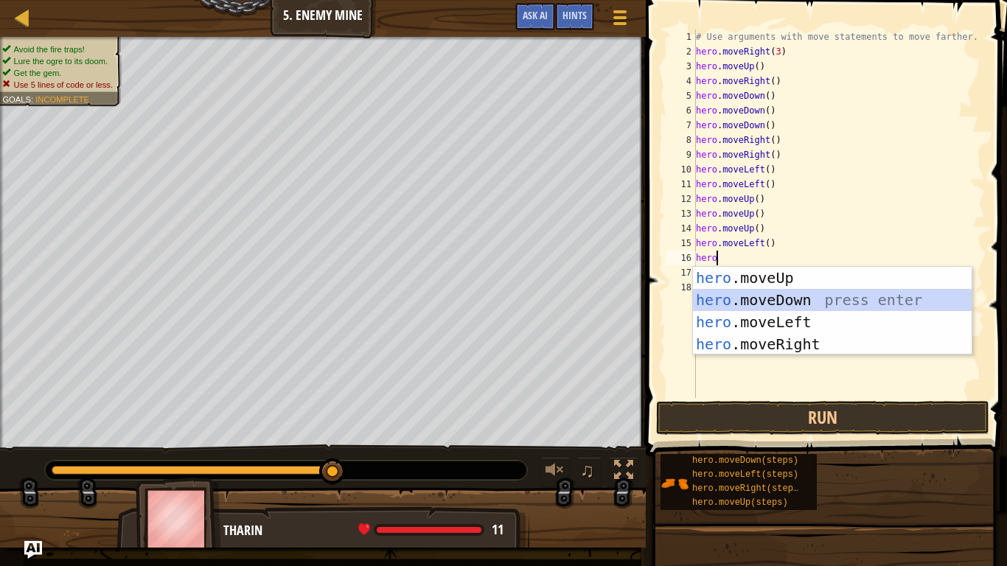
click at [810, 304] on div "hero .moveUp press enter hero .moveDown press enter hero .moveLeft press enter …" at bounding box center [832, 333] width 279 height 133
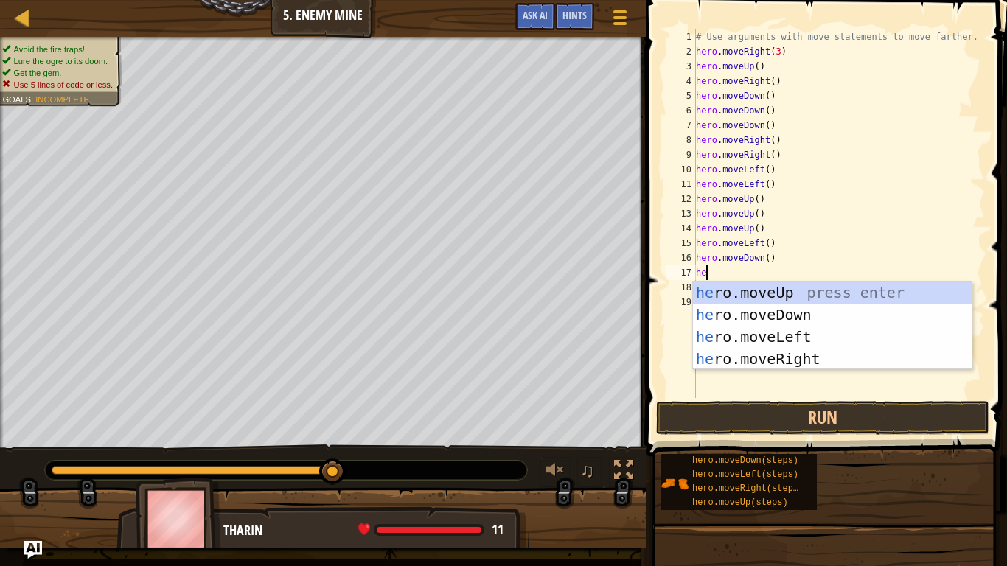
type textarea "hero"
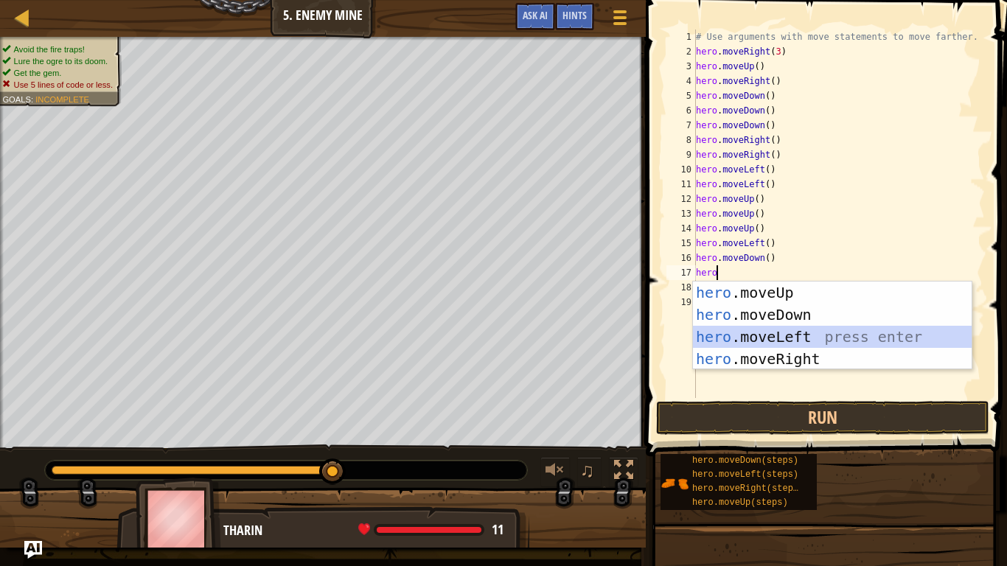
click at [813, 333] on div "hero .moveUp press enter hero .moveDown press enter hero .moveLeft press enter …" at bounding box center [832, 348] width 279 height 133
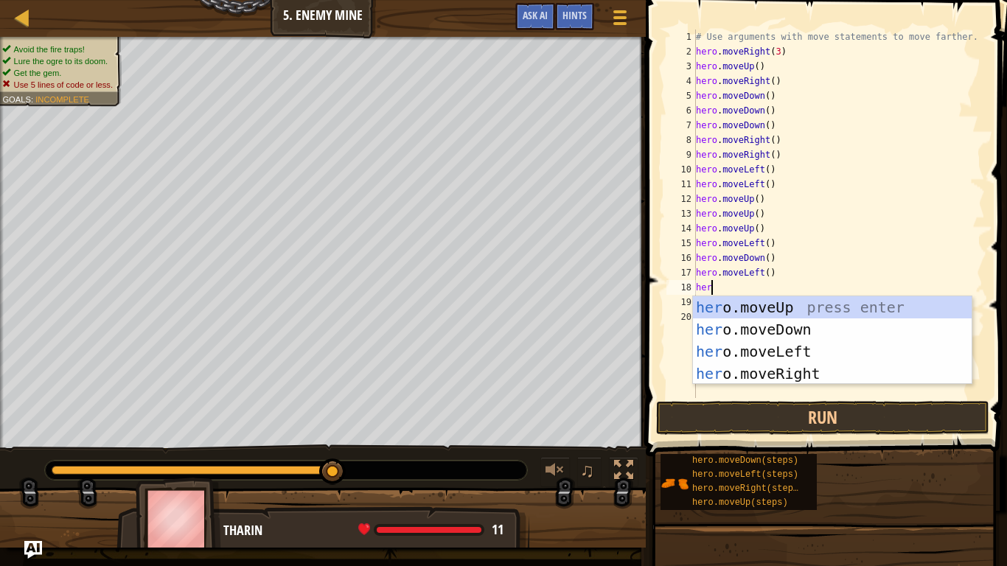
type textarea "hero"
click at [811, 345] on div "hero .moveUp press enter hero .moveDown press enter hero .moveLeft press enter …" at bounding box center [832, 362] width 279 height 133
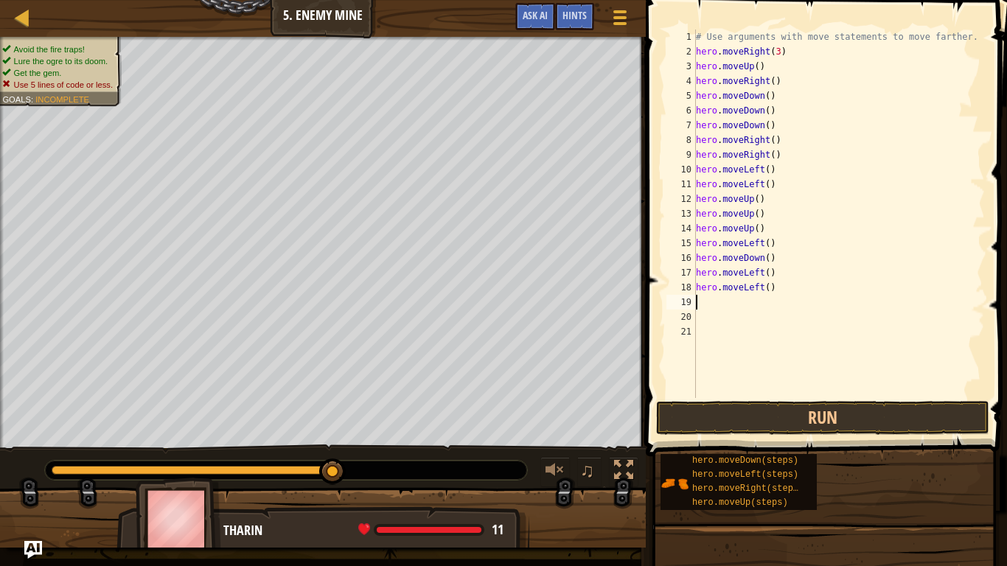
scroll to position [7, 0]
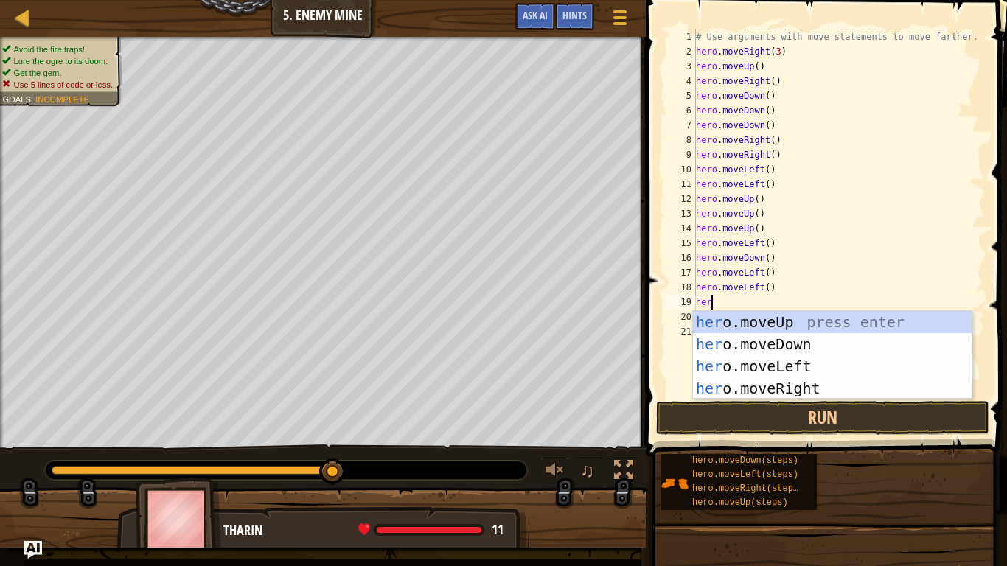
type textarea "hero"
click at [812, 362] on div "hero .moveUp press enter hero .moveDown press enter hero .moveLeft press enter …" at bounding box center [832, 377] width 279 height 133
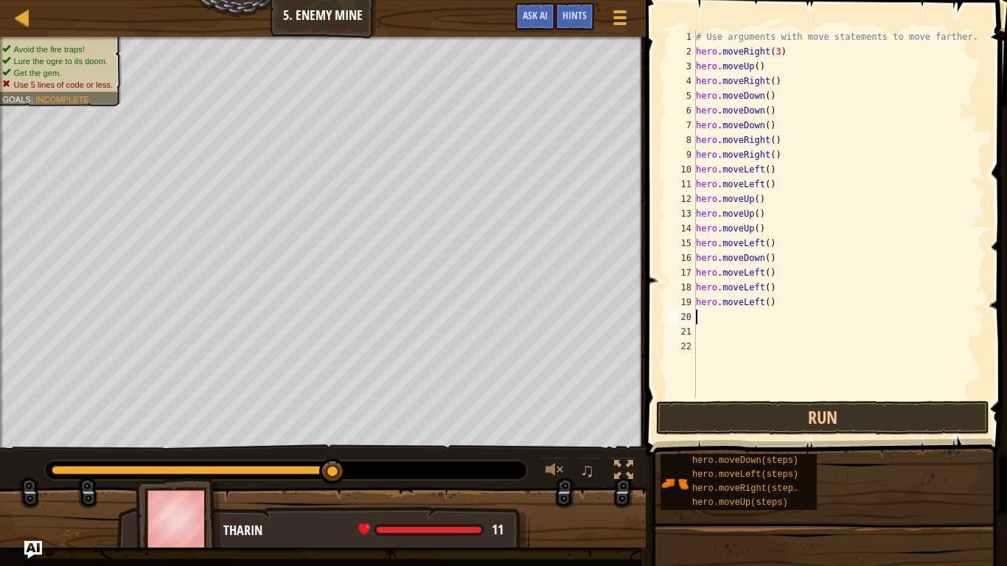
scroll to position [7, 0]
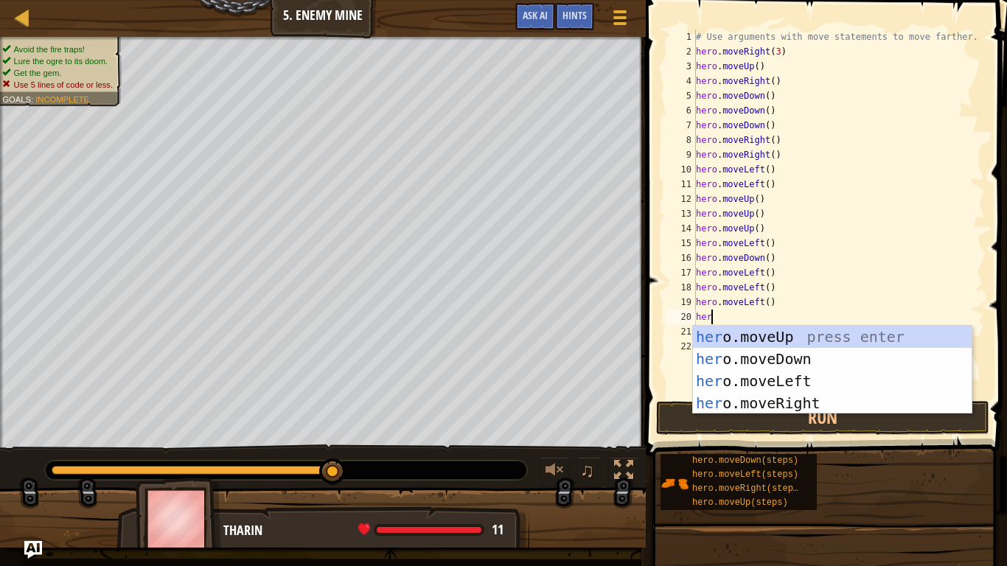
type textarea "hero"
click at [795, 376] on div "hero .moveUp press enter hero .moveDown press enter hero .moveLeft press enter …" at bounding box center [832, 392] width 279 height 133
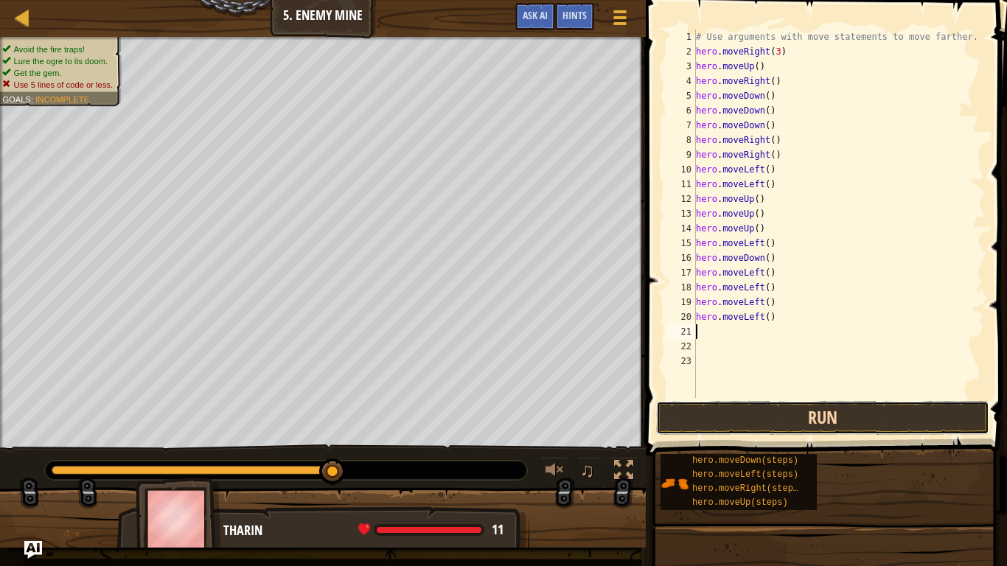
click at [794, 408] on button "Run" at bounding box center [822, 418] width 333 height 34
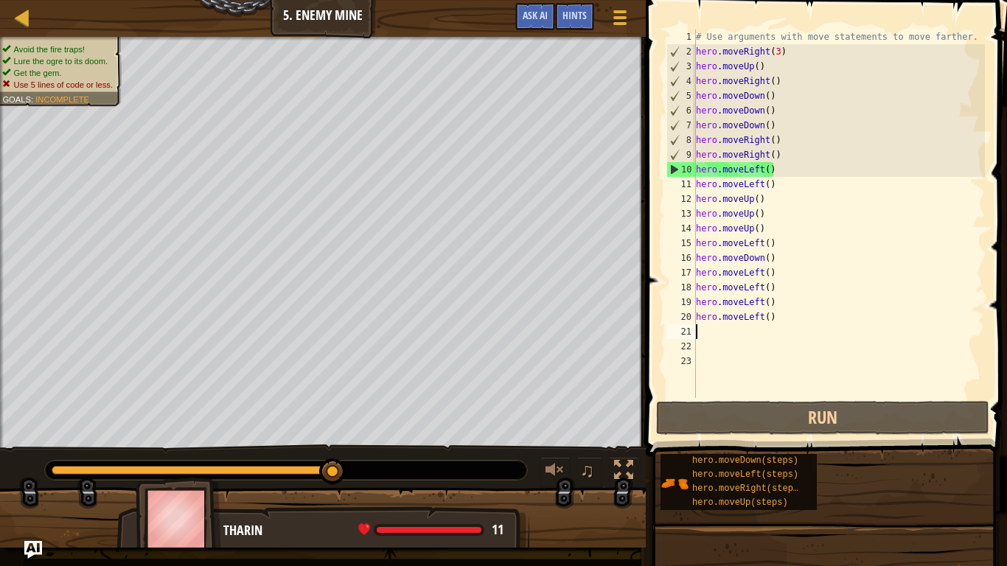
click at [797, 176] on div "# Use arguments with move statements to move farther. hero . moveRight ( 3 ) he…" at bounding box center [839, 228] width 292 height 398
drag, startPoint x: 787, startPoint y: 176, endPoint x: 700, endPoint y: 165, distance: 88.4
click at [700, 165] on div "# Use arguments with move statements to move farther. hero . moveRight ( 3 ) he…" at bounding box center [839, 228] width 292 height 398
type textarea "h"
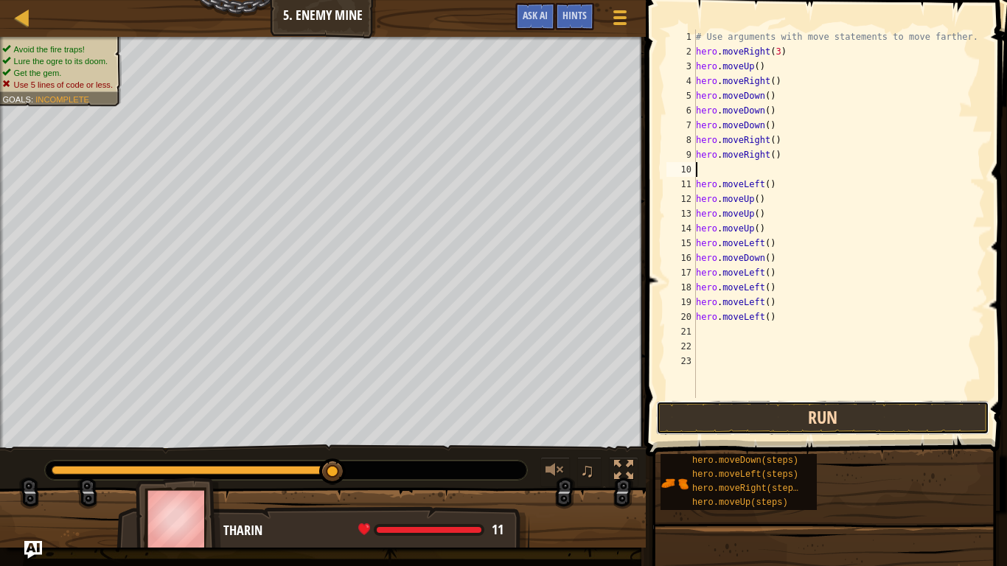
click at [764, 428] on button "Run" at bounding box center [822, 418] width 333 height 34
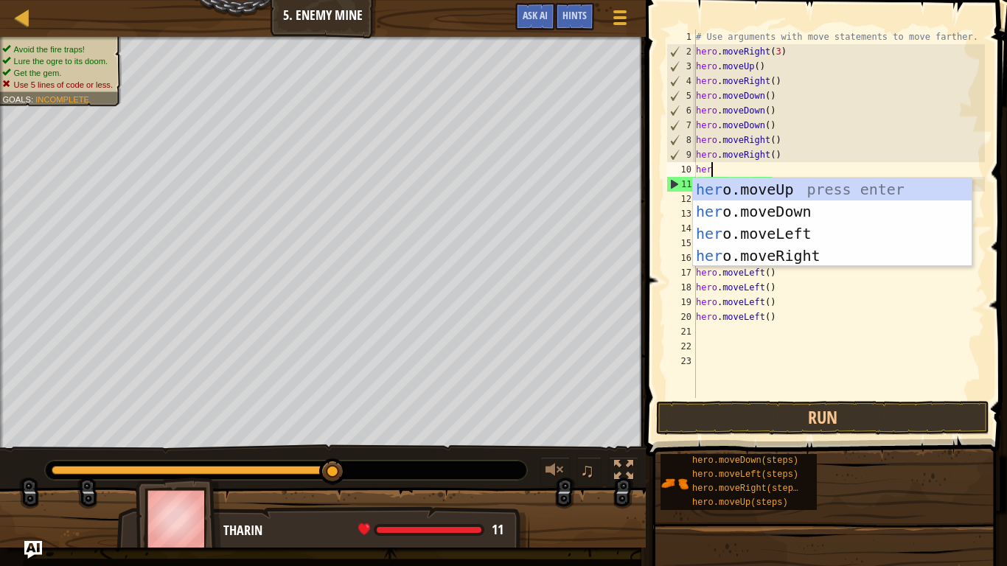
scroll to position [7, 2]
type textarea "hero"
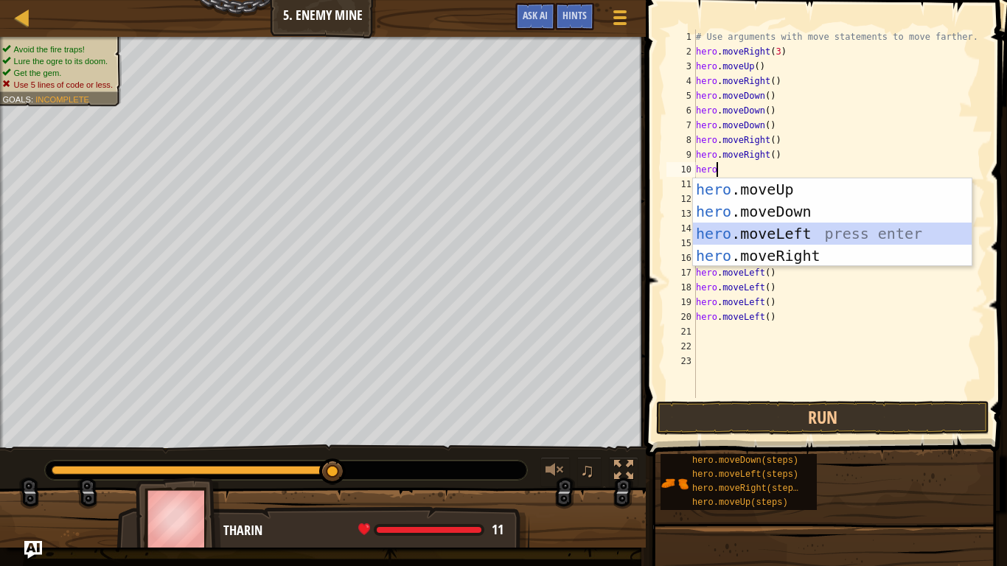
click at [824, 232] on div "hero .moveUp press enter hero .moveDown press enter hero .moveLeft press enter …" at bounding box center [832, 244] width 279 height 133
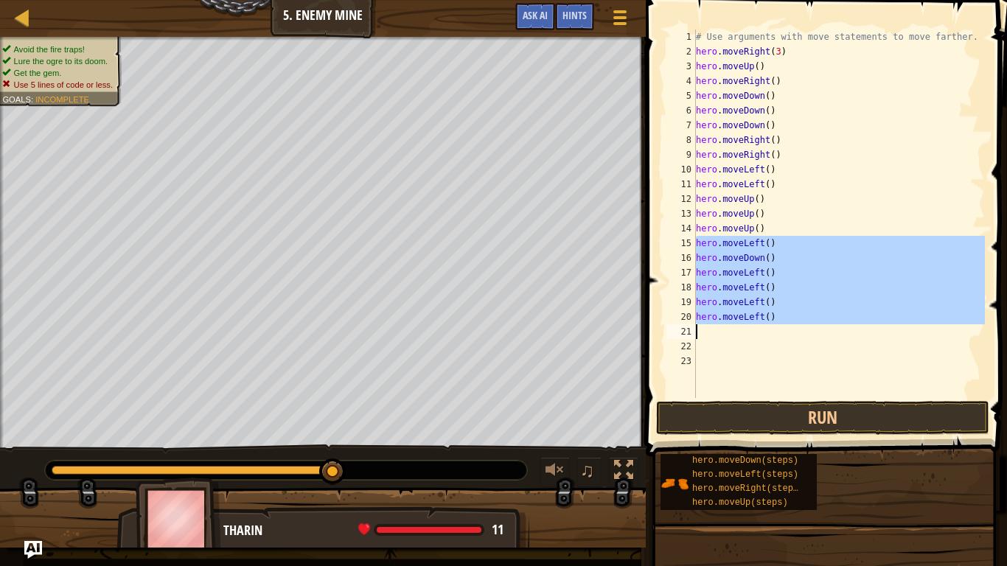
drag, startPoint x: 695, startPoint y: 246, endPoint x: 787, endPoint y: 327, distance: 122.2
click at [787, 327] on div "hero.moveLeft() 1 2 3 4 5 6 7 8 9 10 11 12 13 14 15 16 17 18 19 20 21 22 23 # U…" at bounding box center [824, 213] width 321 height 369
type textarea "hero.moveLeft()"
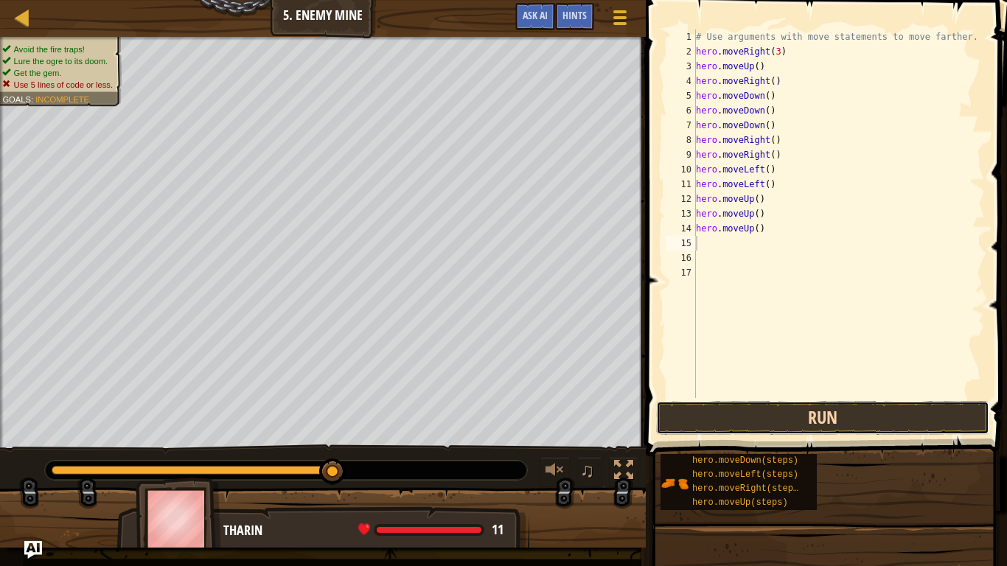
click at [821, 422] on button "Run" at bounding box center [822, 418] width 333 height 34
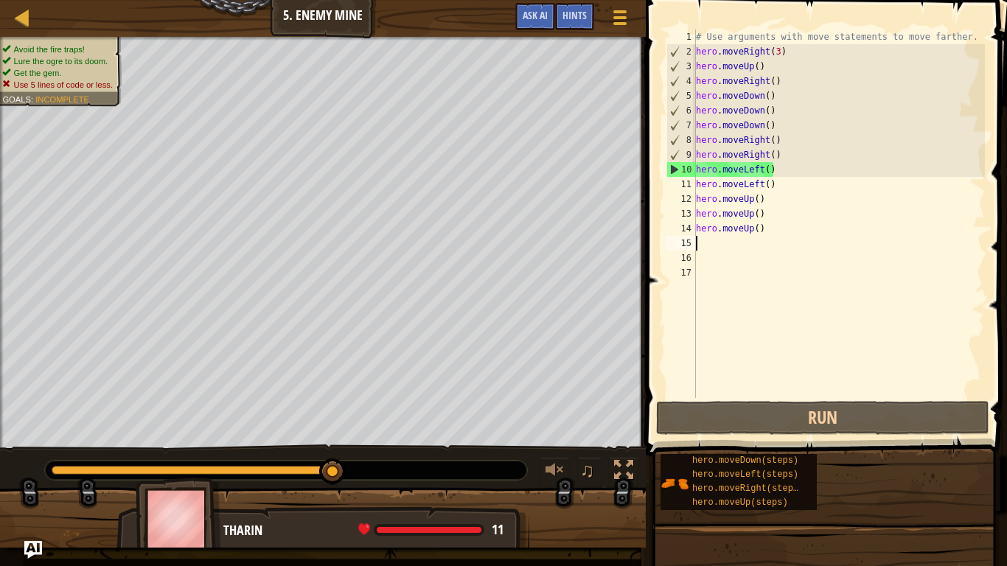
type textarea "hero.moveUp()"
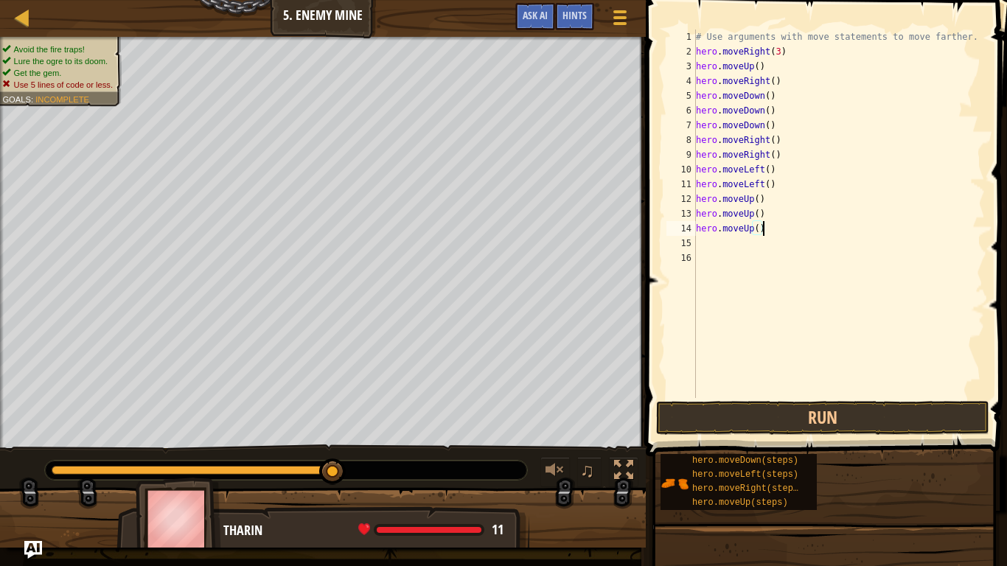
click at [708, 257] on div "# Use arguments with move statements to move farther. hero . moveRight ( 3 ) he…" at bounding box center [839, 228] width 292 height 398
click at [724, 416] on button "Run" at bounding box center [822, 418] width 333 height 34
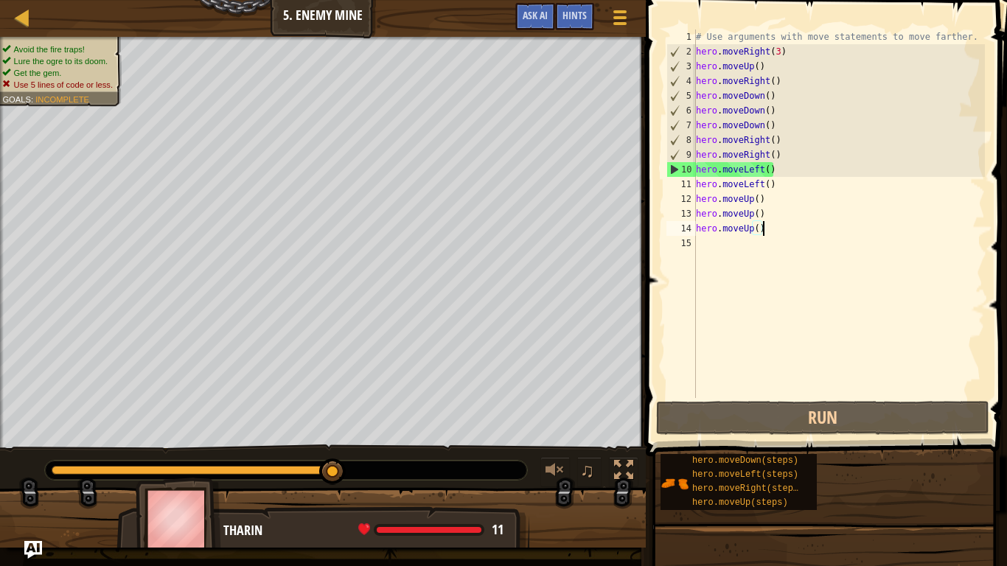
click at [765, 172] on div "# Use arguments with move statements to move farther. hero . moveRight ( 3 ) he…" at bounding box center [839, 228] width 292 height 398
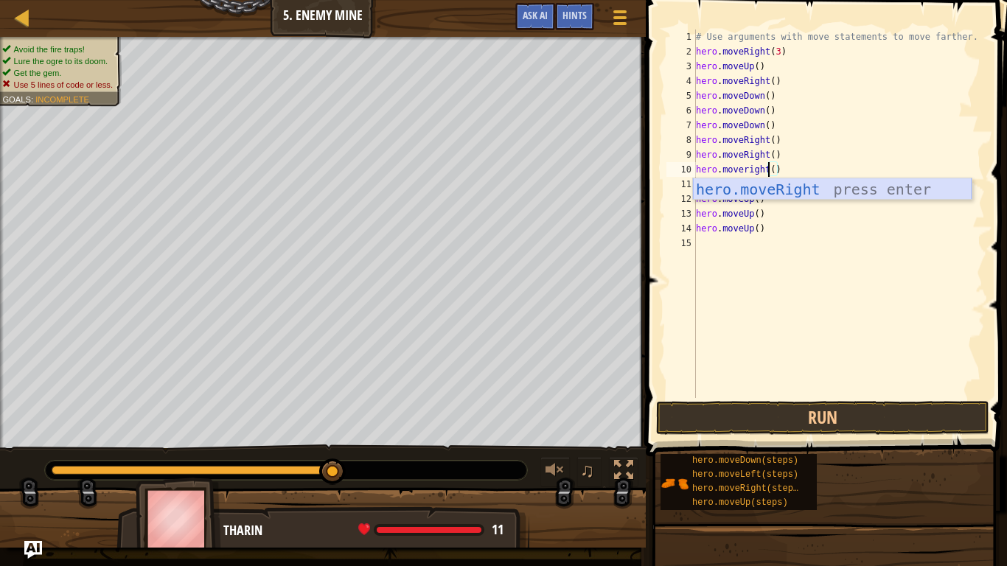
click at [790, 192] on div "hero.moveRight press enter" at bounding box center [832, 211] width 279 height 66
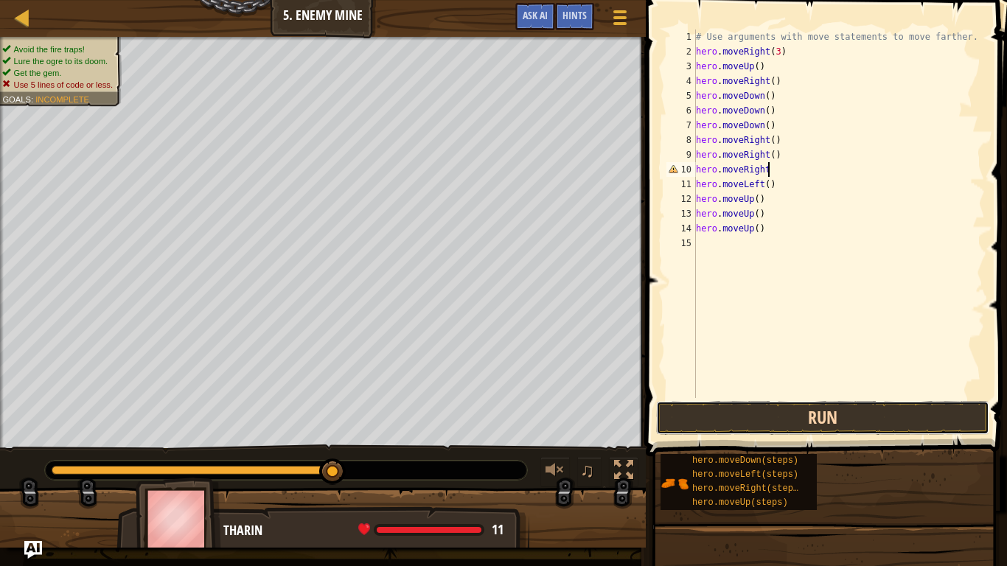
click at [790, 426] on button "Run" at bounding box center [822, 418] width 333 height 34
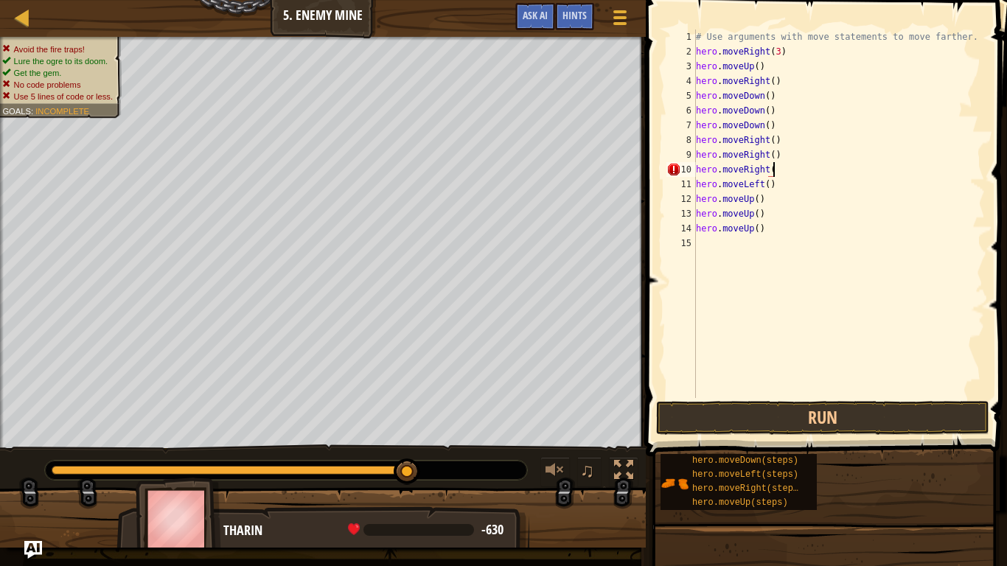
scroll to position [7, 11]
click at [695, 411] on button "Run" at bounding box center [822, 418] width 333 height 34
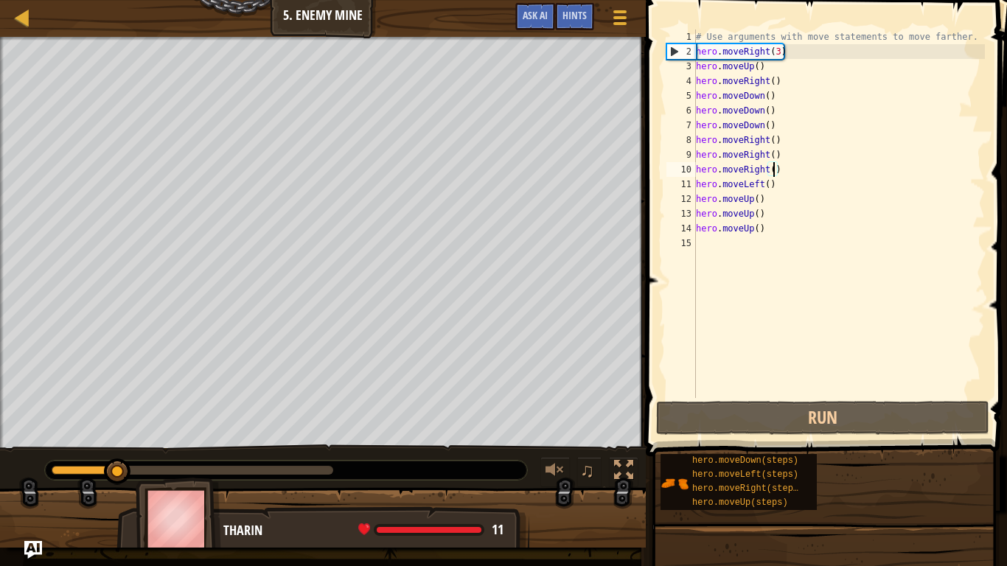
click at [773, 170] on div "# Use arguments with move statements to move farther. hero . moveRight ( 3 ) he…" at bounding box center [839, 228] width 292 height 398
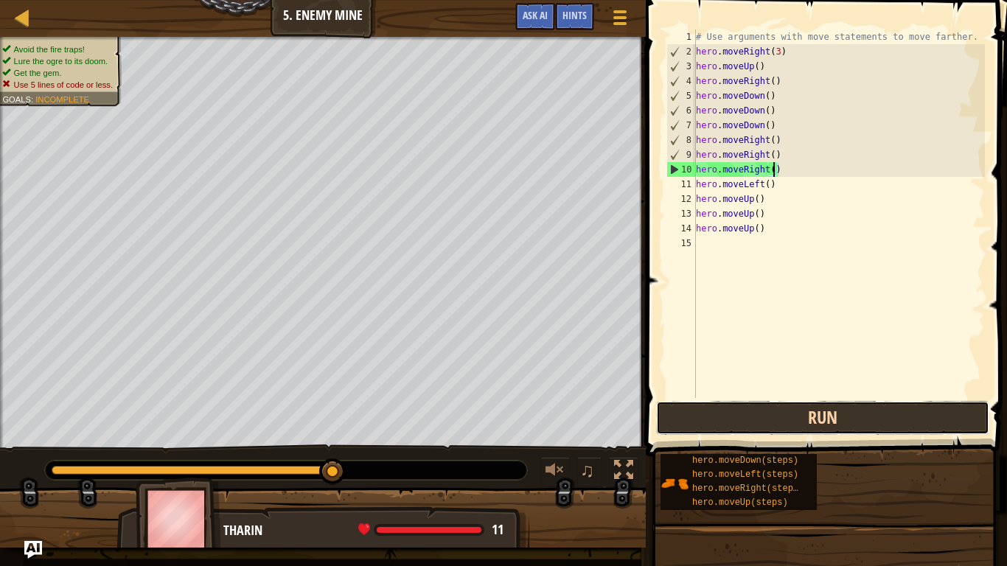
click at [800, 420] on button "Run" at bounding box center [822, 418] width 333 height 34
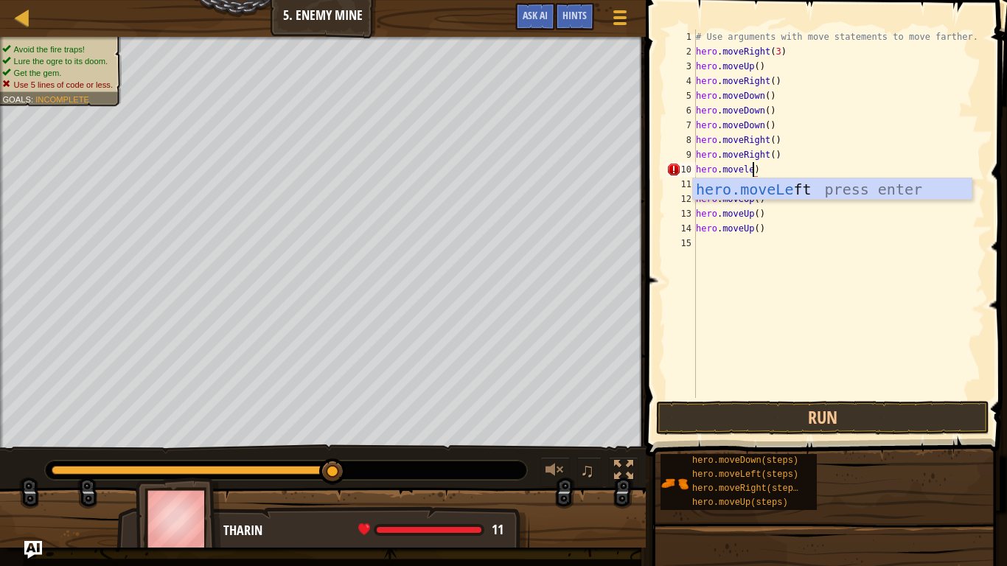
scroll to position [7, 8]
click at [837, 189] on div "hero.moveLe ft press enter" at bounding box center [832, 211] width 279 height 66
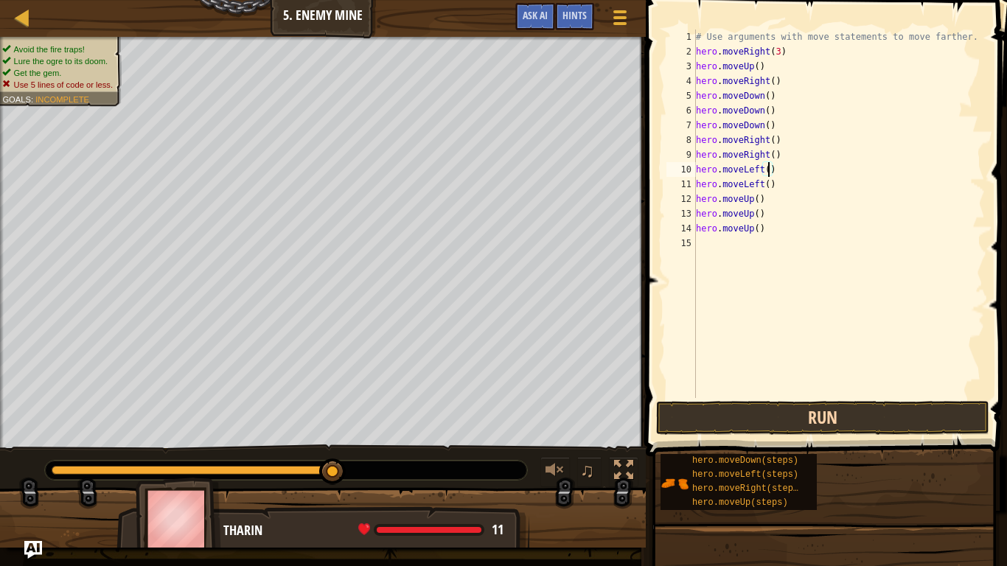
type textarea "hero.moveLeft()"
click at [737, 401] on button "Run" at bounding box center [822, 418] width 333 height 34
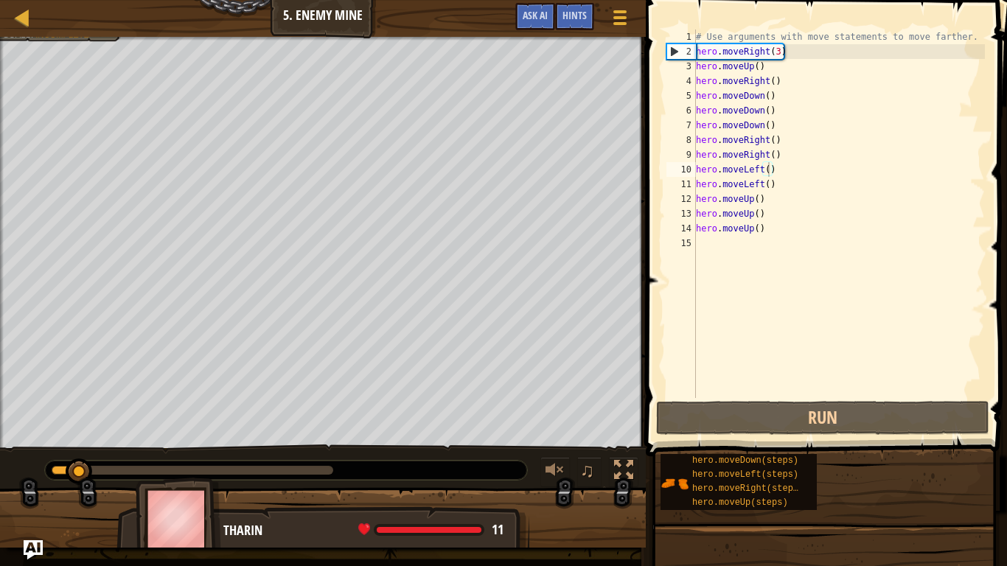
click at [34, 558] on img "Ask AI" at bounding box center [33, 549] width 19 height 19
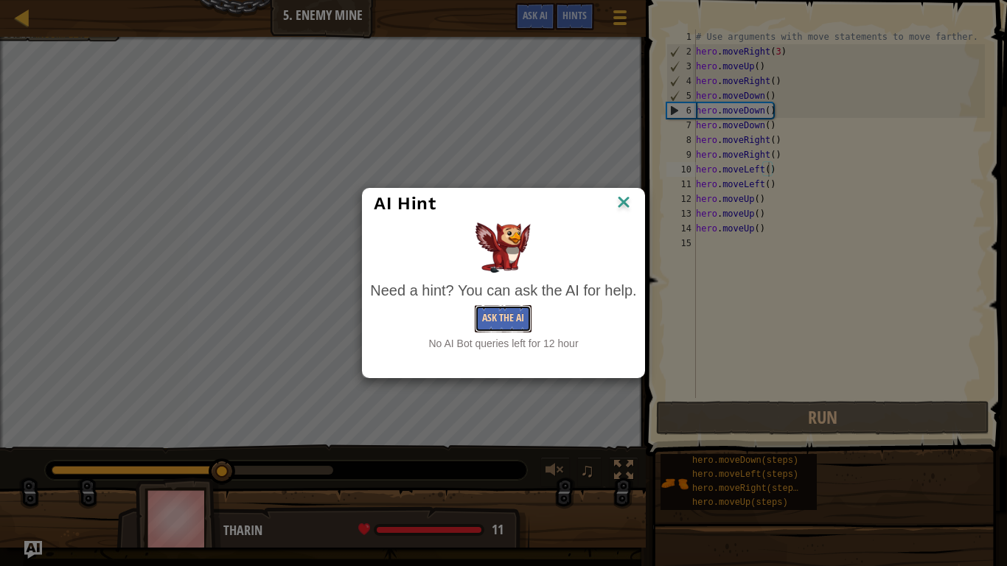
click at [520, 316] on button "Ask the AI" at bounding box center [503, 318] width 57 height 27
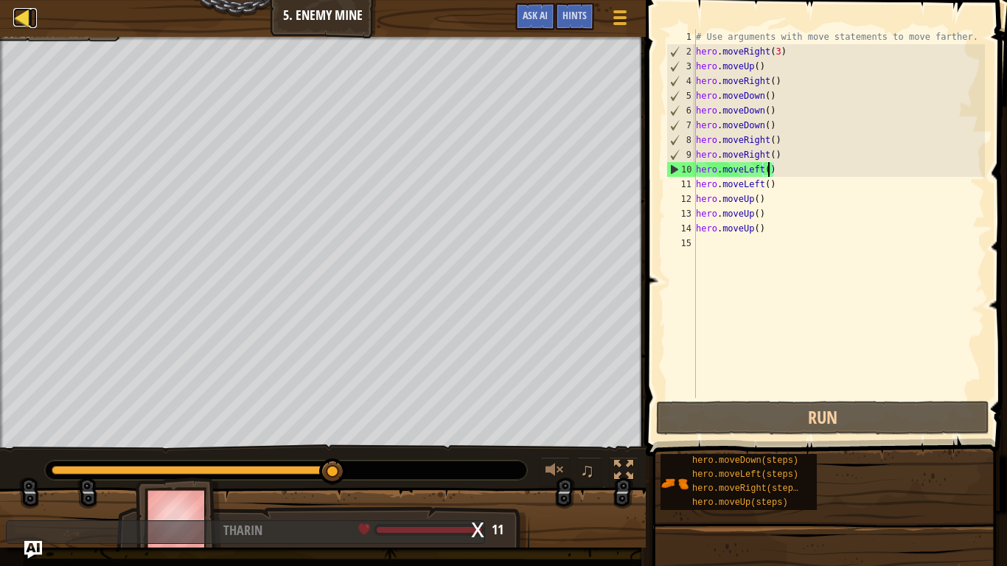
click at [25, 22] on div at bounding box center [22, 17] width 18 height 18
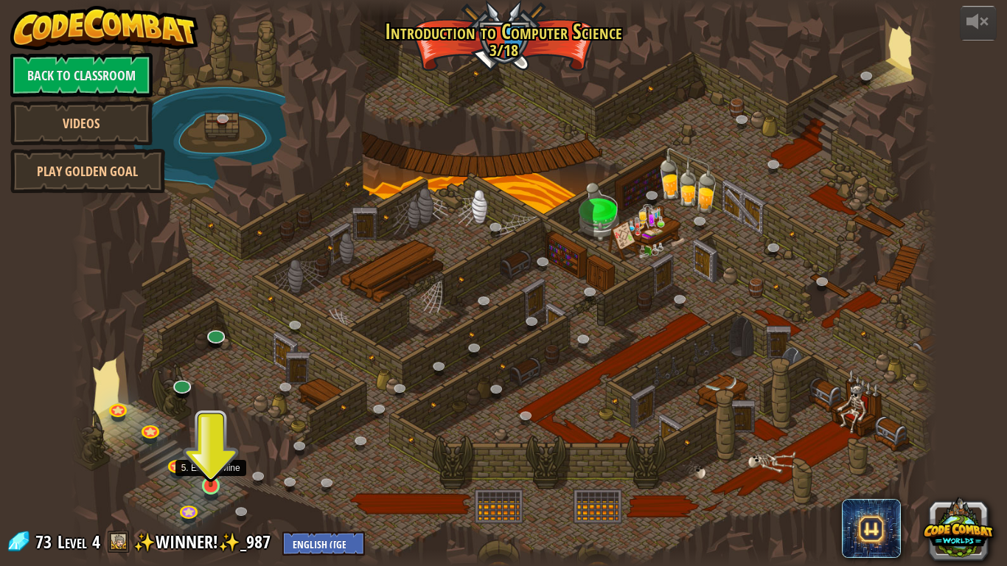
click at [209, 479] on img at bounding box center [211, 462] width 22 height 50
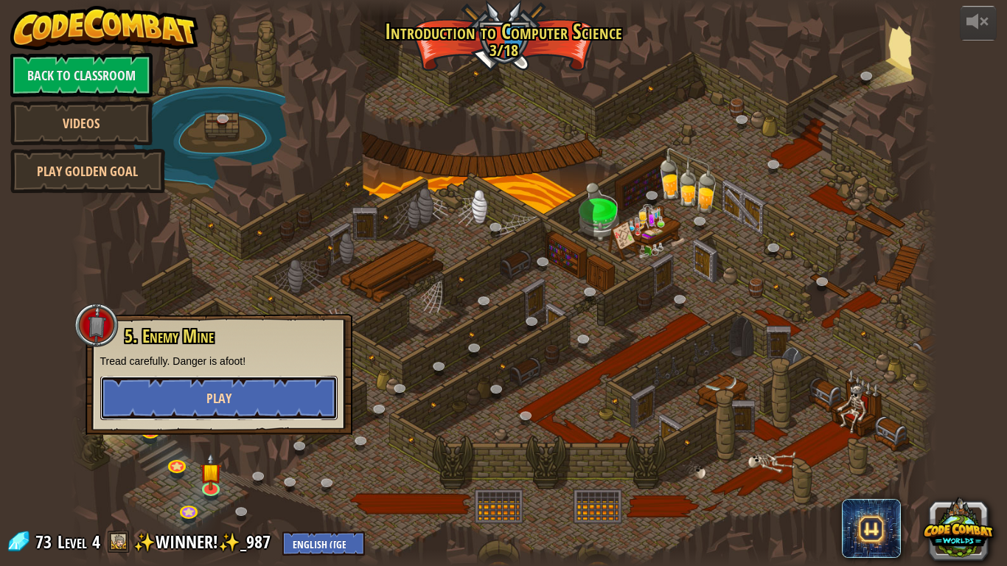
click at [270, 417] on button "Play" at bounding box center [218, 398] width 237 height 44
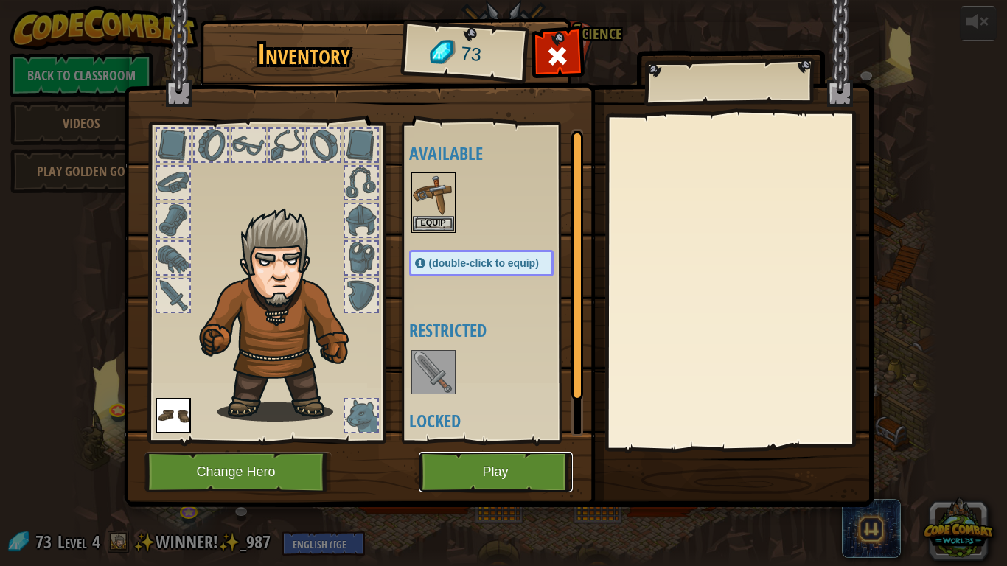
click at [490, 489] on button "Play" at bounding box center [496, 472] width 154 height 41
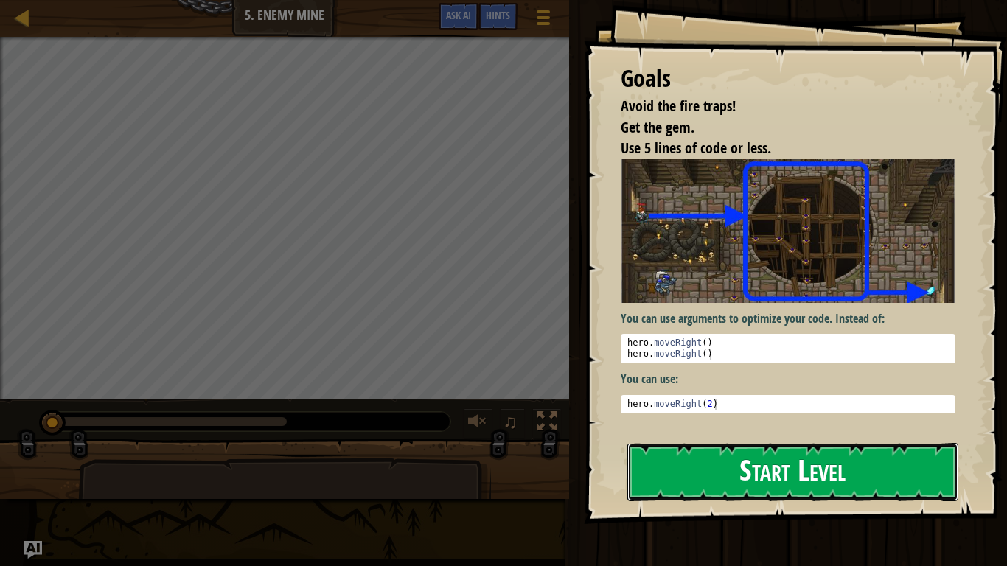
click at [662, 465] on button "Start Level" at bounding box center [792, 472] width 331 height 58
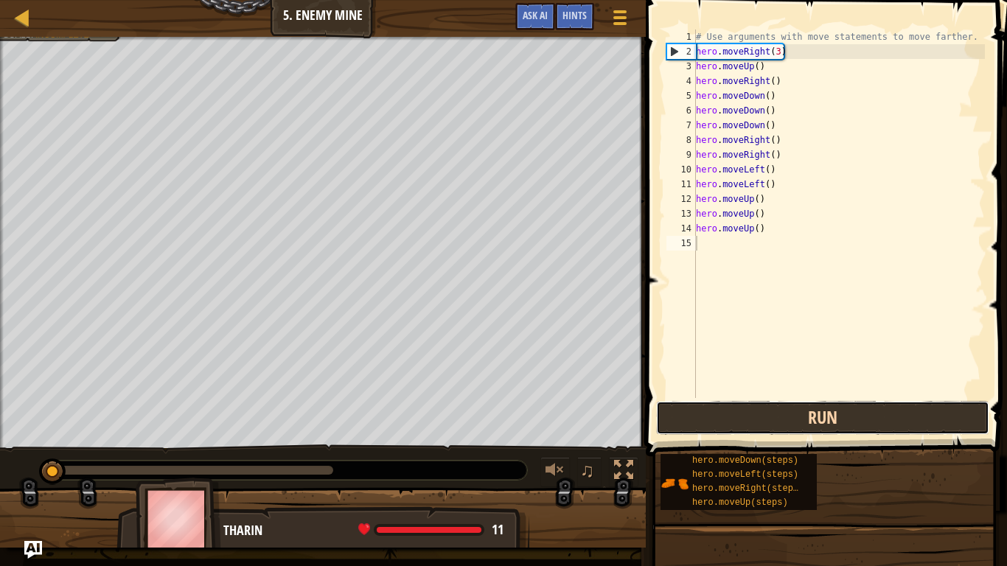
click at [753, 425] on button "Run" at bounding box center [822, 418] width 333 height 34
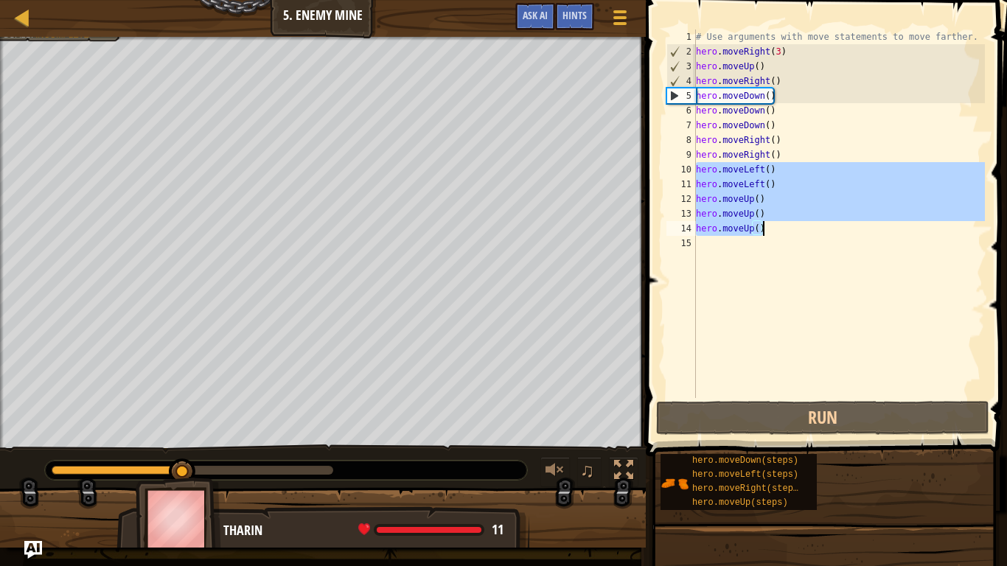
drag, startPoint x: 698, startPoint y: 174, endPoint x: 792, endPoint y: 230, distance: 109.8
click at [792, 230] on div "# Use arguments with move statements to move farther. hero . moveRight ( 3 ) he…" at bounding box center [839, 228] width 292 height 398
type textarea "hero.moveUp() hero.moveUp()"
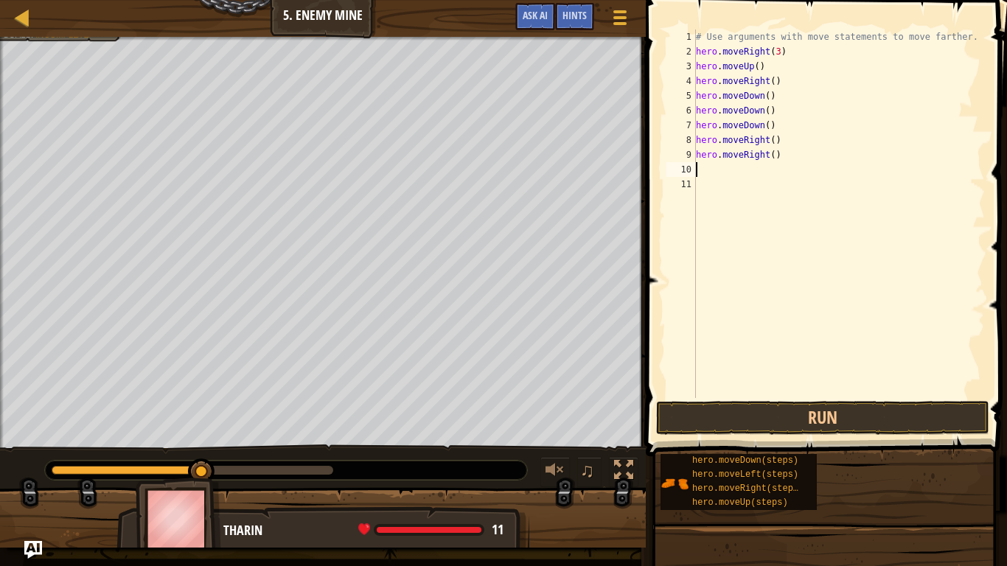
click at [734, 187] on div "# Use arguments with move statements to move farther. hero . moveRight ( 3 ) he…" at bounding box center [839, 228] width 292 height 398
type textarea "hero.moveRight()"
click at [705, 170] on div "# Use arguments with move statements to move farther. hero . moveRight ( 3 ) he…" at bounding box center [839, 228] width 292 height 398
click at [760, 424] on button "Run" at bounding box center [822, 418] width 333 height 34
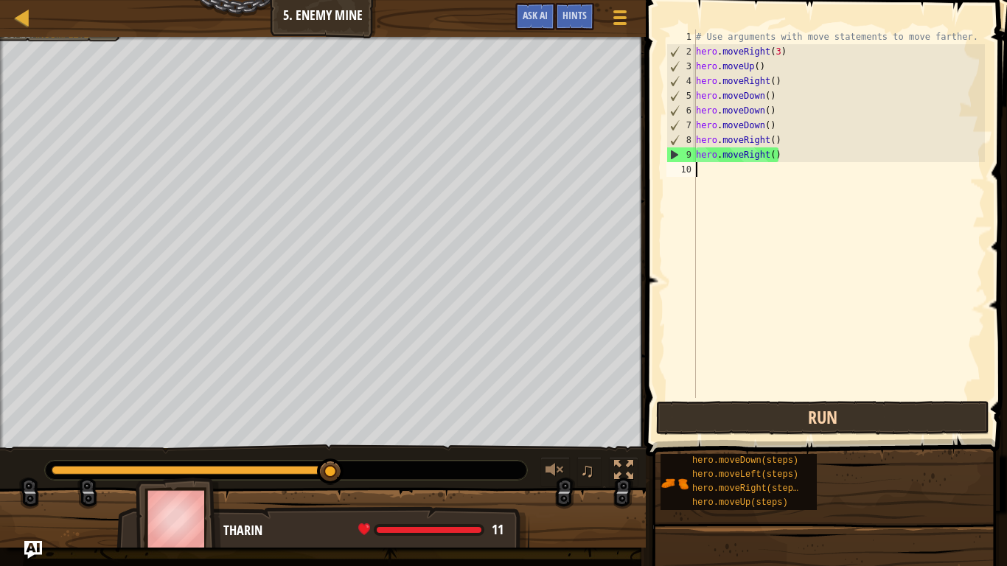
scroll to position [7, 0]
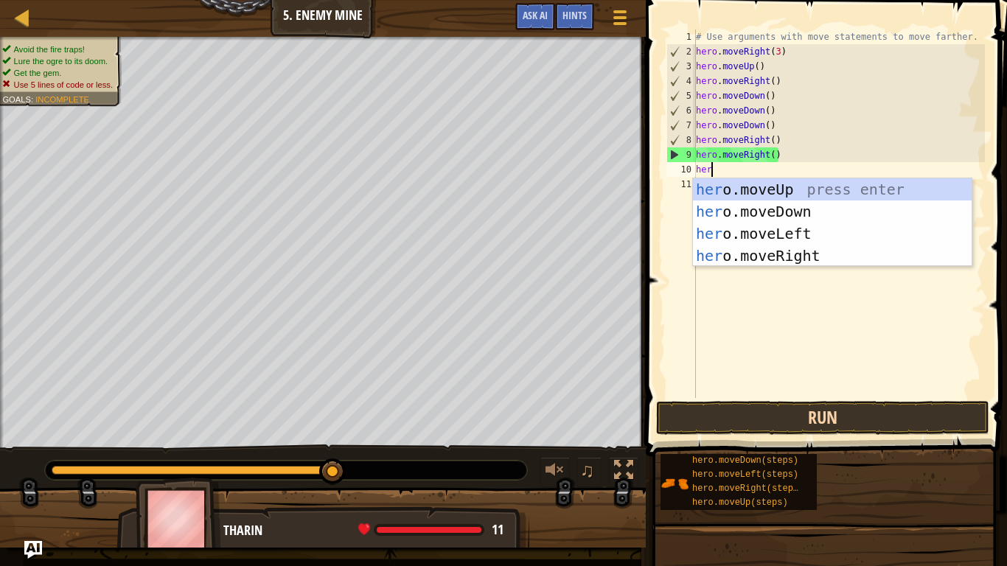
type textarea "hero"
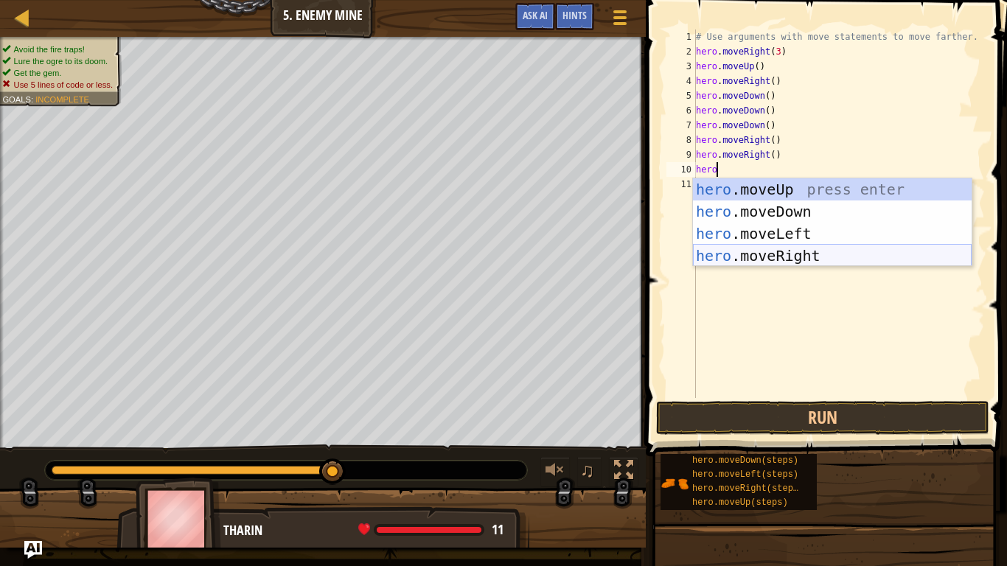
click at [817, 257] on div "hero .moveUp press enter hero .moveDown press enter hero .moveLeft press enter …" at bounding box center [832, 244] width 279 height 133
click at [817, 257] on div "# Use arguments with move statements to move farther. hero . moveRight ( 3 ) he…" at bounding box center [839, 228] width 292 height 398
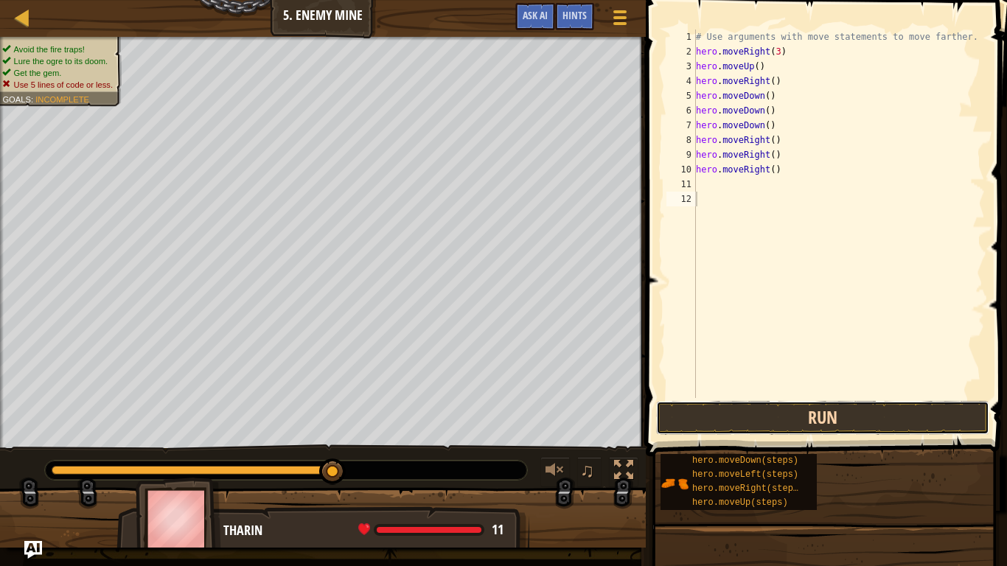
click at [799, 411] on button "Run" at bounding box center [822, 418] width 333 height 34
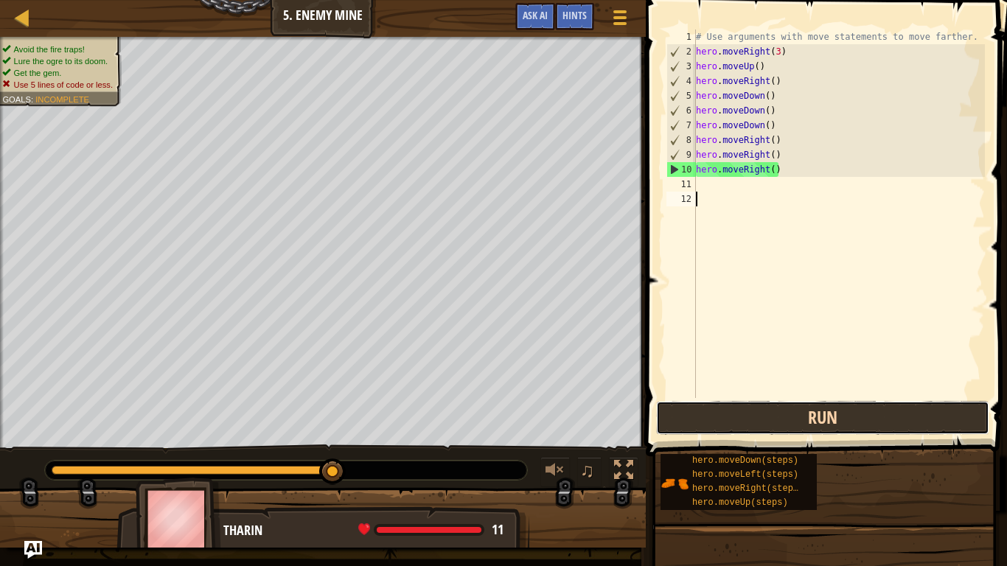
click at [804, 431] on button "Run" at bounding box center [822, 418] width 333 height 34
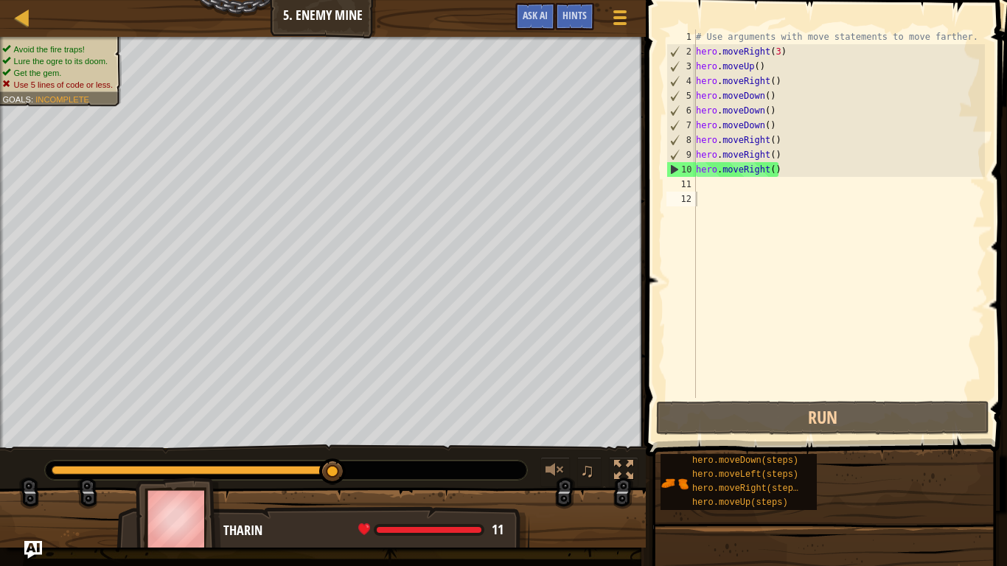
click at [765, 177] on div "# Use arguments with move statements to move farther. hero . moveRight ( 3 ) he…" at bounding box center [839, 228] width 292 height 398
click at [765, 175] on div "# Use arguments with move statements to move farther. hero . moveRight ( 3 ) he…" at bounding box center [839, 228] width 292 height 398
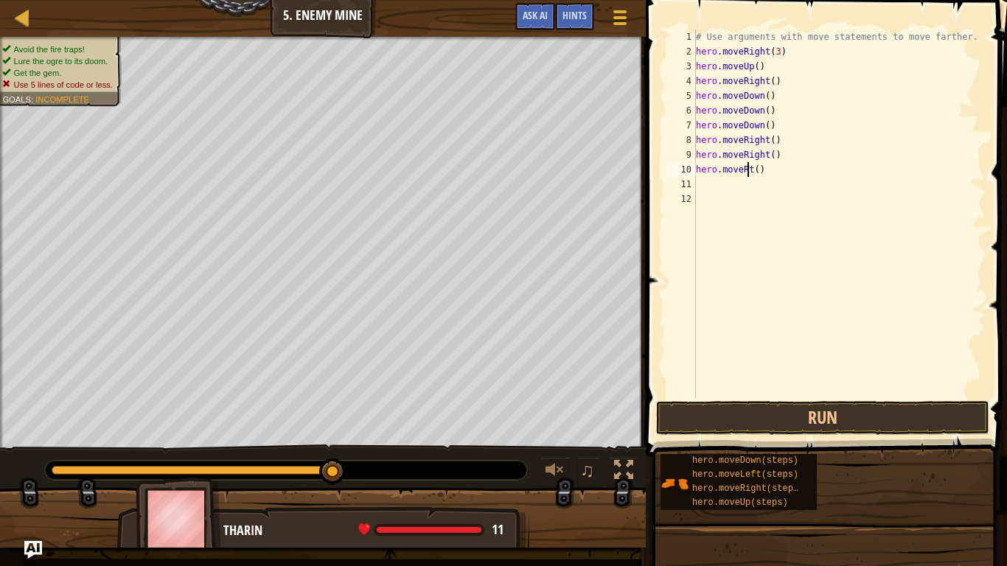
click at [754, 169] on div "# Use arguments with move statements to move farther. hero . moveRight ( 3 ) he…" at bounding box center [839, 228] width 292 height 398
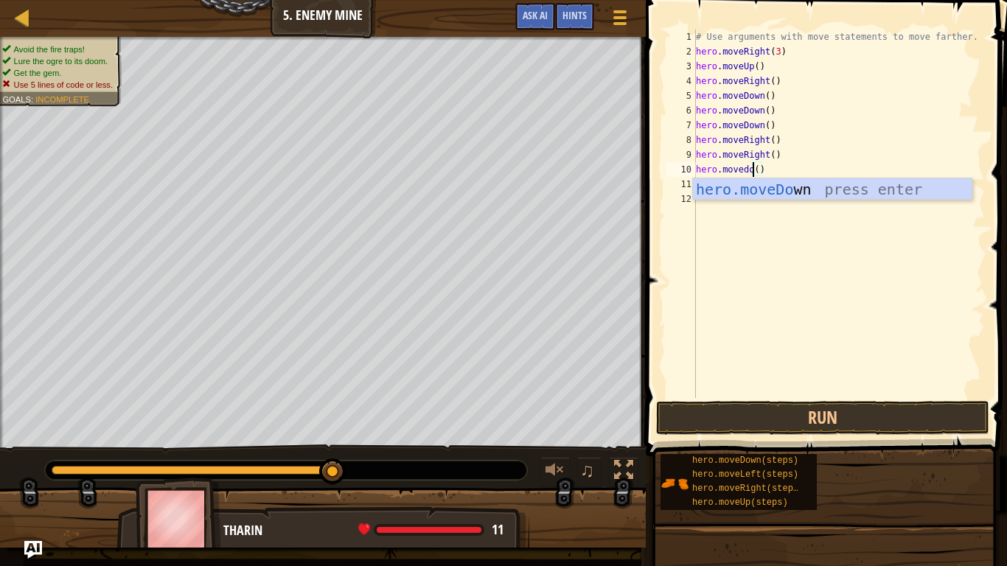
scroll to position [7, 9]
click at [790, 194] on div "hero.moveDo wn press enter" at bounding box center [832, 211] width 279 height 66
type textarea "hero.moveDown"
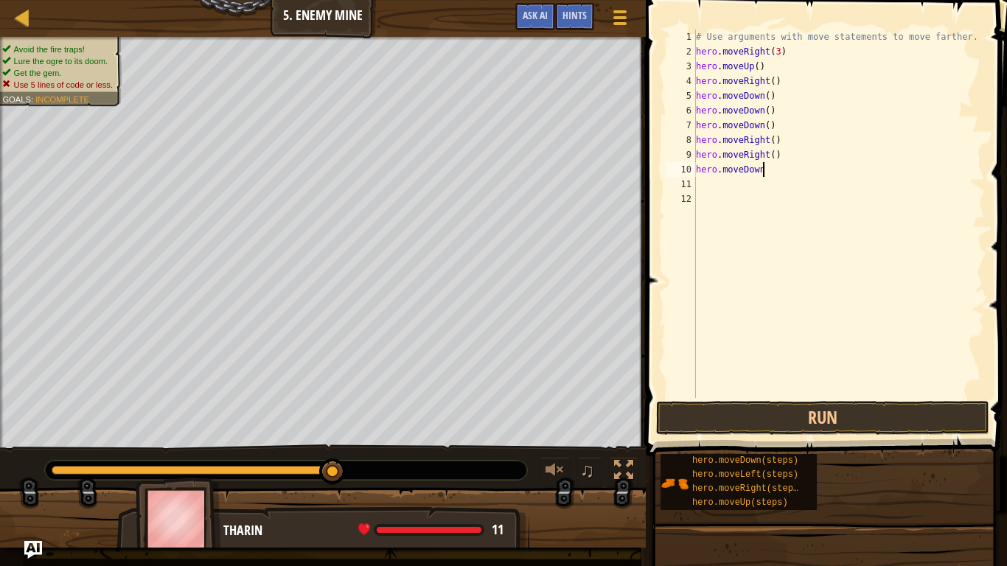
click at [790, 194] on div "# Use arguments with move statements to move farther. hero . moveRight ( 3 ) he…" at bounding box center [839, 228] width 292 height 398
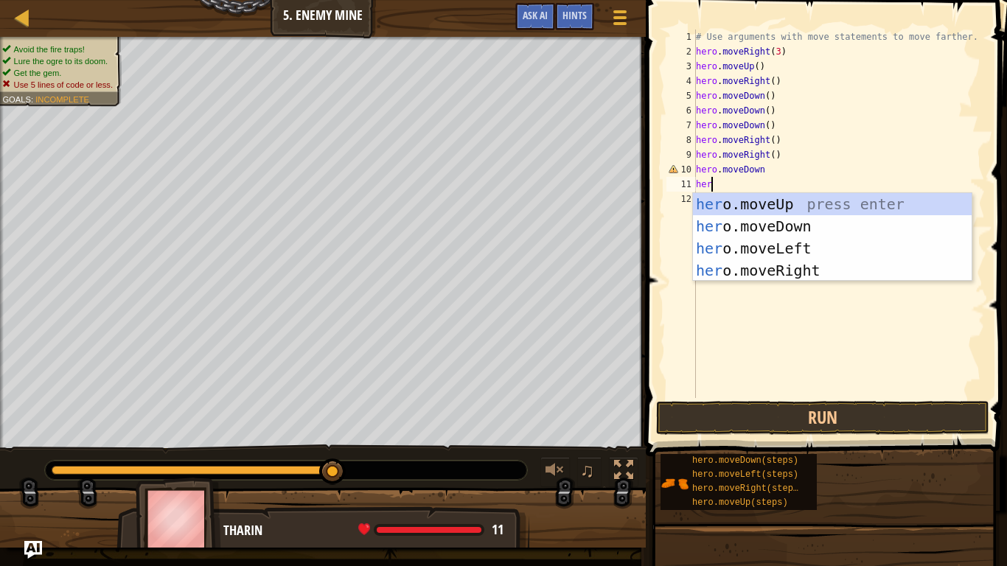
type textarea "hero"
click at [826, 261] on div "hero .moveUp press enter hero .moveDown press enter hero .moveLeft press enter …" at bounding box center [832, 259] width 279 height 133
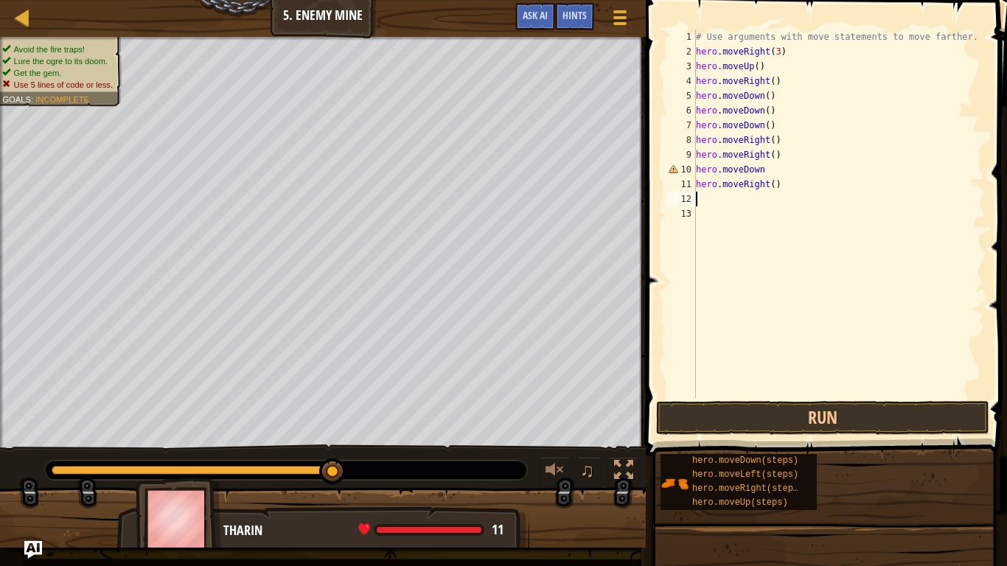
scroll to position [7, 0]
click at [789, 414] on button "Run" at bounding box center [822, 418] width 333 height 34
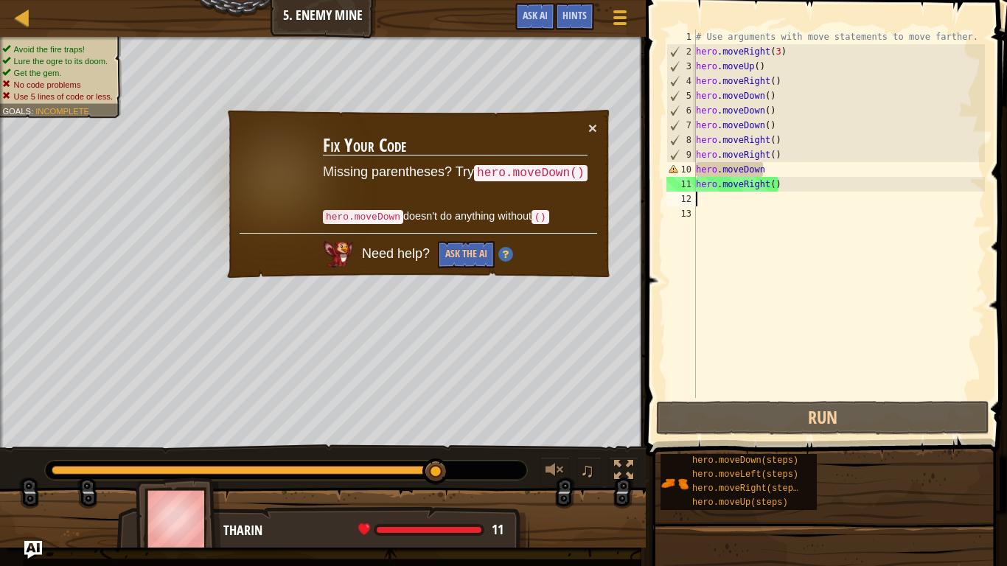
click at [767, 170] on div "# Use arguments with move statements to move farther. hero . moveRight ( 3 ) he…" at bounding box center [839, 228] width 292 height 398
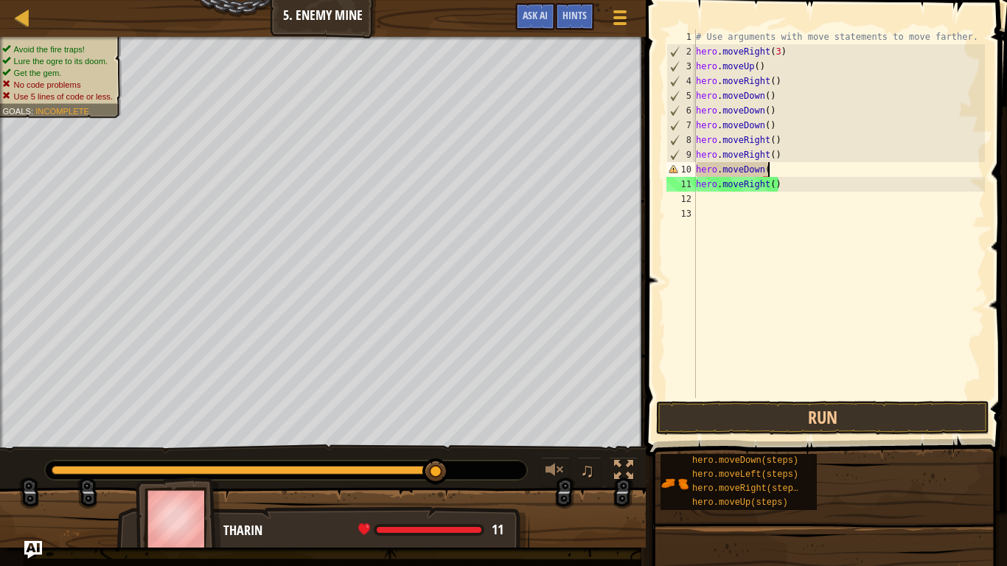
scroll to position [7, 10]
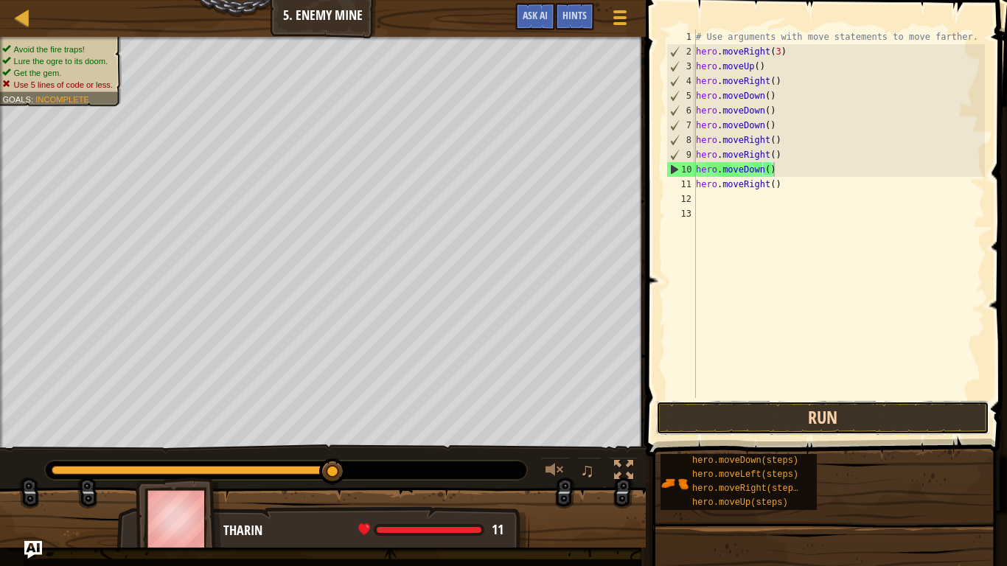
click at [762, 406] on button "Run" at bounding box center [822, 418] width 333 height 34
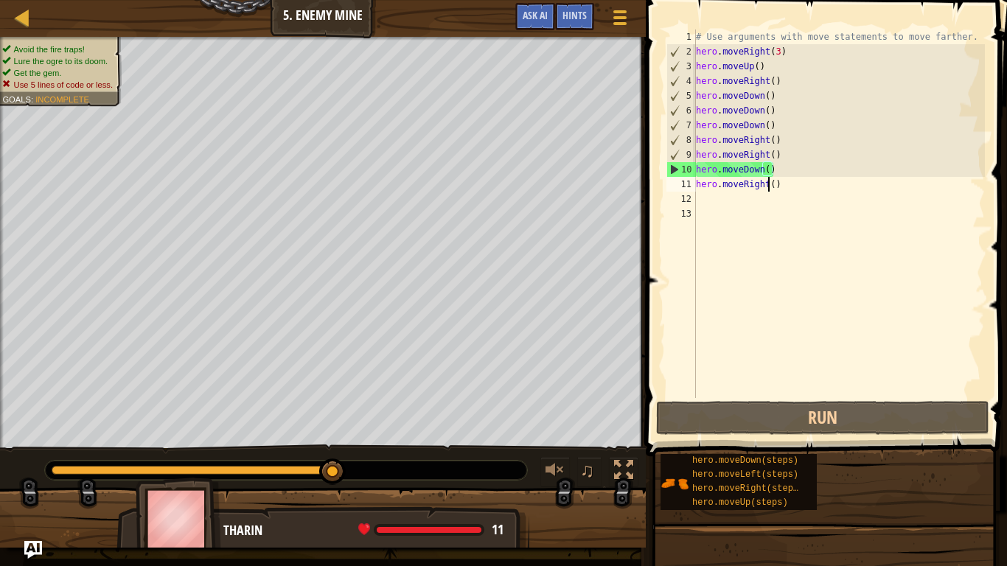
click at [768, 183] on div "# Use arguments with move statements to move farther. hero . moveRight ( 3 ) he…" at bounding box center [839, 228] width 292 height 398
click at [781, 186] on div "# Use arguments with move statements to move farther. hero . moveRight ( 3 ) he…" at bounding box center [839, 228] width 292 height 398
click at [768, 184] on div "# Use arguments with move statements to move farther. hero . moveRight ( 3 ) he…" at bounding box center [839, 213] width 292 height 369
click at [766, 184] on div "# Use arguments with move statements to move farther. hero . moveRight ( 3 ) he…" at bounding box center [839, 228] width 292 height 398
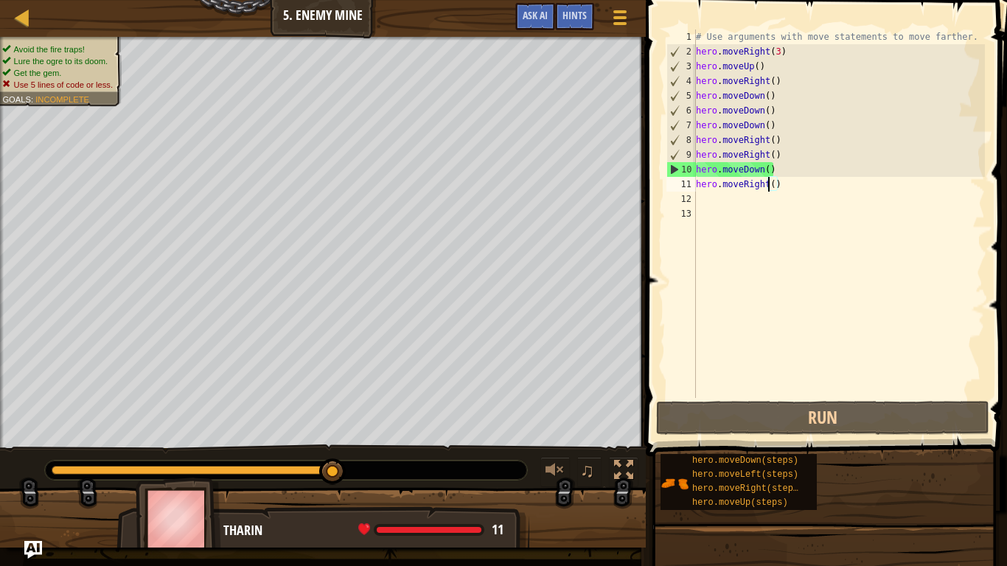
click at [766, 181] on div "# Use arguments with move statements to move farther. hero . moveRight ( 3 ) he…" at bounding box center [839, 228] width 292 height 398
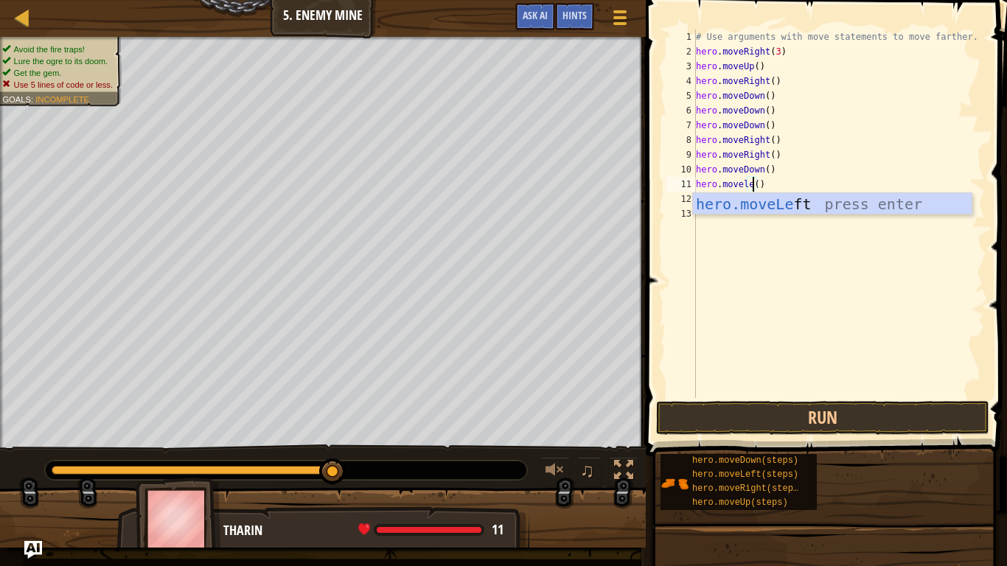
scroll to position [7, 9]
click at [804, 203] on div "hero.moveLe ft press enter" at bounding box center [832, 226] width 279 height 66
type textarea "hero.moveLeft"
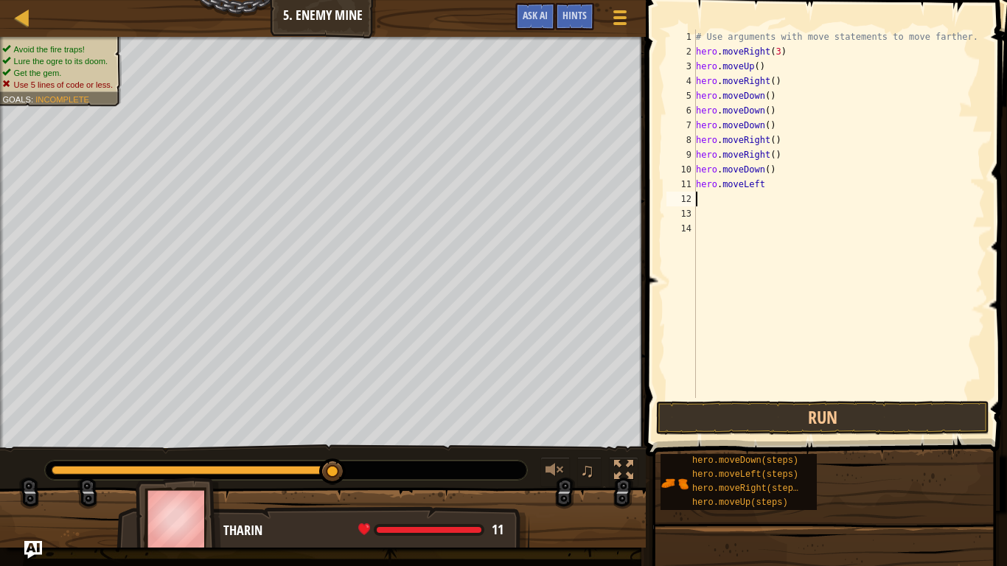
scroll to position [7, 0]
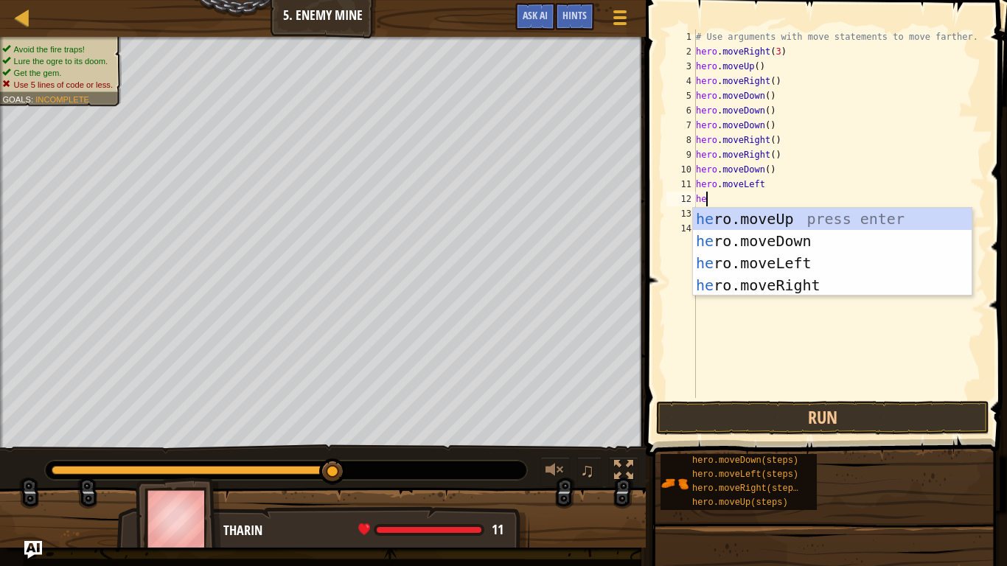
type textarea "hero"
click at [808, 265] on div "hero .moveUp press enter hero .moveDown press enter hero .moveLeft press enter …" at bounding box center [832, 274] width 279 height 133
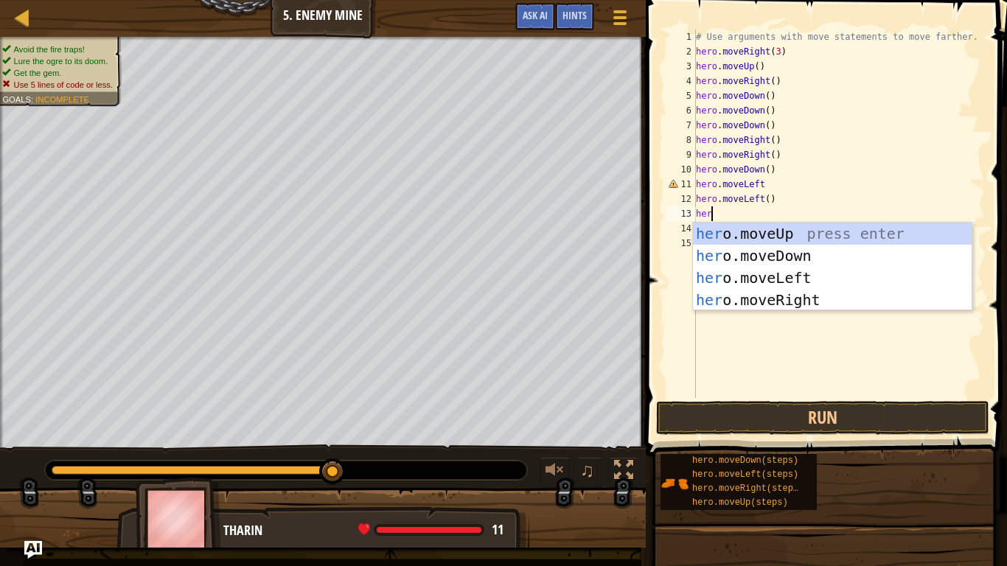
type textarea "hero"
click at [816, 231] on div "hero .moveUp press enter hero .moveDown press enter hero .moveLeft press enter …" at bounding box center [832, 289] width 279 height 133
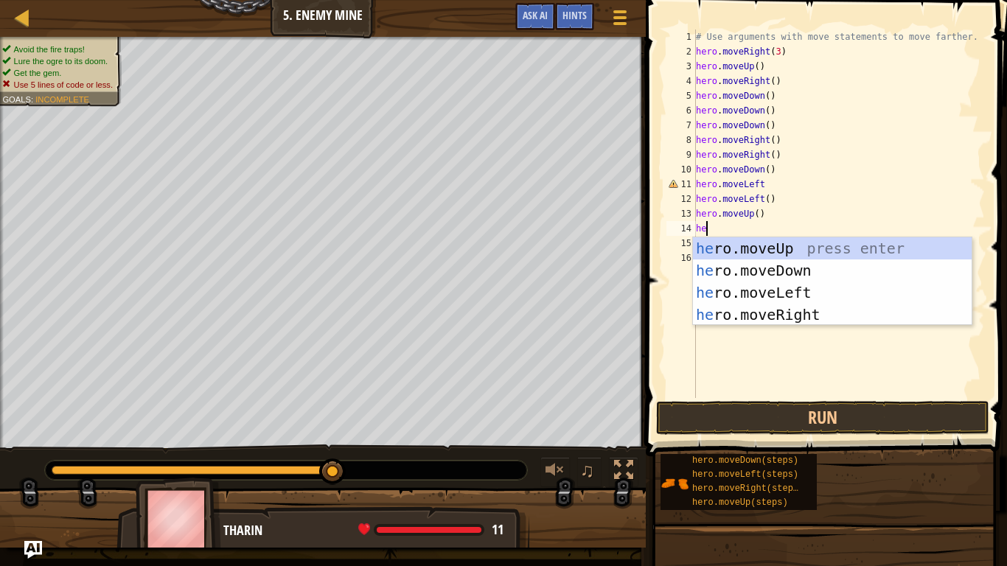
type textarea "hero"
click at [816, 253] on div "hero .moveUp press enter hero .moveDown press enter hero .moveLeft press enter …" at bounding box center [832, 303] width 279 height 133
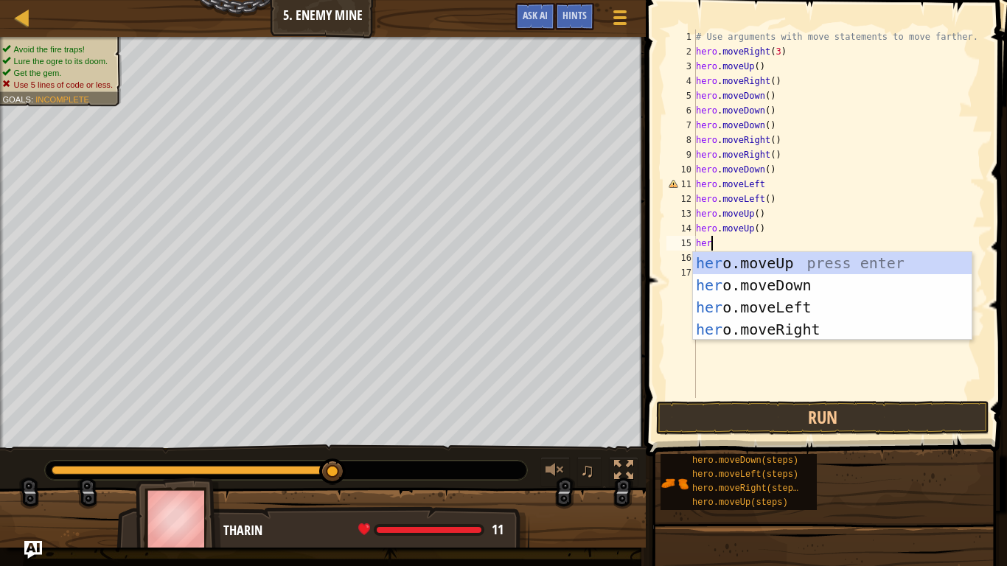
type textarea "hero"
click at [816, 264] on div "hero .moveUp press enter hero .moveDown press enter hero .moveLeft press enter …" at bounding box center [832, 318] width 279 height 133
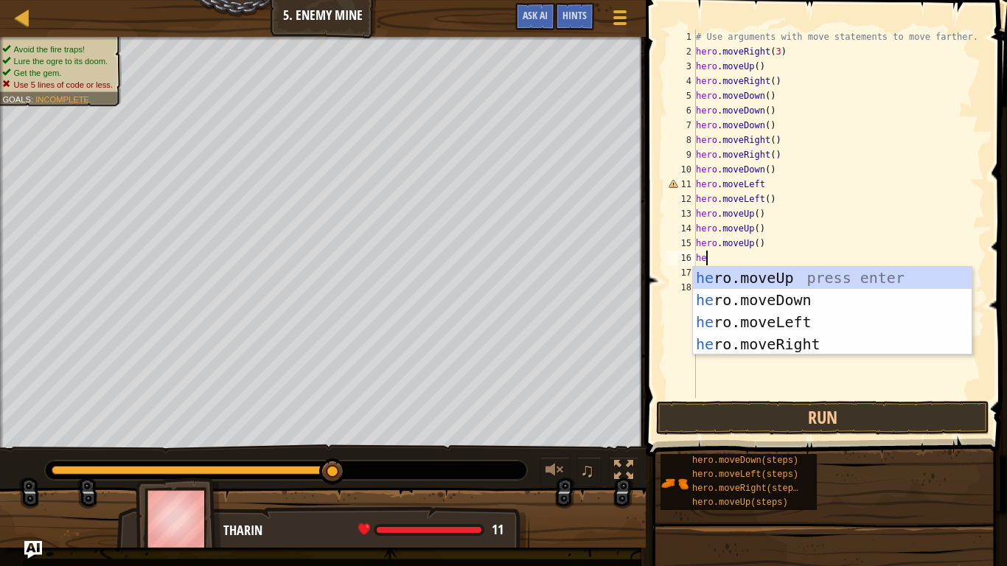
type textarea "hero"
click at [813, 321] on div "hero .moveUp press enter hero .moveDown press enter hero .moveLeft press enter …" at bounding box center [832, 333] width 279 height 133
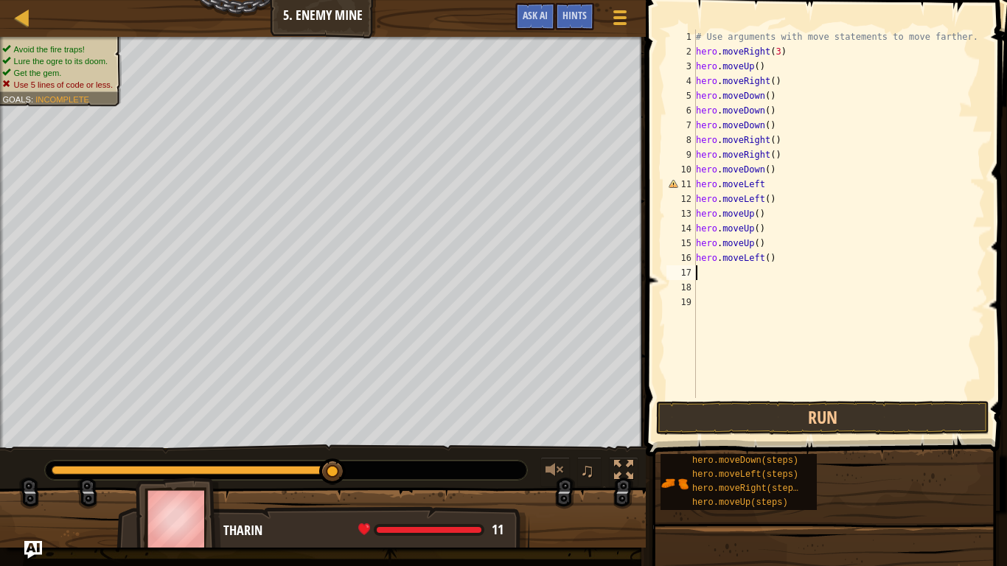
scroll to position [7, 0]
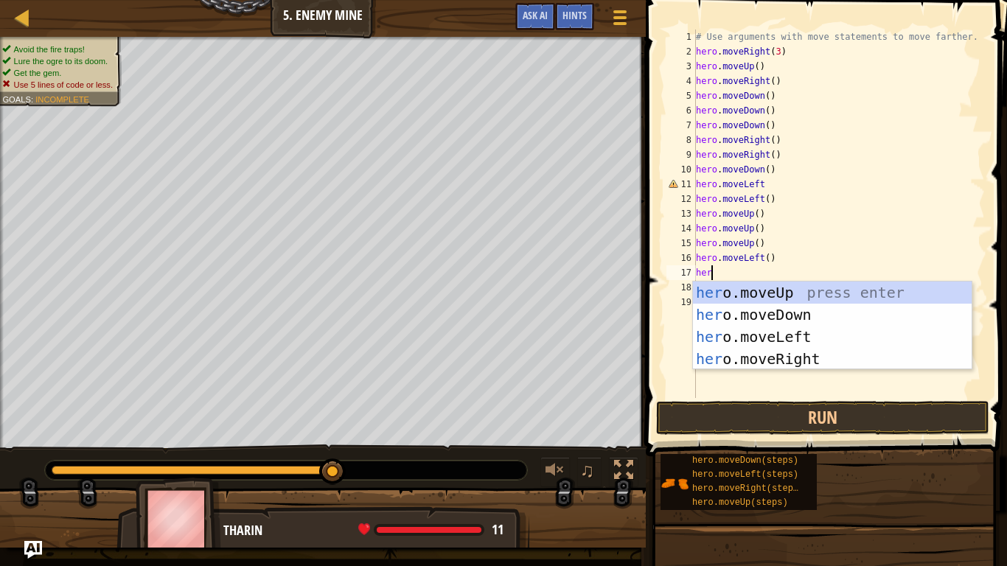
type textarea "hero"
click at [816, 320] on div "hero .moveUp press enter hero .moveDown press enter hero .moveLeft press enter …" at bounding box center [832, 348] width 279 height 133
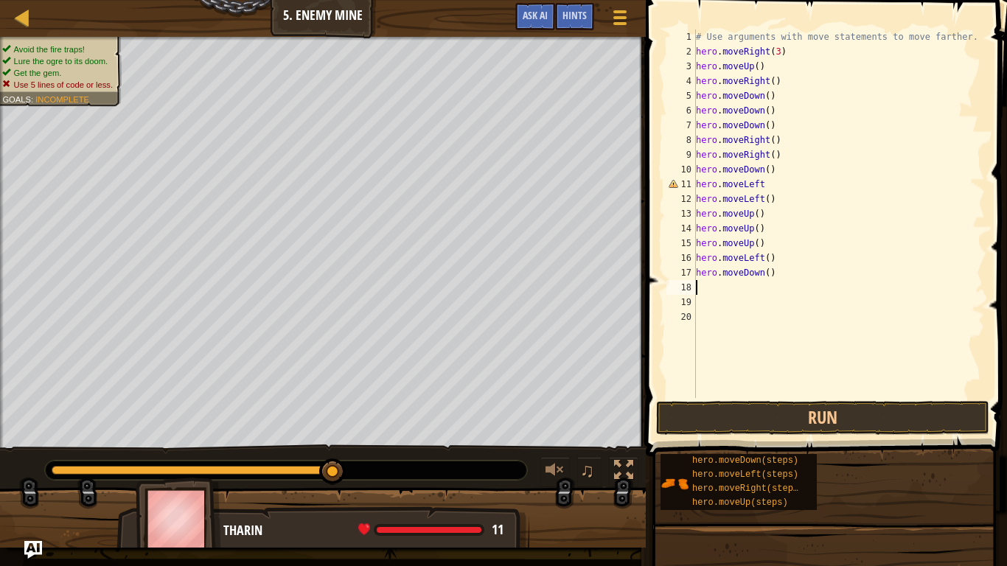
scroll to position [7, 0]
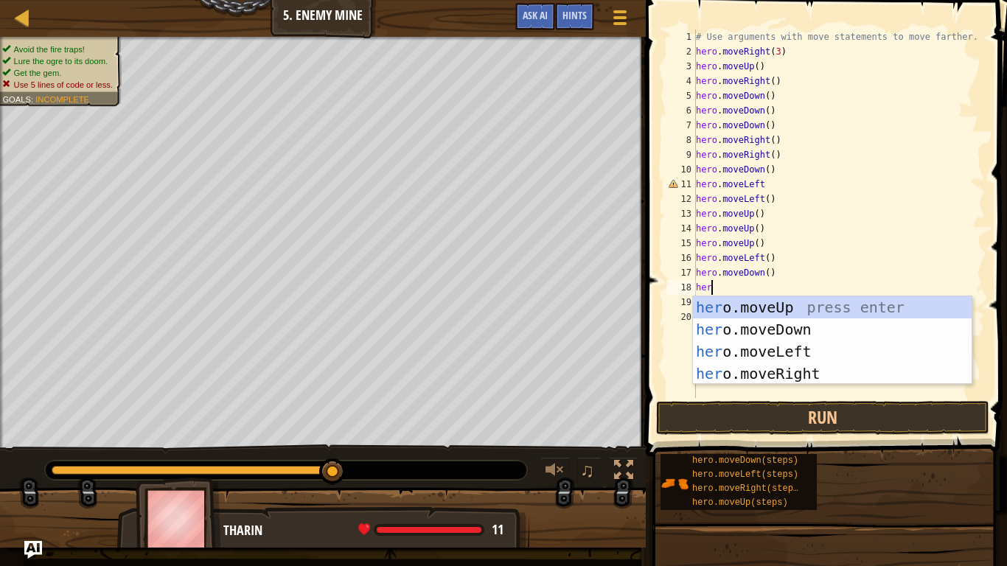
type textarea "hero"
click at [822, 351] on div "hero .moveUp press enter hero .moveDown press enter hero .moveLeft press enter …" at bounding box center [832, 362] width 279 height 133
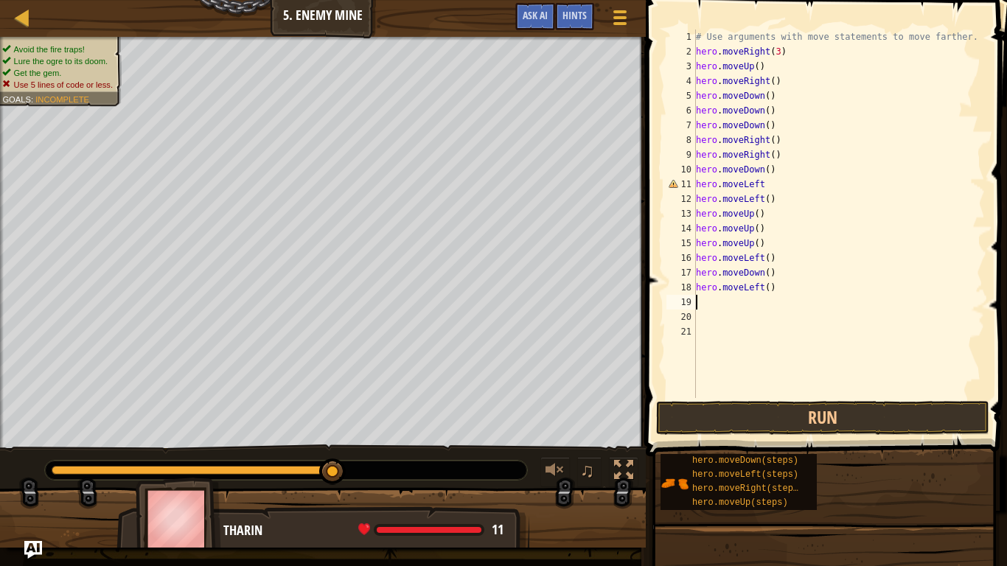
scroll to position [7, 0]
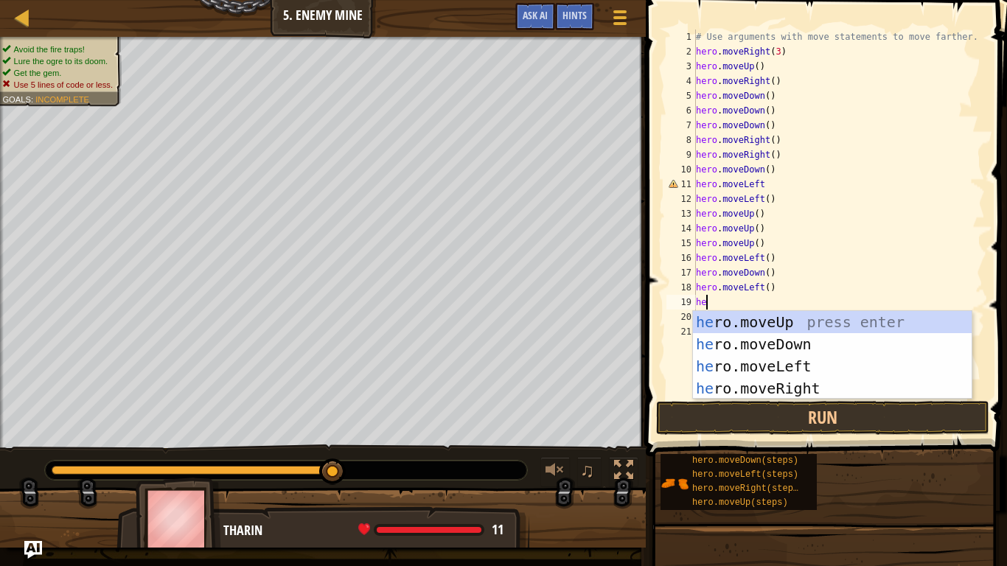
type textarea "hero"
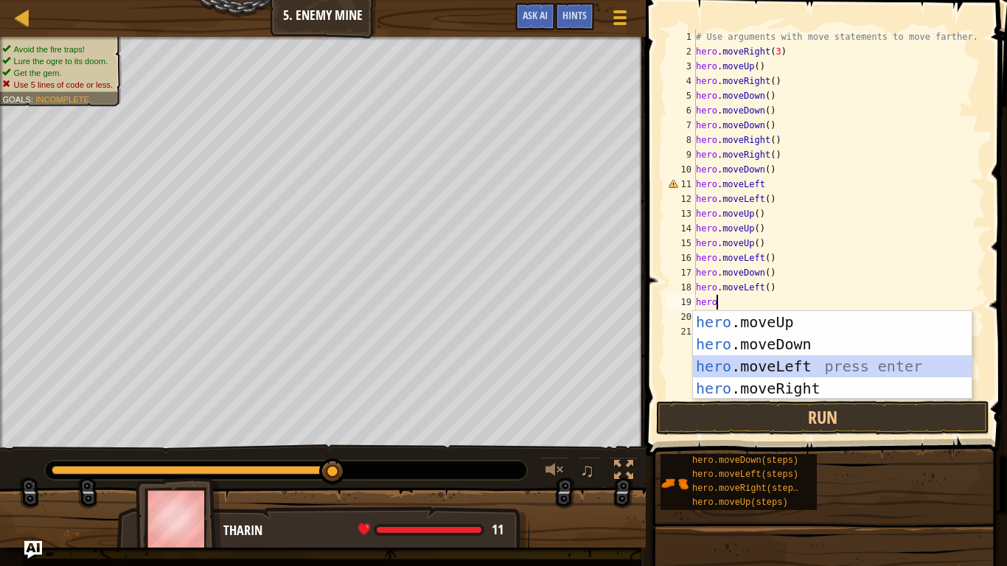
click at [823, 362] on div "hero .moveUp press enter hero .moveDown press enter hero .moveLeft press enter …" at bounding box center [832, 377] width 279 height 133
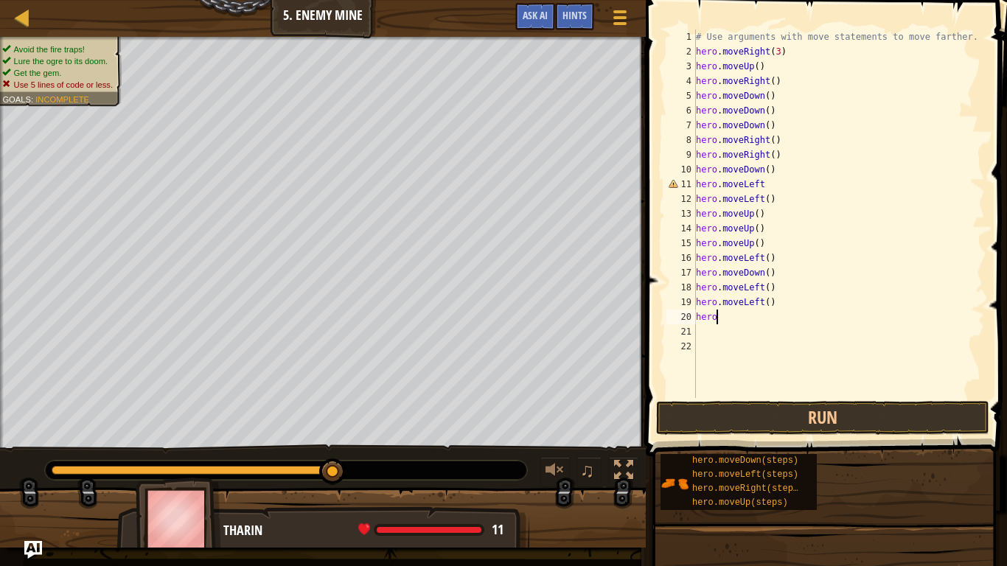
scroll to position [7, 1]
type textarea "hero"
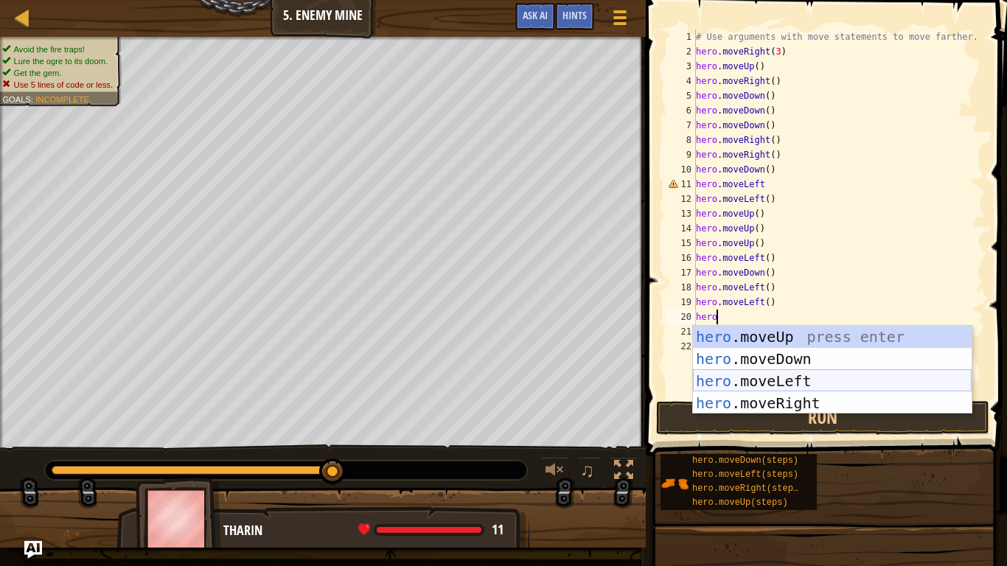
click at [838, 388] on div "hero .moveUp press enter hero .moveDown press enter hero .moveLeft press enter …" at bounding box center [832, 392] width 279 height 133
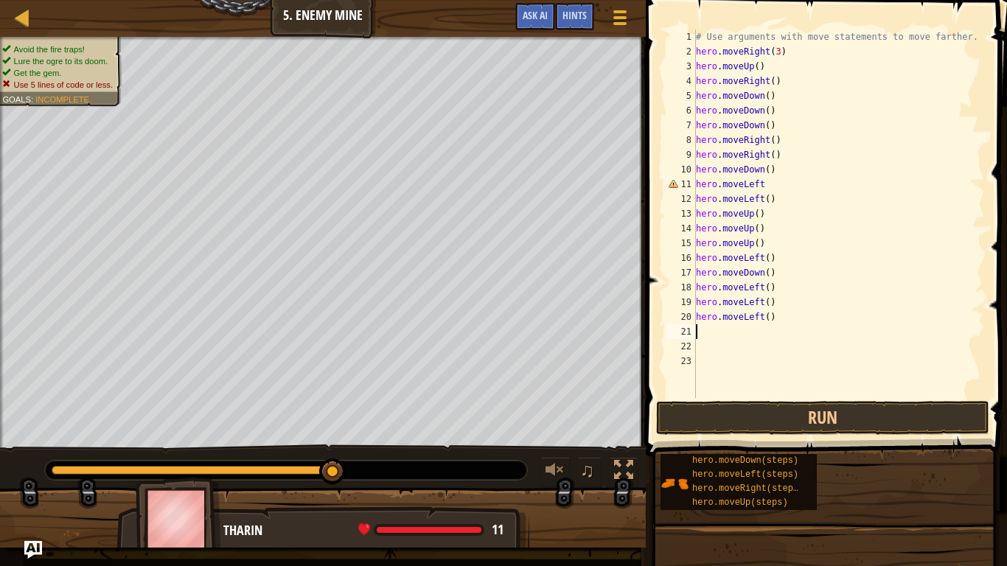
scroll to position [7, 0]
click at [828, 410] on button "Run" at bounding box center [822, 418] width 333 height 34
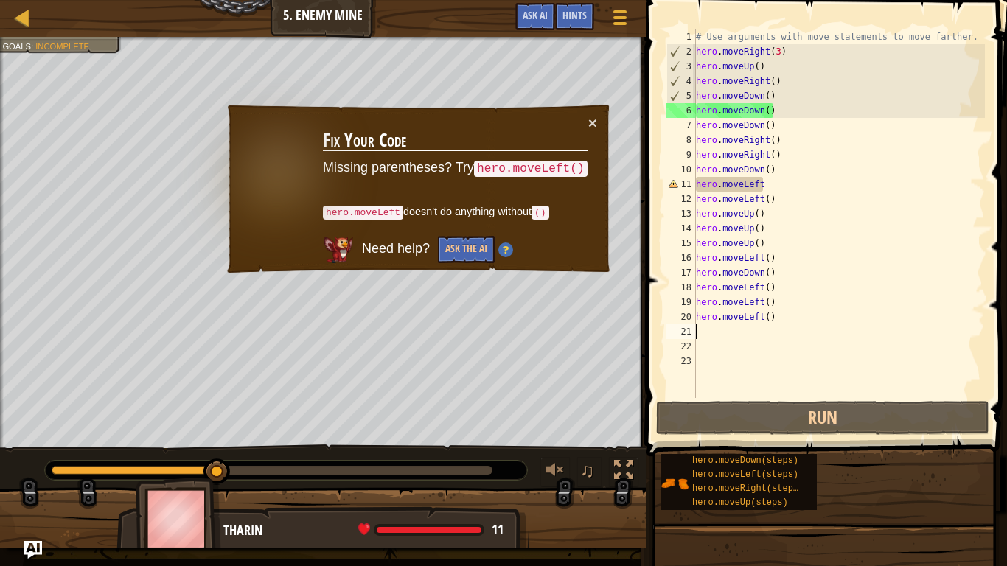
click at [767, 184] on div "# Use arguments with move statements to move farther. hero . moveRight ( 3 ) he…" at bounding box center [839, 228] width 292 height 398
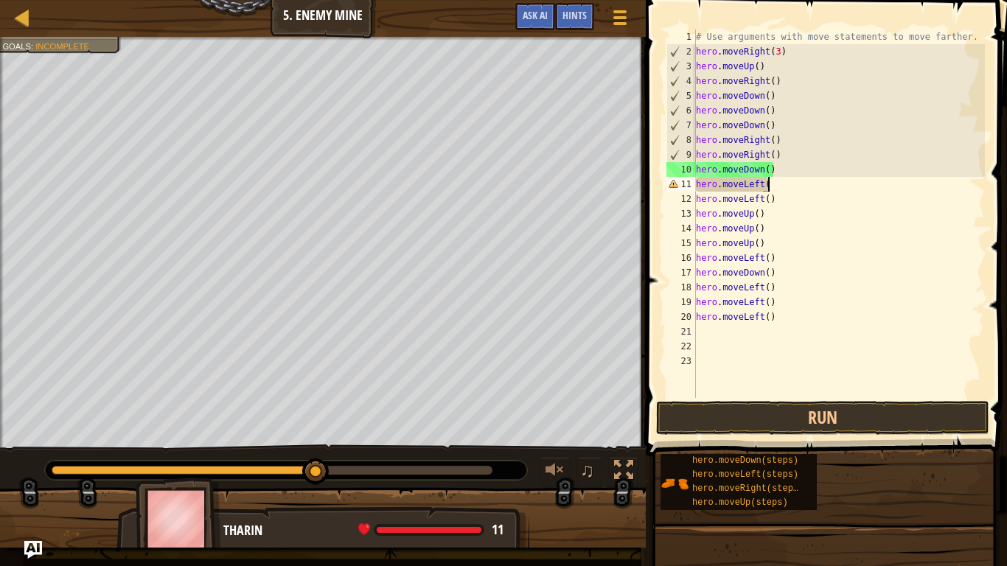
scroll to position [7, 10]
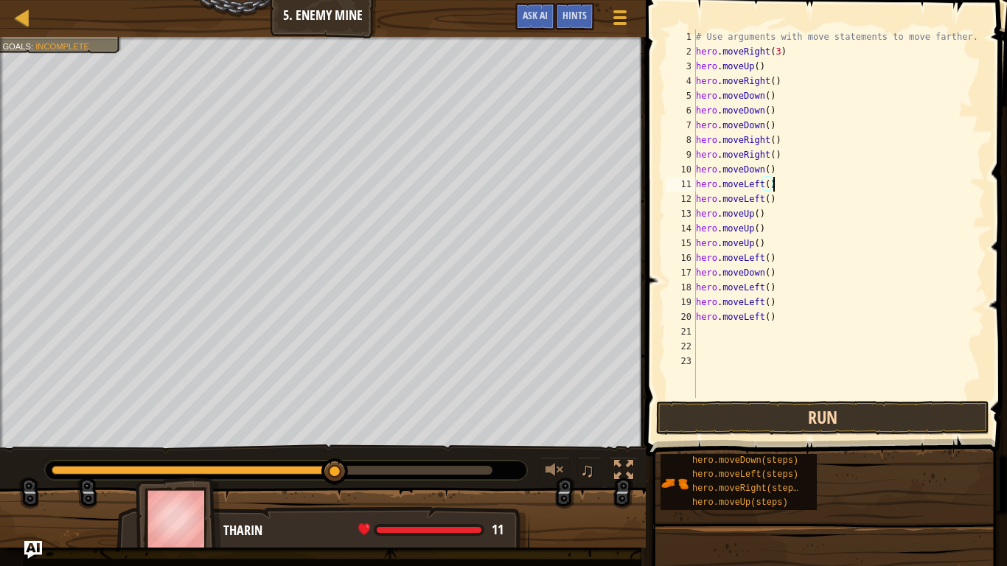
type textarea "hero.moveLeft()"
click at [731, 416] on button "Run" at bounding box center [822, 418] width 333 height 34
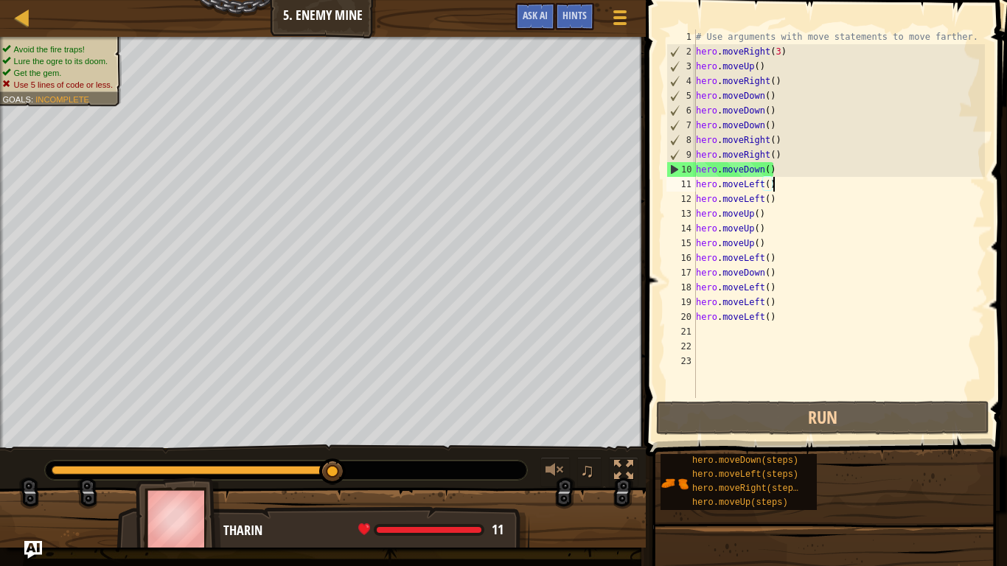
click at [776, 204] on div "# Use arguments with move statements to move farther. hero . moveRight ( 3 ) he…" at bounding box center [839, 228] width 292 height 398
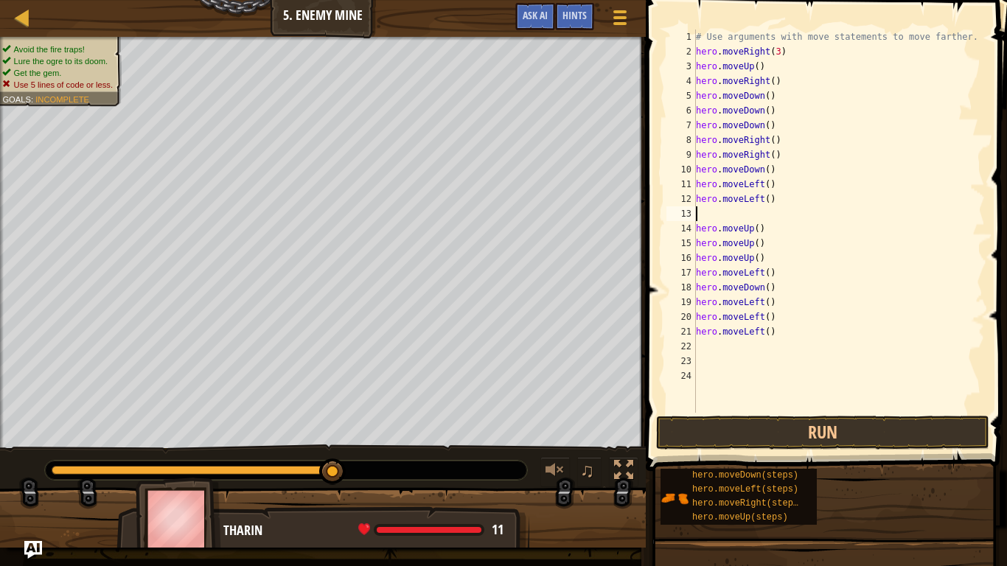
type textarea "m"
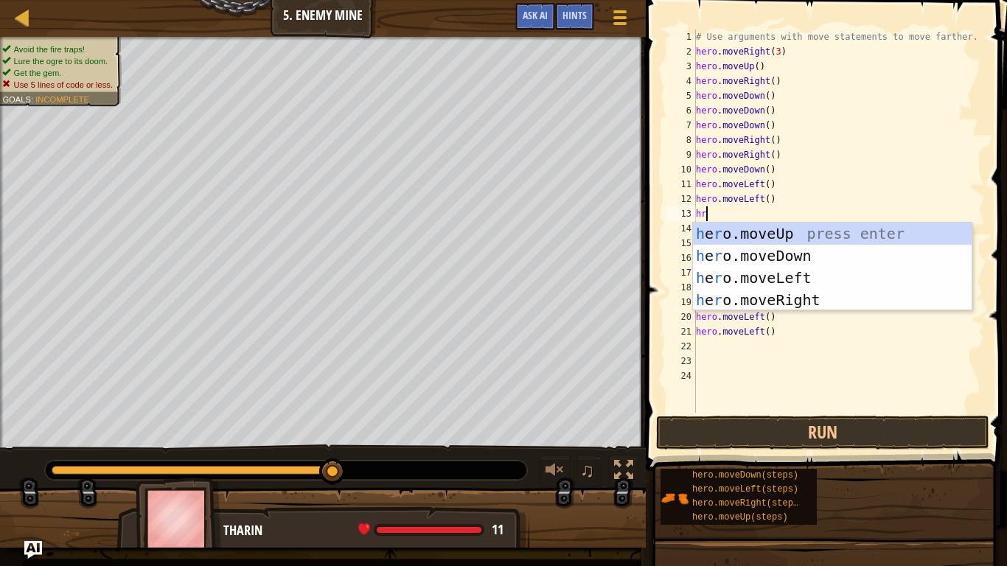
type textarea "hro"
click at [814, 279] on div "h e ro .moveUp press enter h e ro .moveDown press enter h e ro .moveLeft press …" at bounding box center [832, 289] width 279 height 133
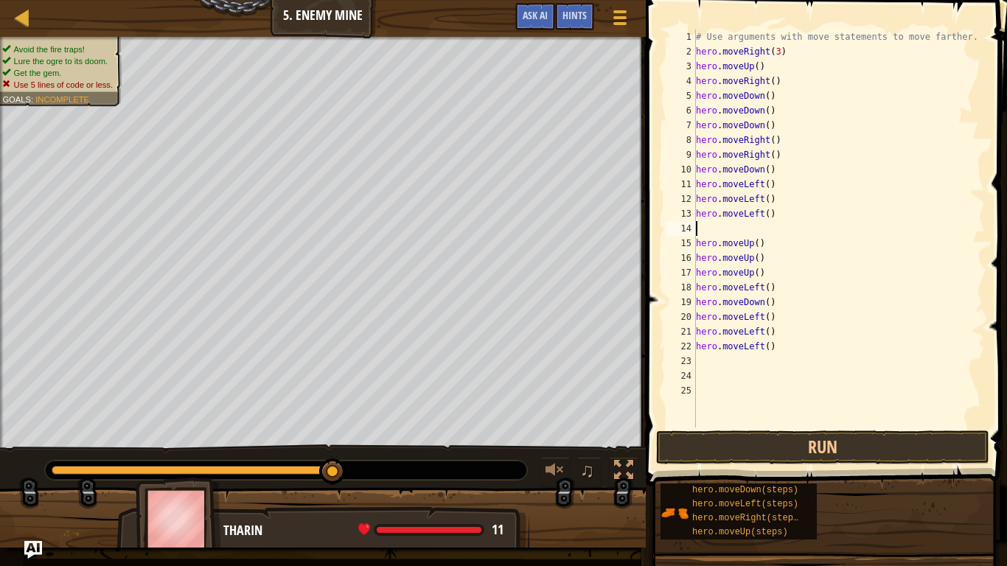
scroll to position [7, 0]
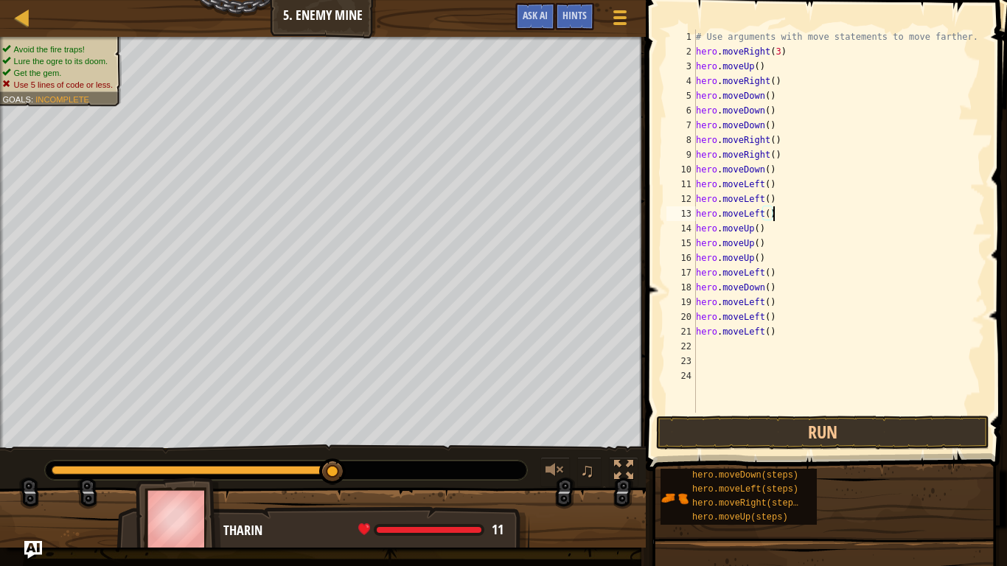
click at [814, 434] on button "Run" at bounding box center [822, 433] width 333 height 34
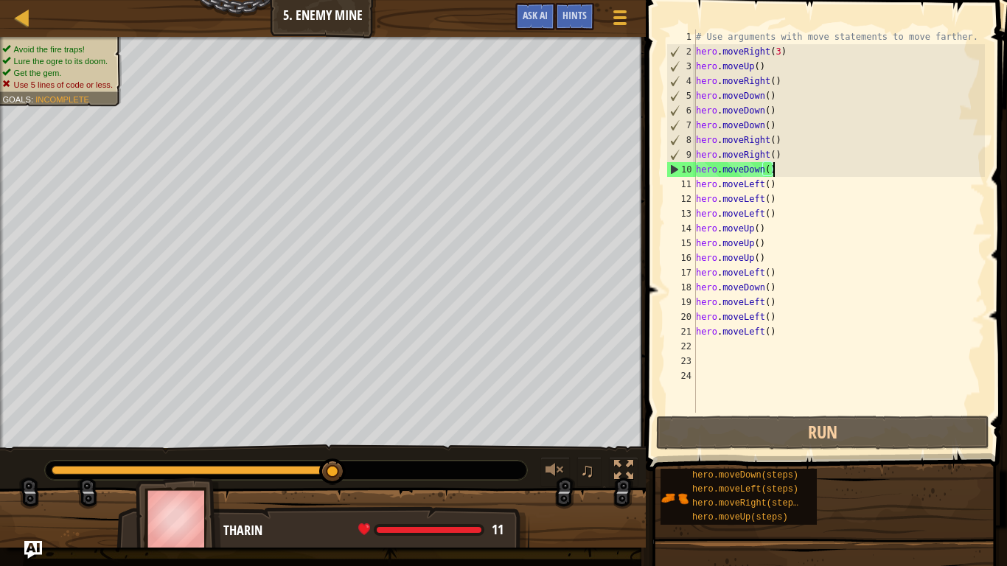
click at [787, 175] on div "# Use arguments with move statements to move farther. hero . moveRight ( 3 ) he…" at bounding box center [839, 235] width 292 height 413
click at [700, 190] on div "# Use arguments with move statements to move farther. hero . moveRight ( 3 ) he…" at bounding box center [839, 235] width 292 height 413
drag, startPoint x: 791, startPoint y: 172, endPoint x: 686, endPoint y: 178, distance: 105.6
click at [686, 178] on div "hero.moveLeft() 1 2 3 4 5 6 7 8 9 10 11 12 13 14 15 16 17 18 19 20 21 22 23 24 …" at bounding box center [824, 220] width 321 height 383
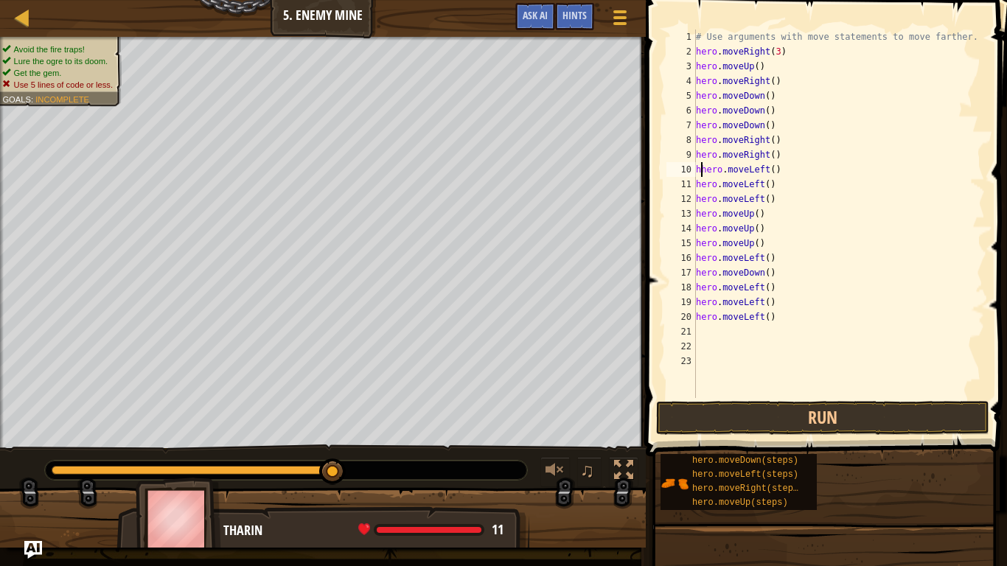
type textarea "hero.moveLeft()"
click at [767, 411] on button "Run" at bounding box center [822, 418] width 333 height 34
